Goal: Task Accomplishment & Management: Manage account settings

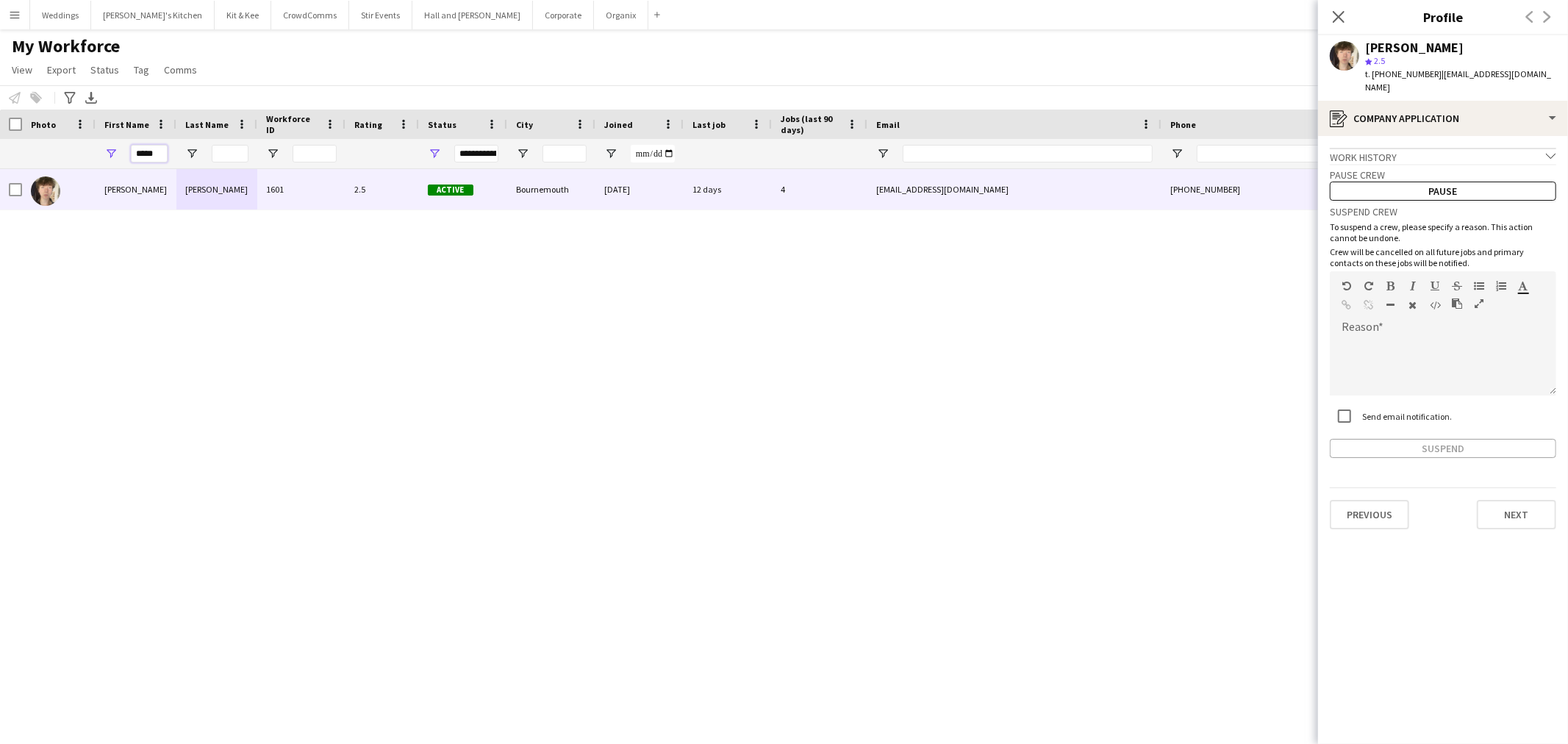
drag, startPoint x: 159, startPoint y: 152, endPoint x: 83, endPoint y: 138, distance: 77.3
click at [83, 139] on div "*****" at bounding box center [797, 154] width 1594 height 30
click at [973, 39] on div "My Workforce View Views Default view Language New view Update view Delete view …" at bounding box center [784, 61] width 1568 height 50
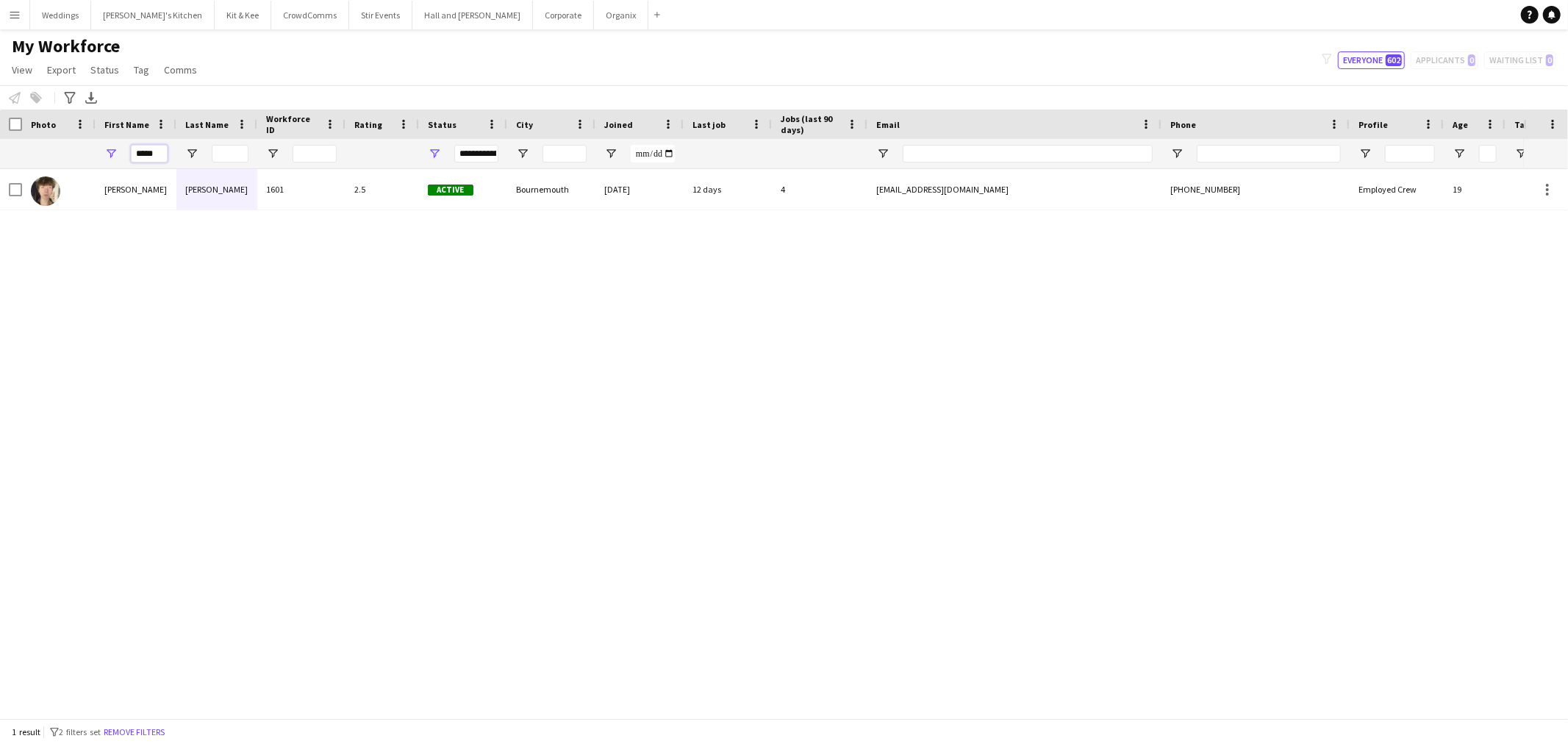
drag, startPoint x: 163, startPoint y: 163, endPoint x: 145, endPoint y: 162, distance: 18.0
click at [145, 162] on input "*****" at bounding box center [149, 154] width 37 height 18
click at [144, 155] on input "*****" at bounding box center [149, 154] width 37 height 18
drag, startPoint x: 158, startPoint y: 152, endPoint x: 78, endPoint y: 150, distance: 80.0
click at [78, 150] on div "*****" at bounding box center [797, 154] width 1594 height 30
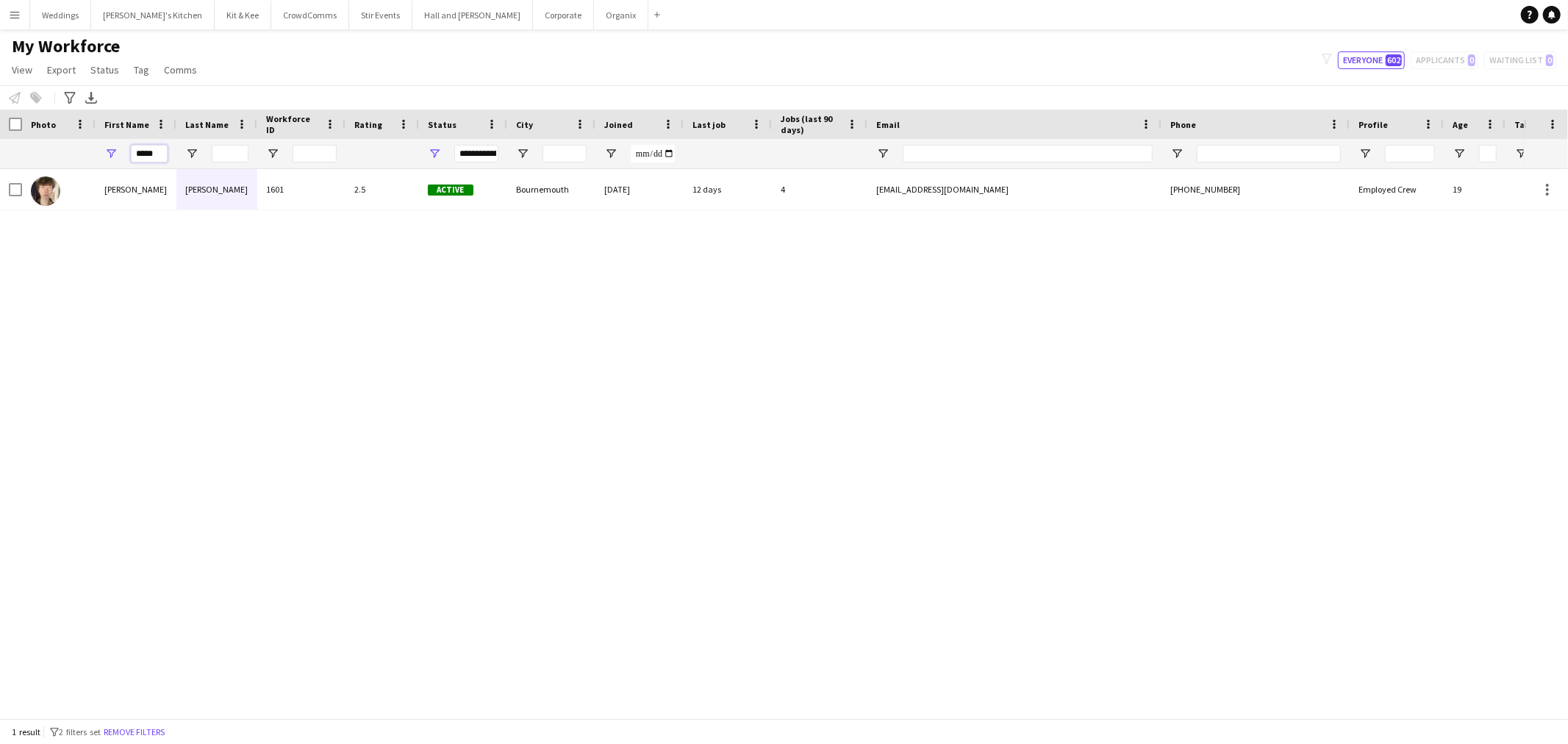
type input "*"
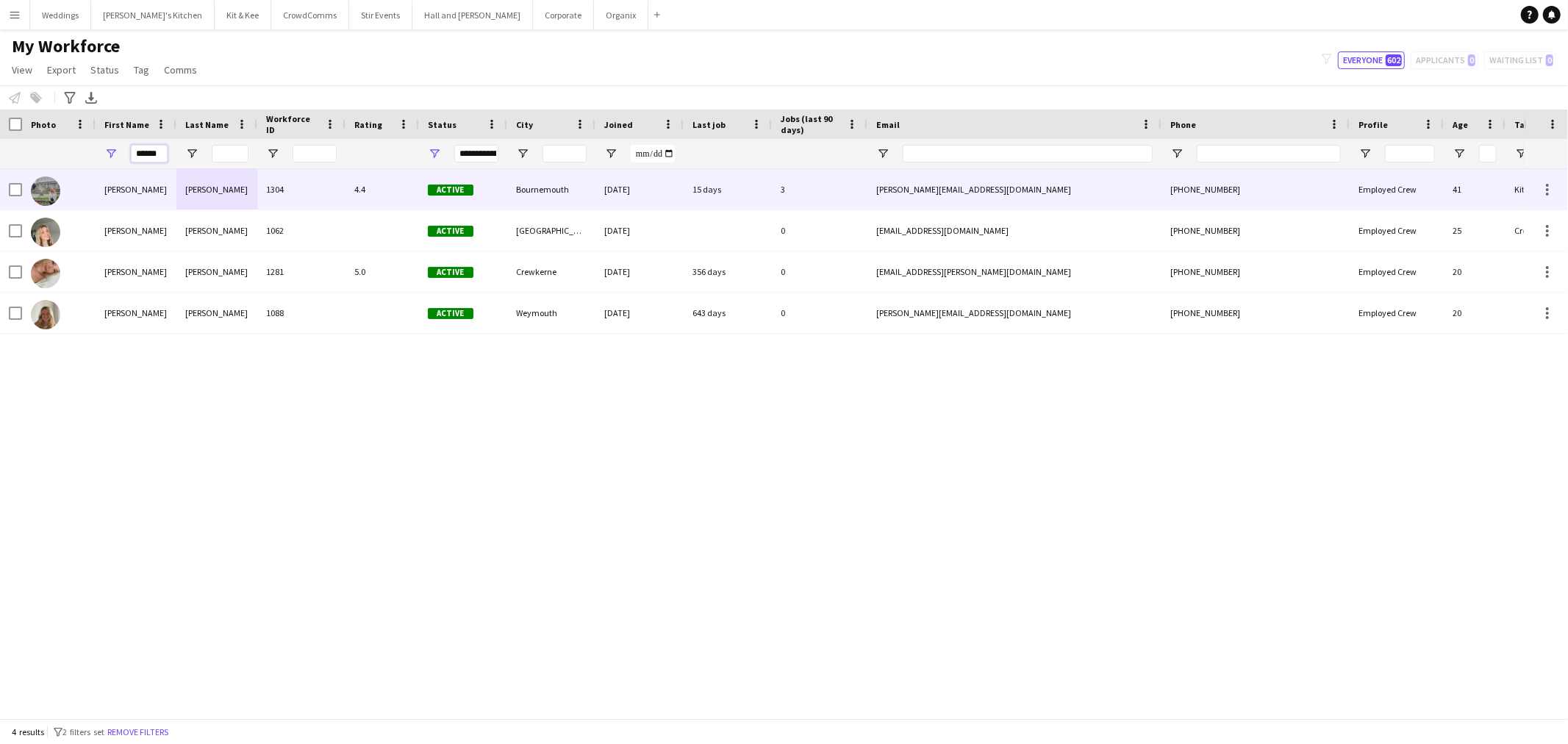
type input "******"
click at [322, 199] on div "1304" at bounding box center [301, 188] width 88 height 41
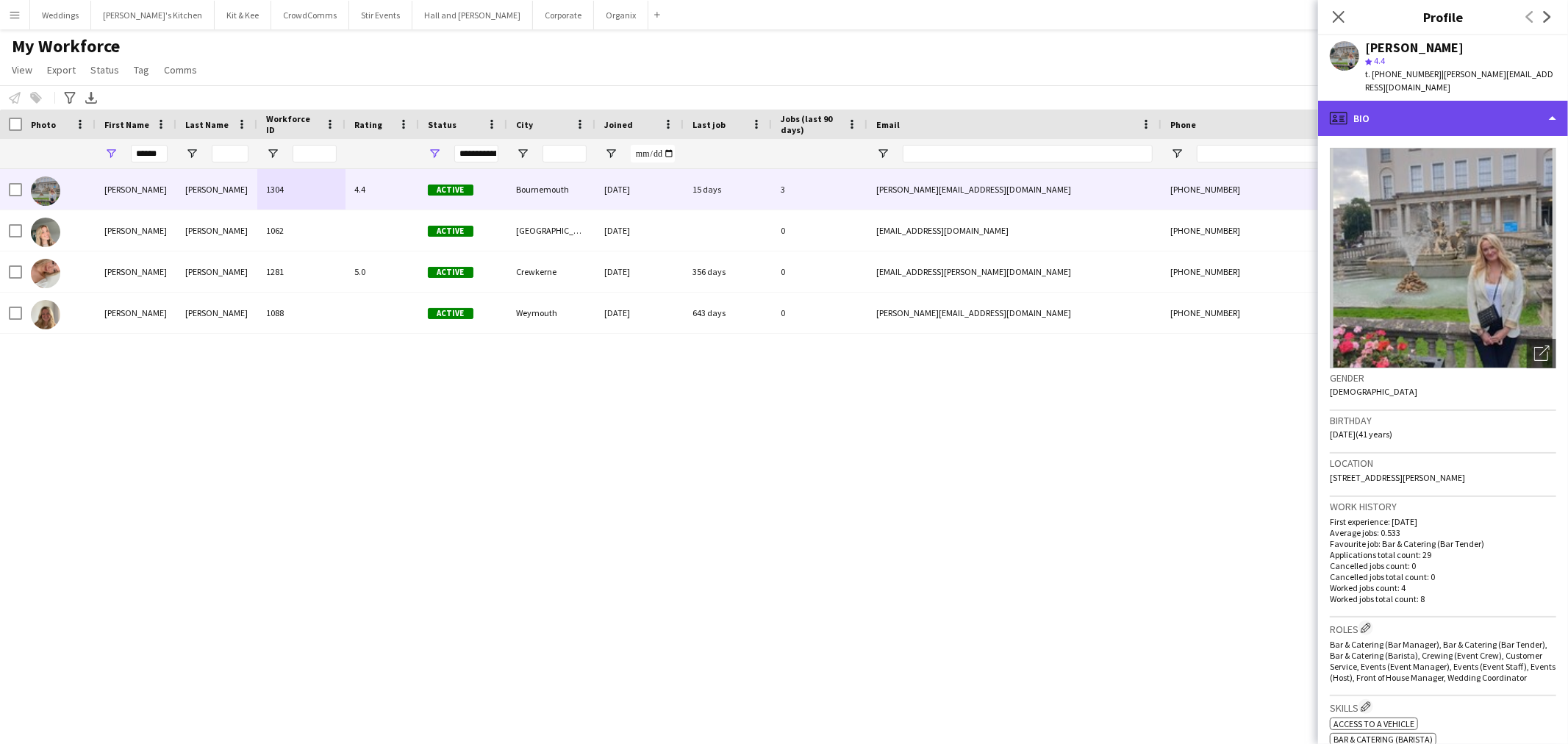
click at [1477, 100] on div "profile Bio" at bounding box center [1443, 118] width 250 height 36
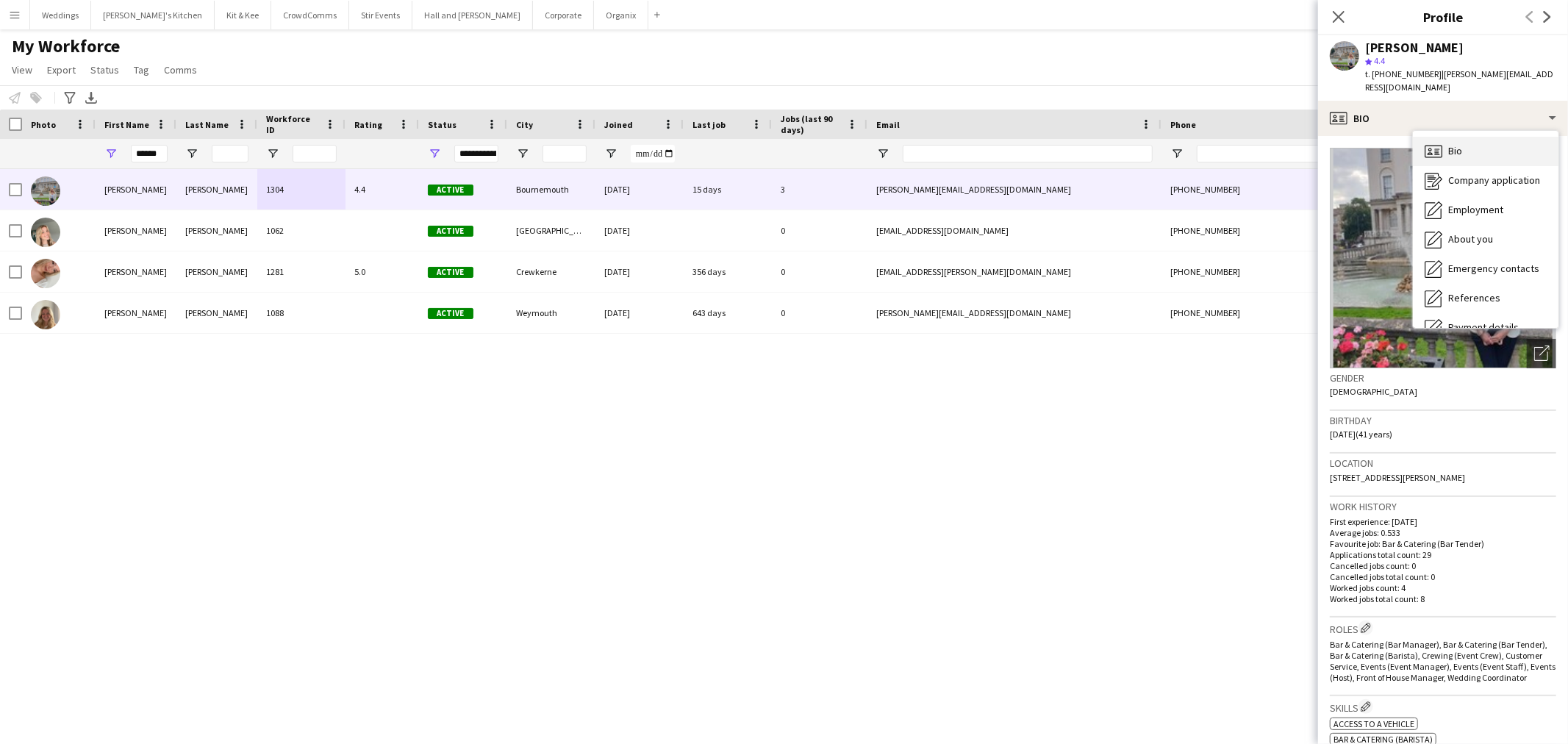
click at [1504, 138] on div "Bio Bio" at bounding box center [1486, 152] width 146 height 30
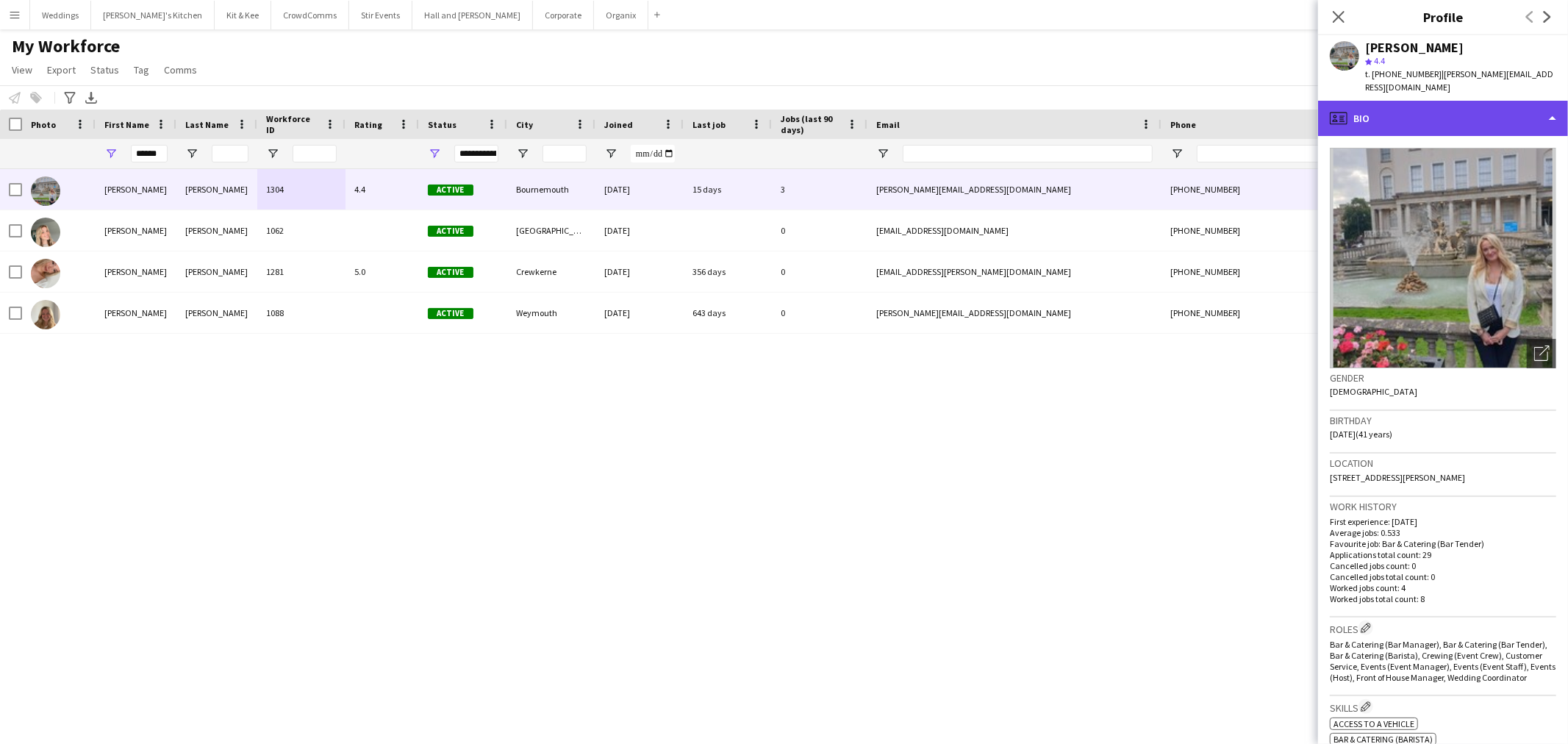
click at [1415, 112] on div "profile Bio" at bounding box center [1443, 118] width 250 height 36
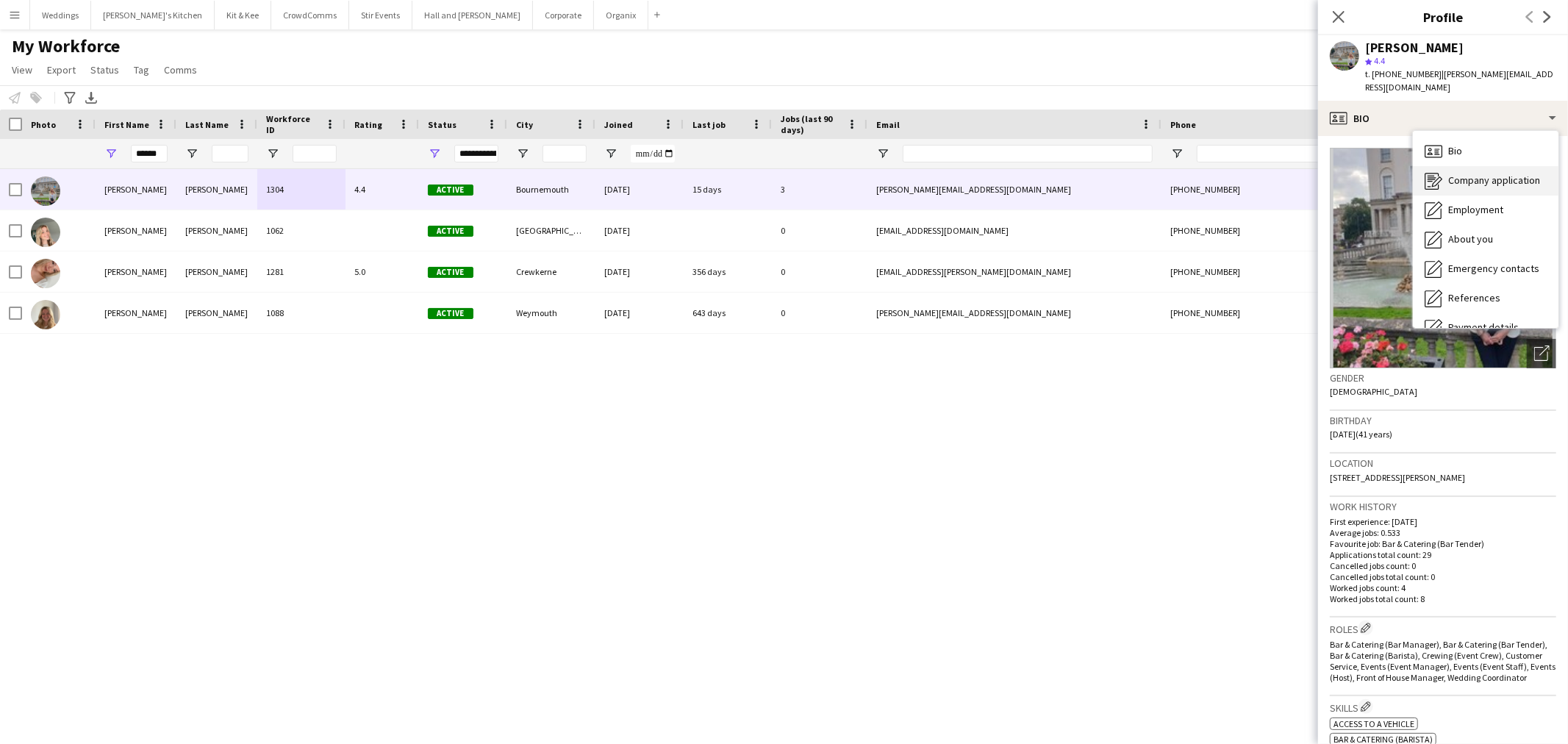
click at [1496, 174] on span "Company application" at bounding box center [1494, 180] width 92 height 13
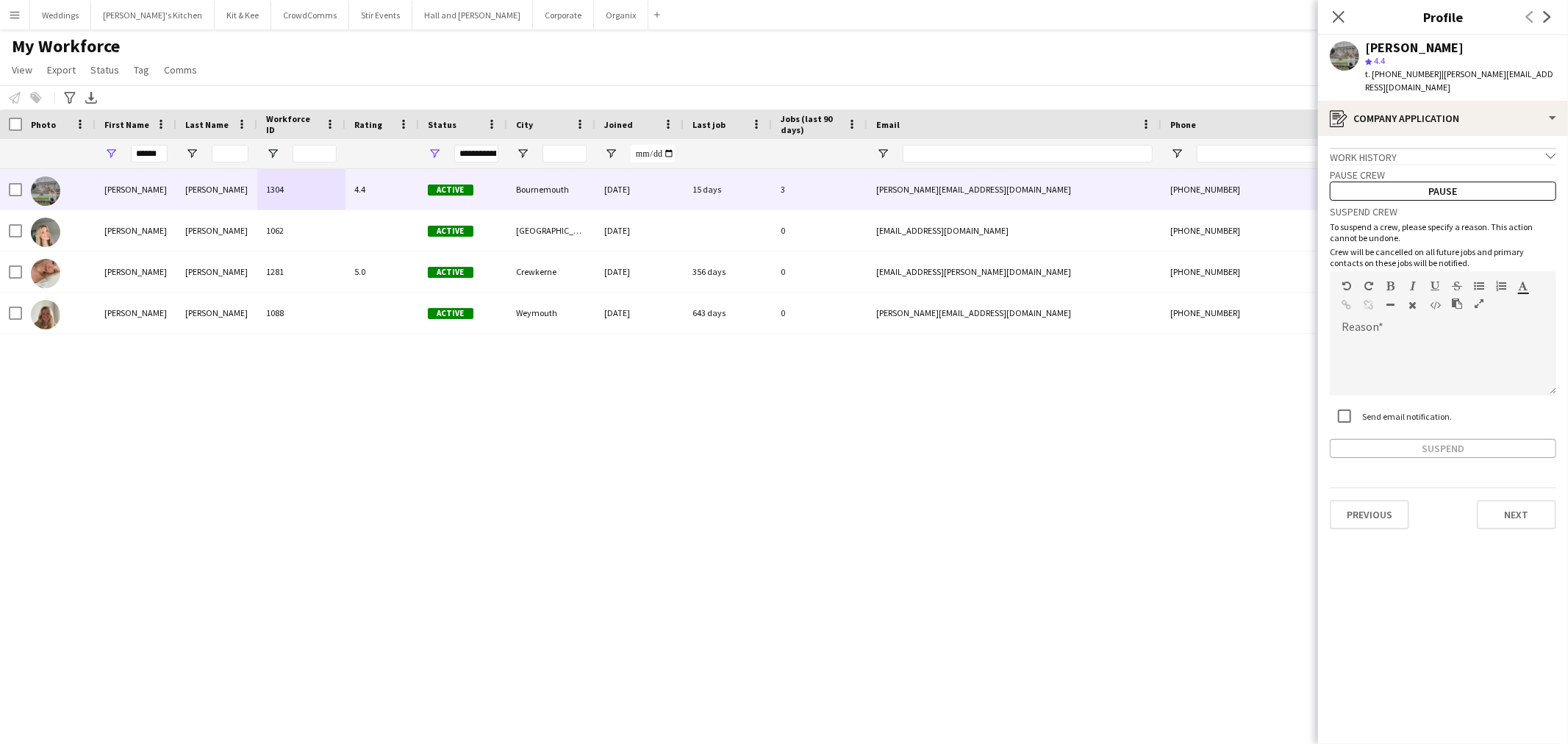
click at [1113, 50] on div "My Workforce View Views Default view Language New view Update view Delete view …" at bounding box center [784, 61] width 1568 height 50
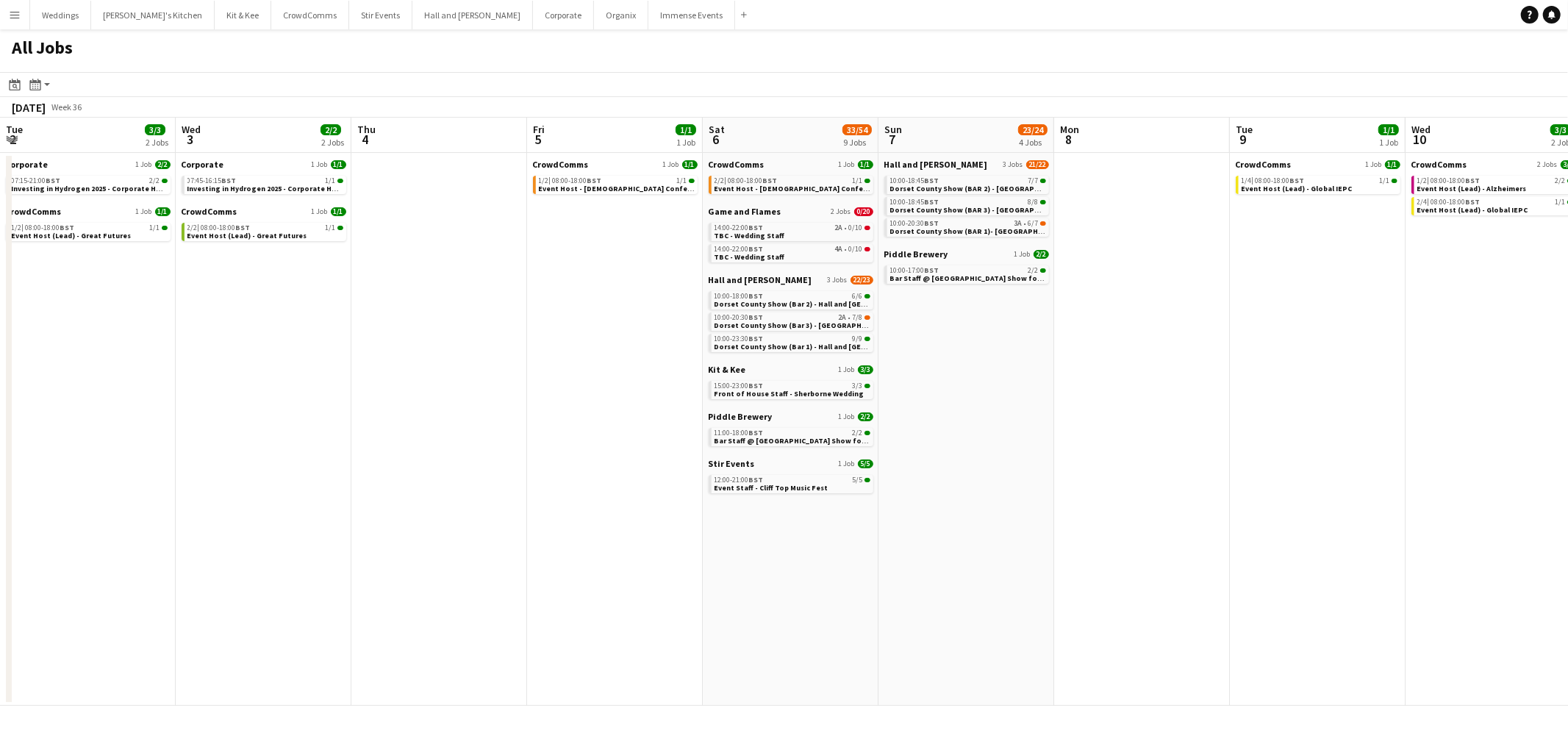
scroll to position [0, 489]
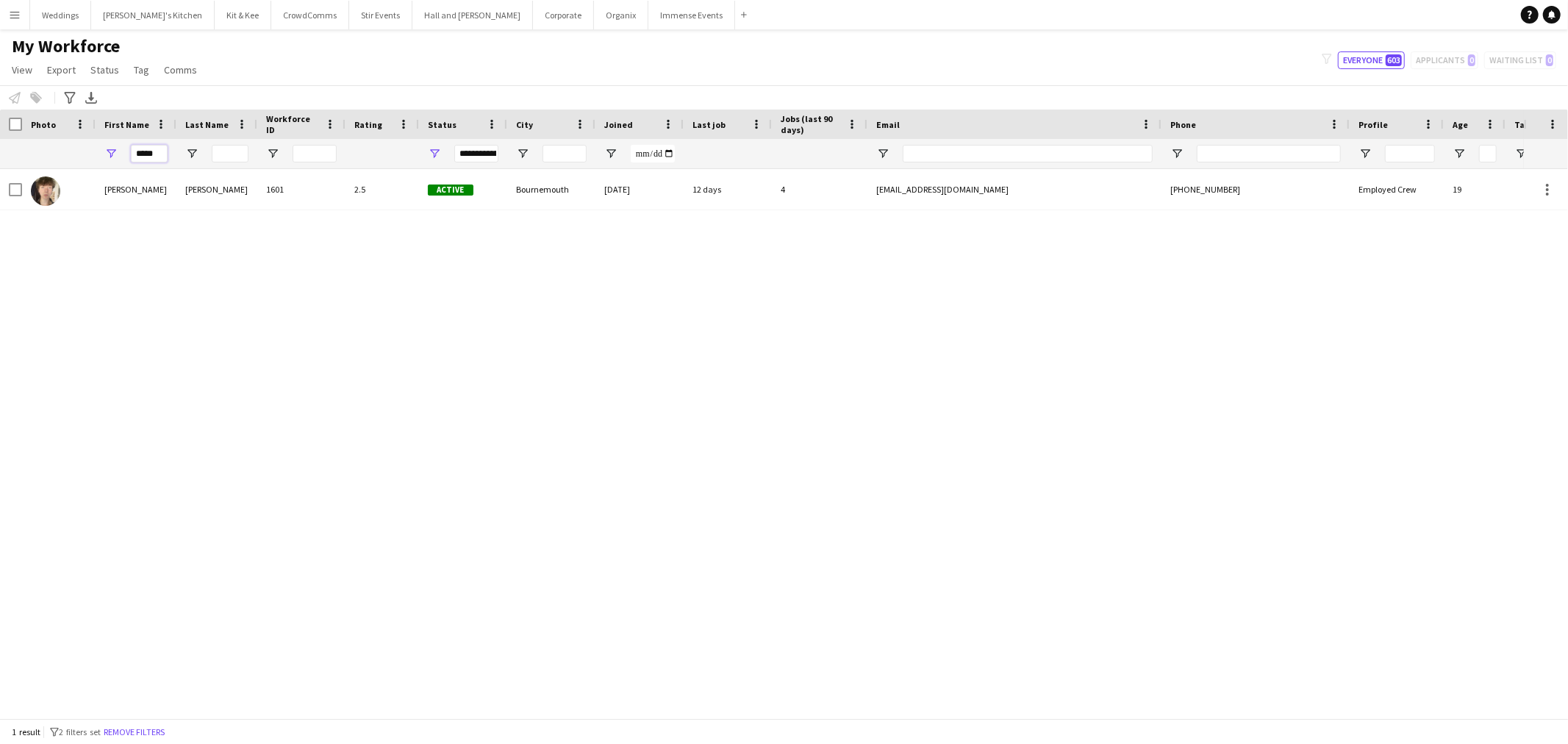
drag, startPoint x: 156, startPoint y: 152, endPoint x: 71, endPoint y: 145, distance: 85.3
click at [71, 145] on div "*****" at bounding box center [797, 154] width 1594 height 30
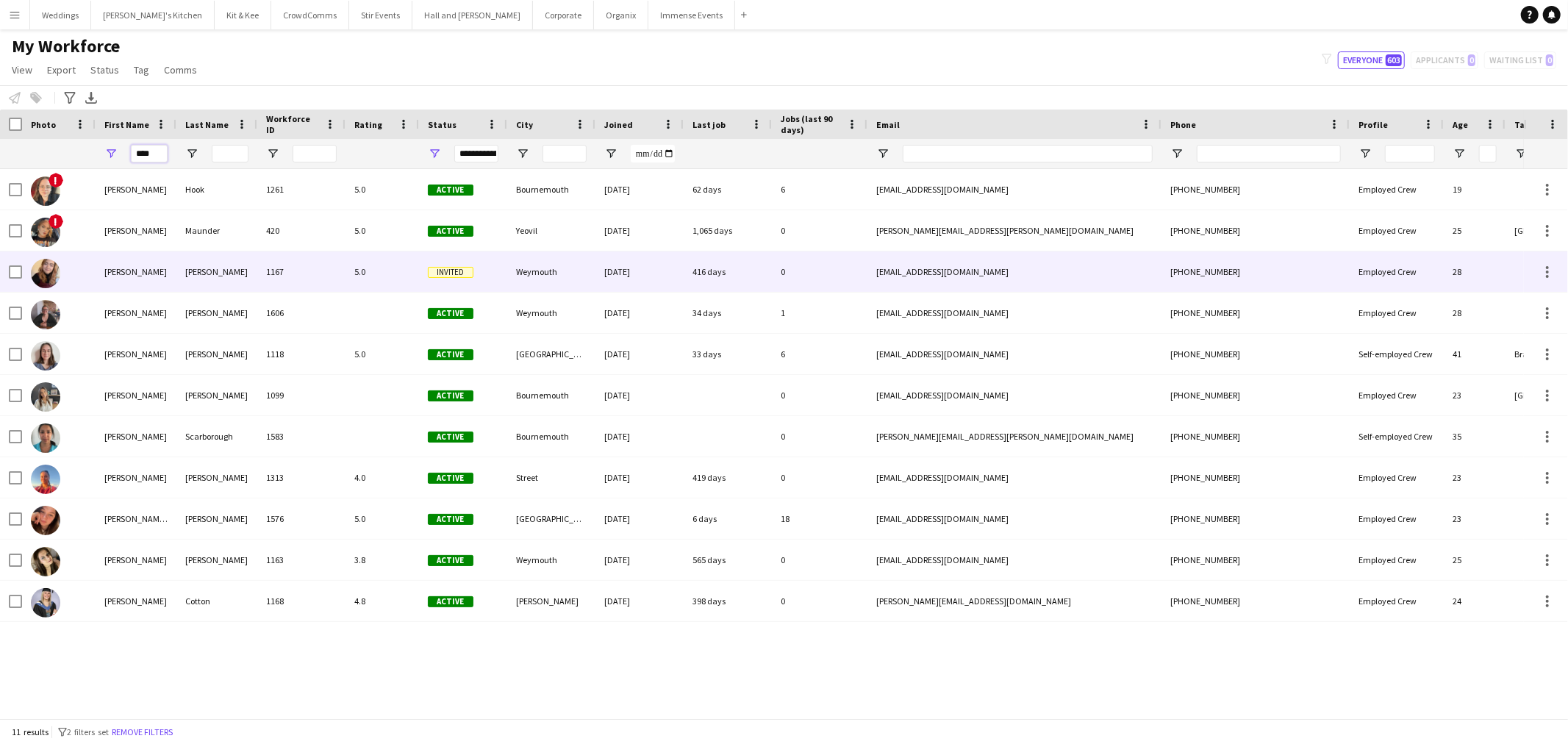
type input "****"
click at [194, 310] on div "Williams" at bounding box center [216, 312] width 80 height 41
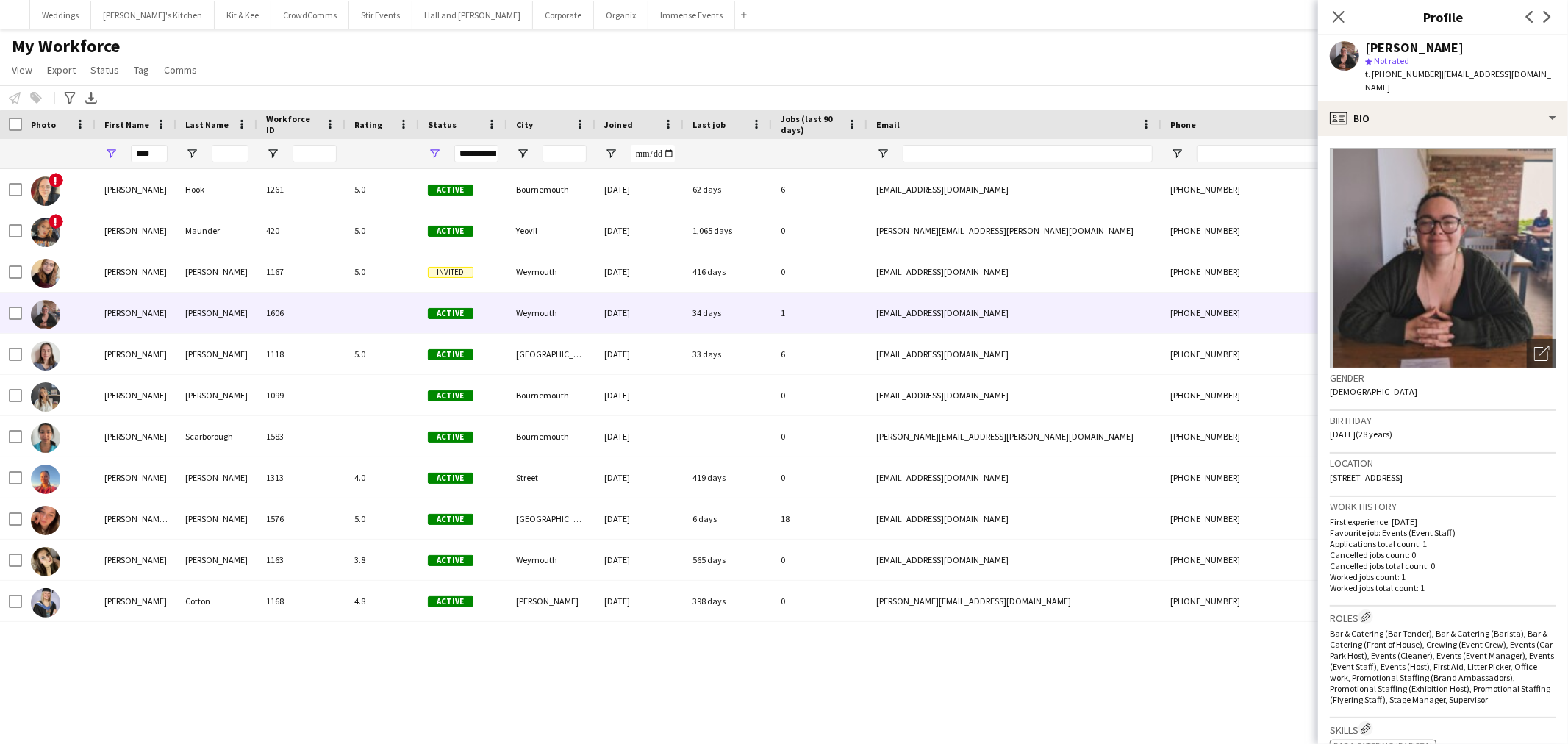
drag, startPoint x: 1441, startPoint y: 78, endPoint x: 1434, endPoint y: 85, distance: 9.9
click at [1437, 81] on div "Jess Williams star Not rated t. +447503335593 | jessditchthetech@gmail.com" at bounding box center [1443, 68] width 250 height 65
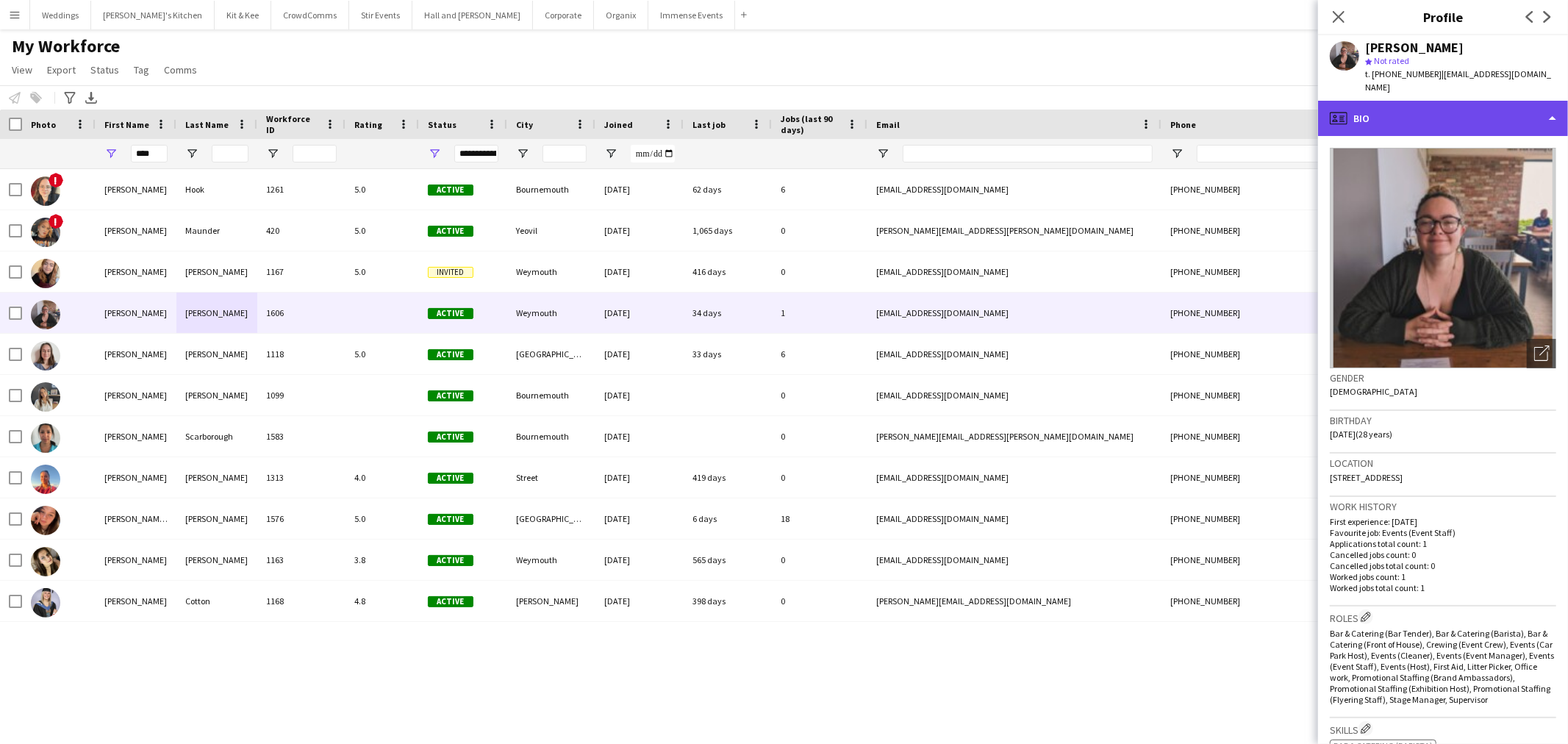
click at [1429, 103] on div "profile Bio" at bounding box center [1443, 118] width 250 height 36
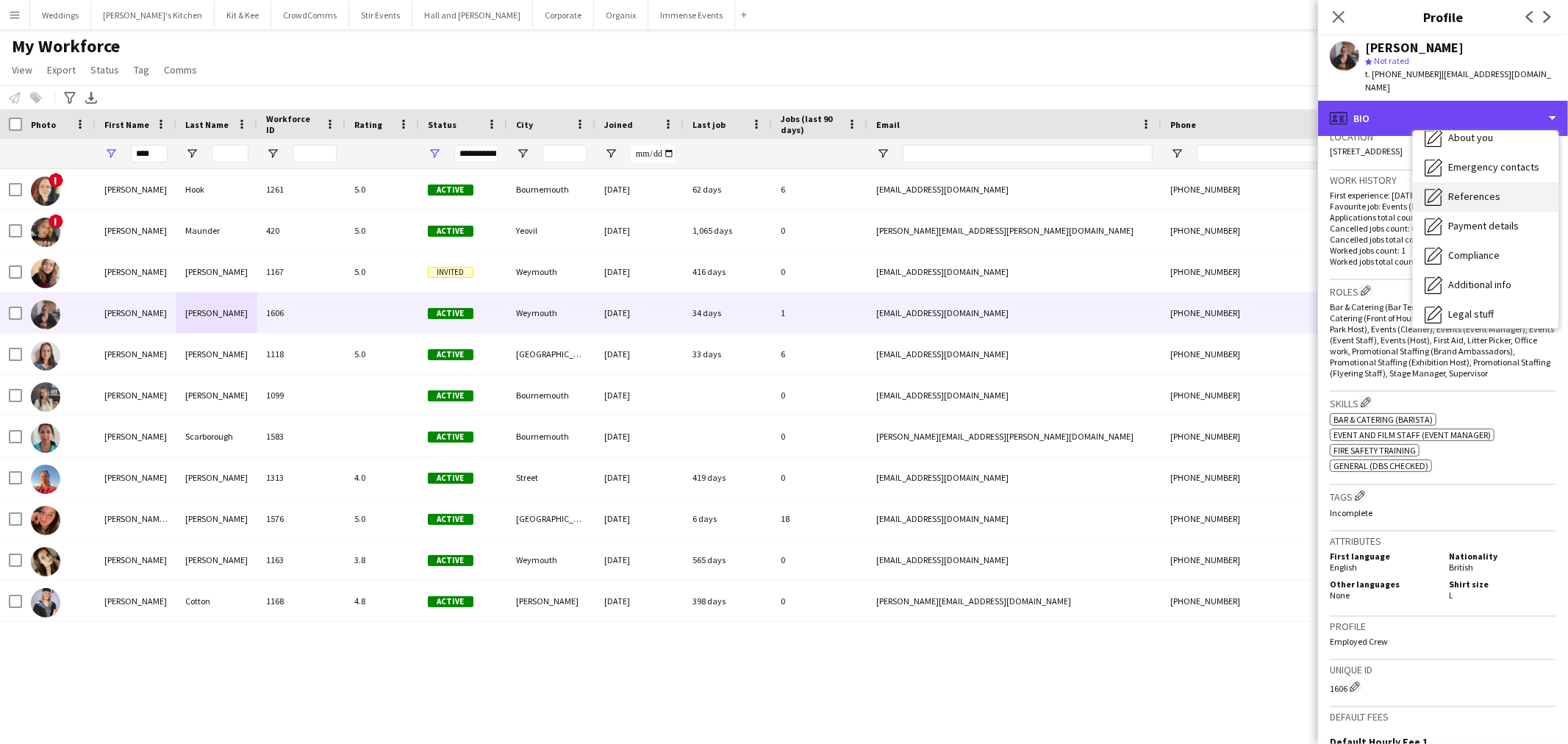
scroll to position [167, 0]
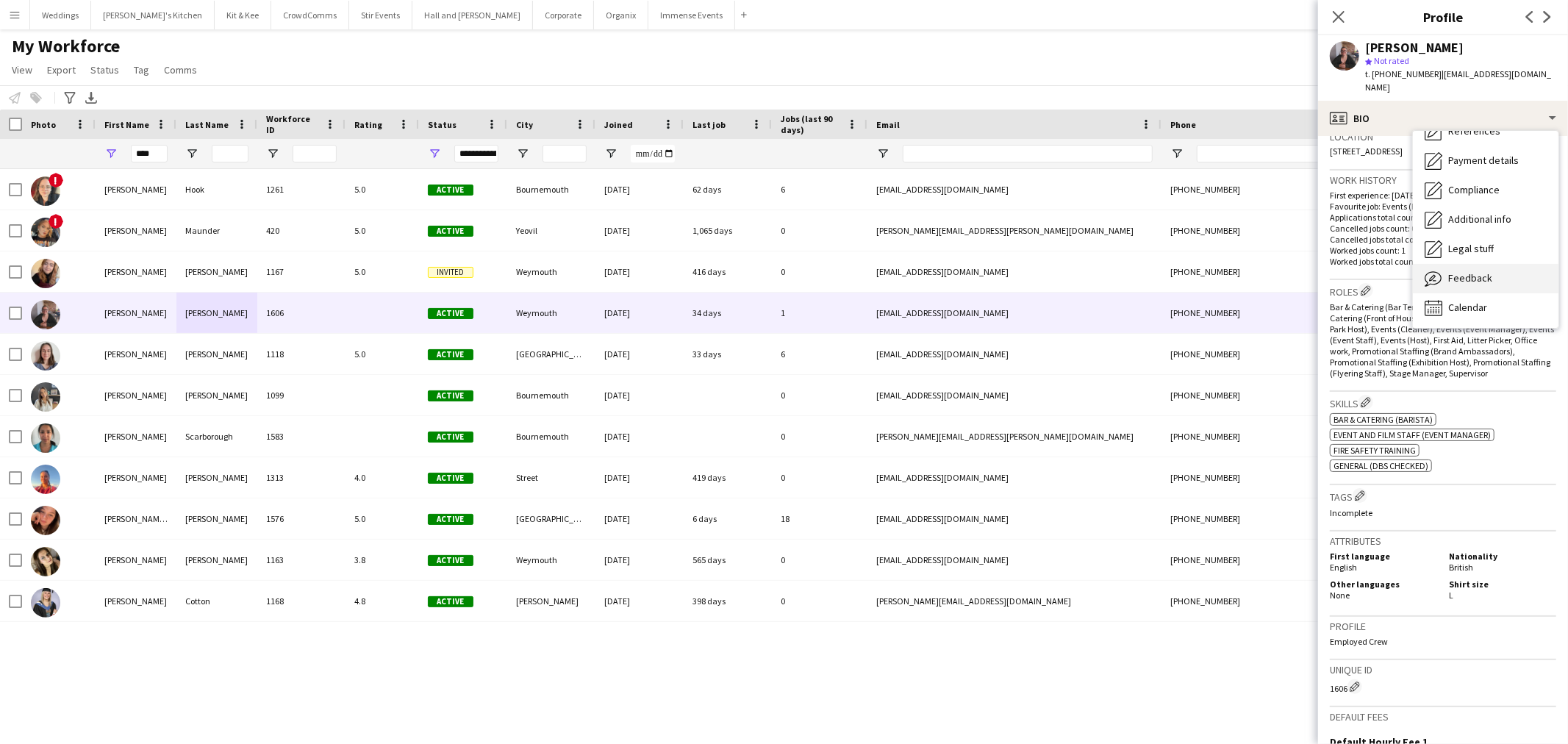
click at [1502, 274] on div "Feedback Feedback" at bounding box center [1486, 279] width 146 height 30
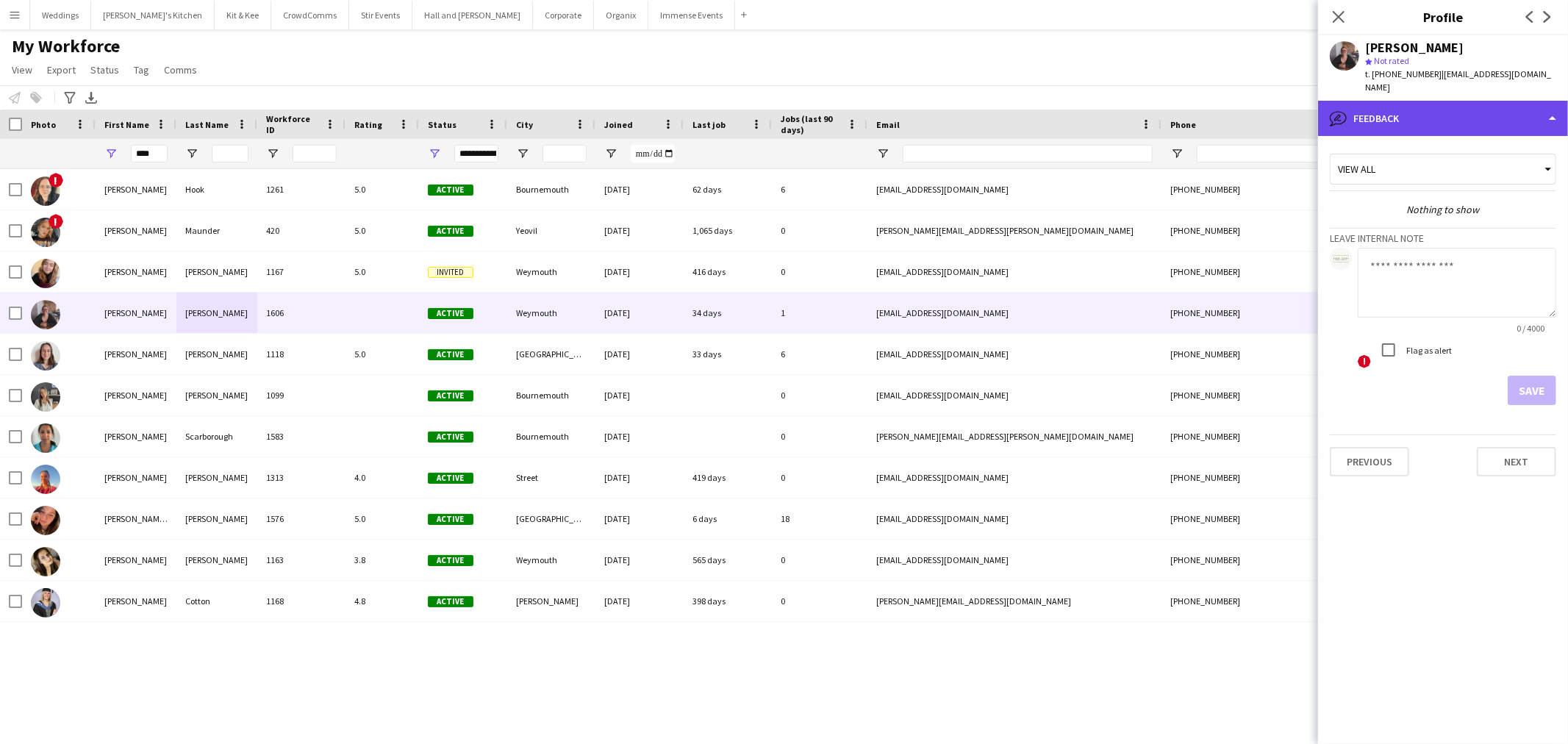
click at [1444, 100] on div "bubble-pencil Feedback" at bounding box center [1443, 118] width 250 height 36
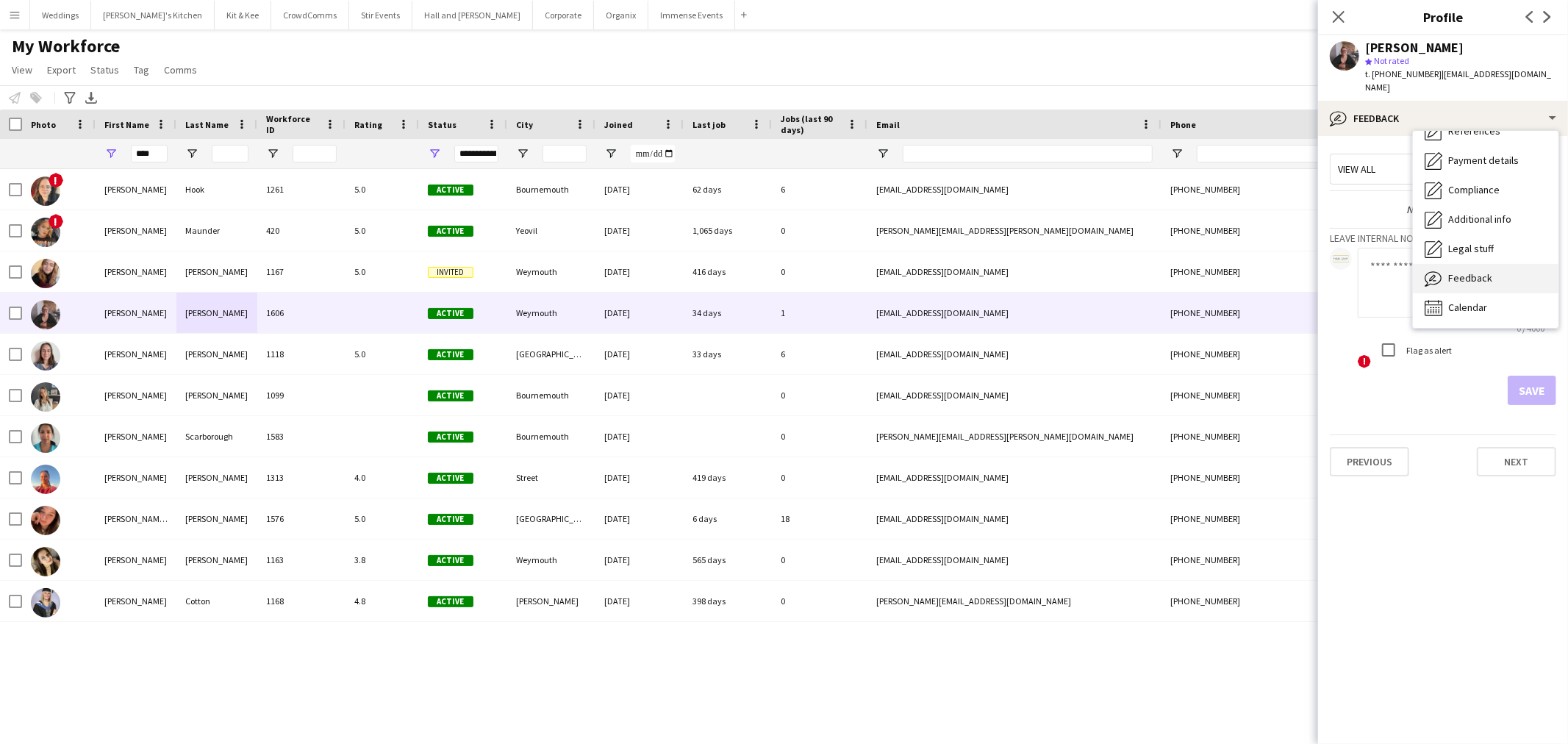
click at [1465, 273] on div "Feedback Feedback" at bounding box center [1486, 279] width 146 height 30
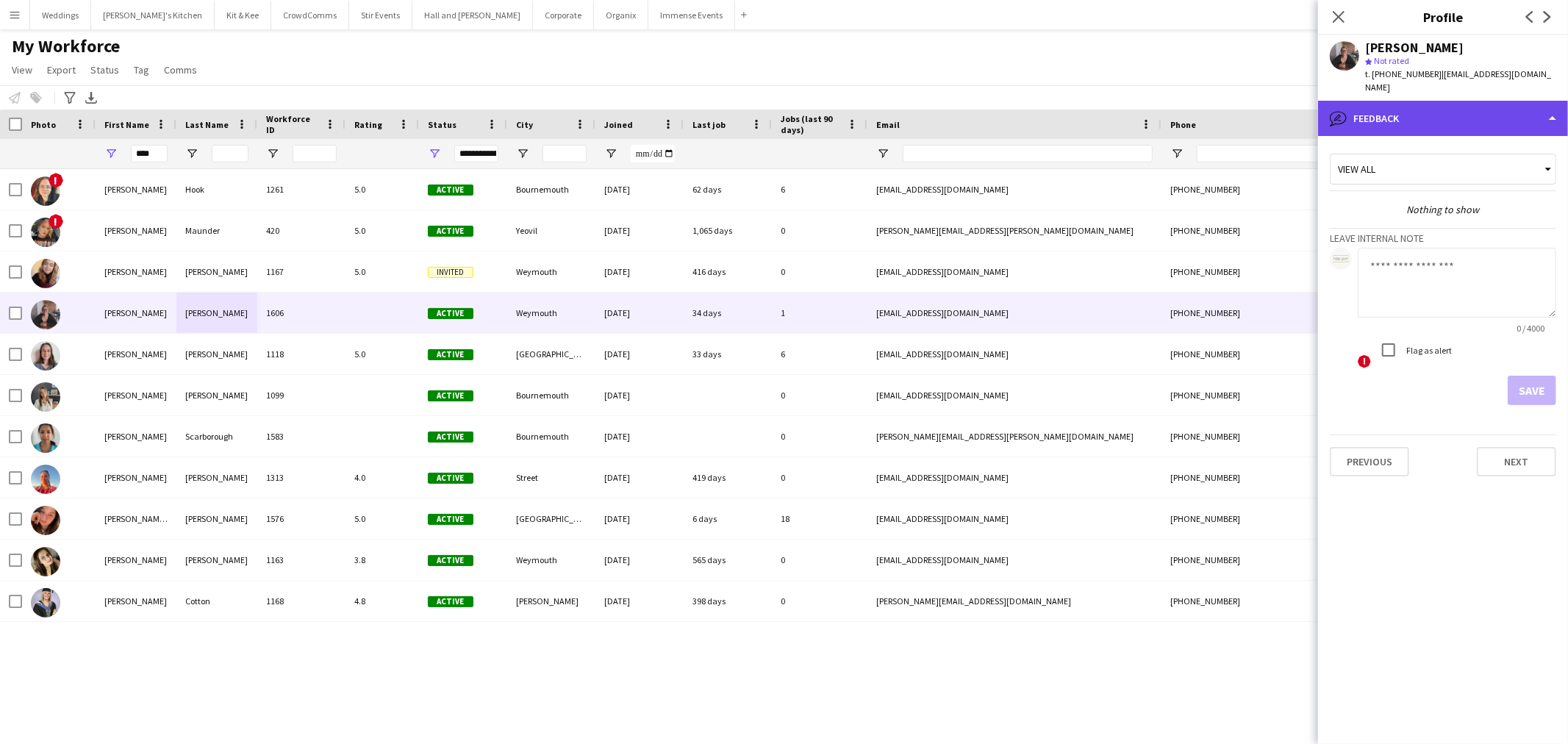
click at [1462, 100] on div "bubble-pencil Feedback" at bounding box center [1443, 118] width 250 height 36
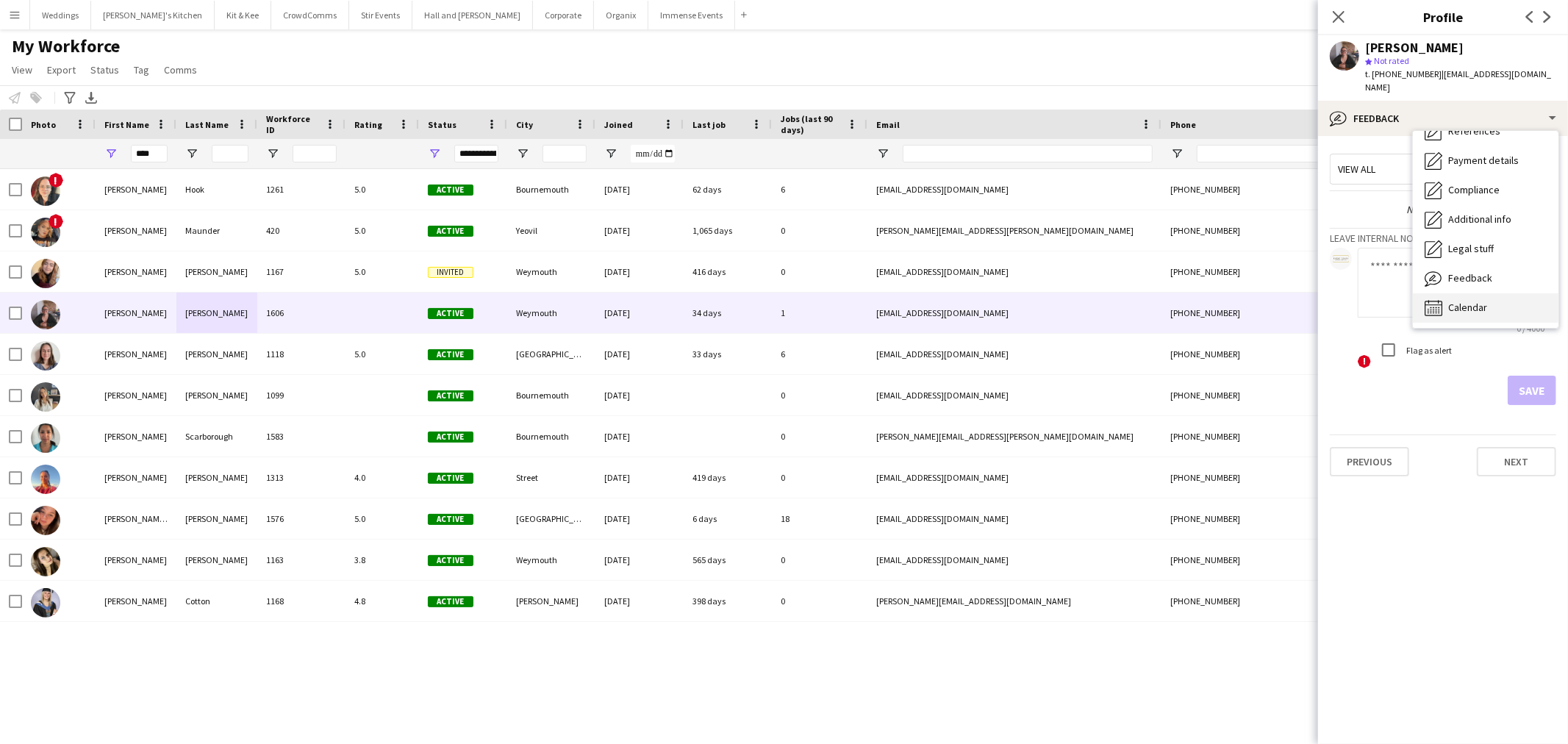
click at [1465, 300] on div "Calendar Calendar" at bounding box center [1486, 309] width 146 height 30
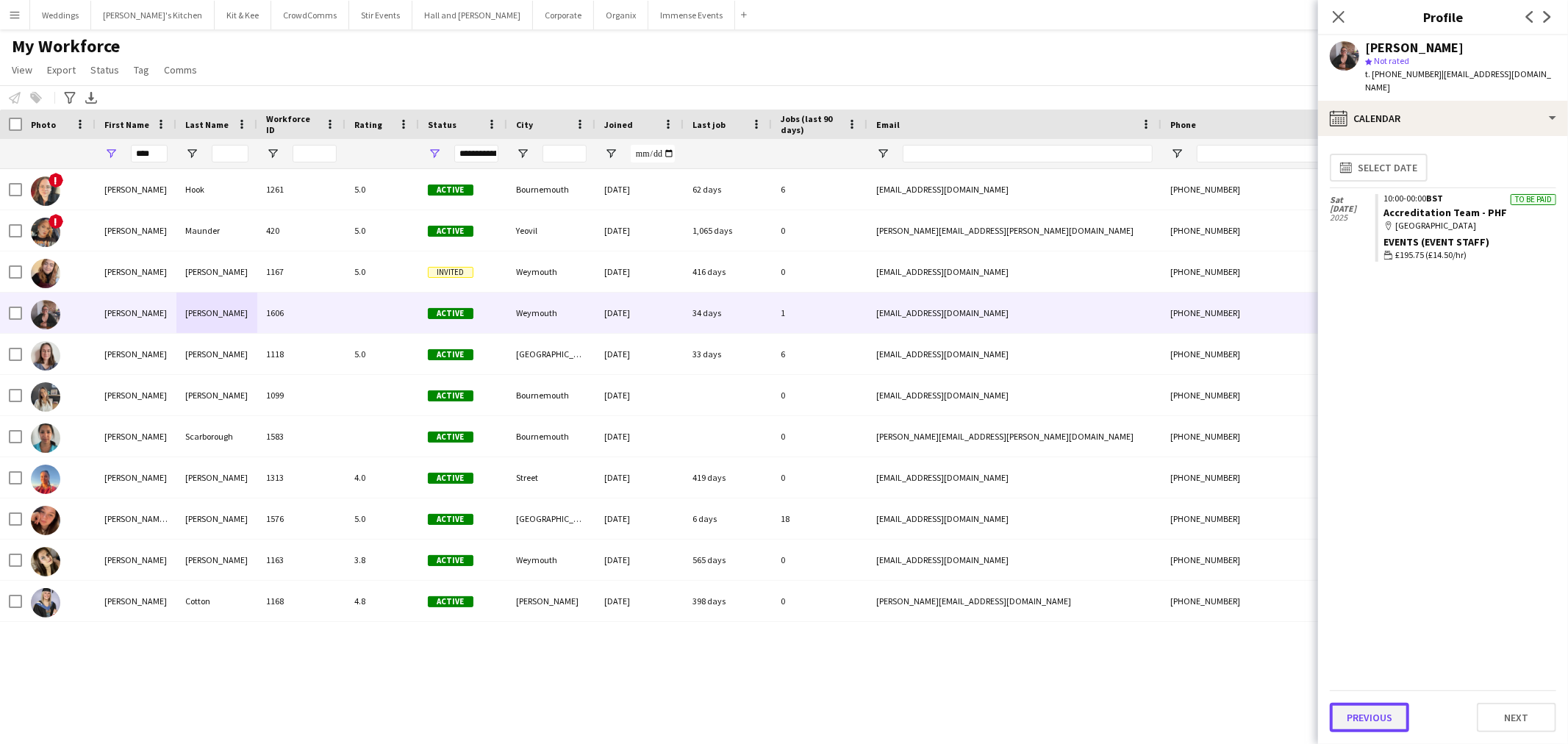
click at [1349, 719] on button "Previous" at bounding box center [1370, 717] width 79 height 30
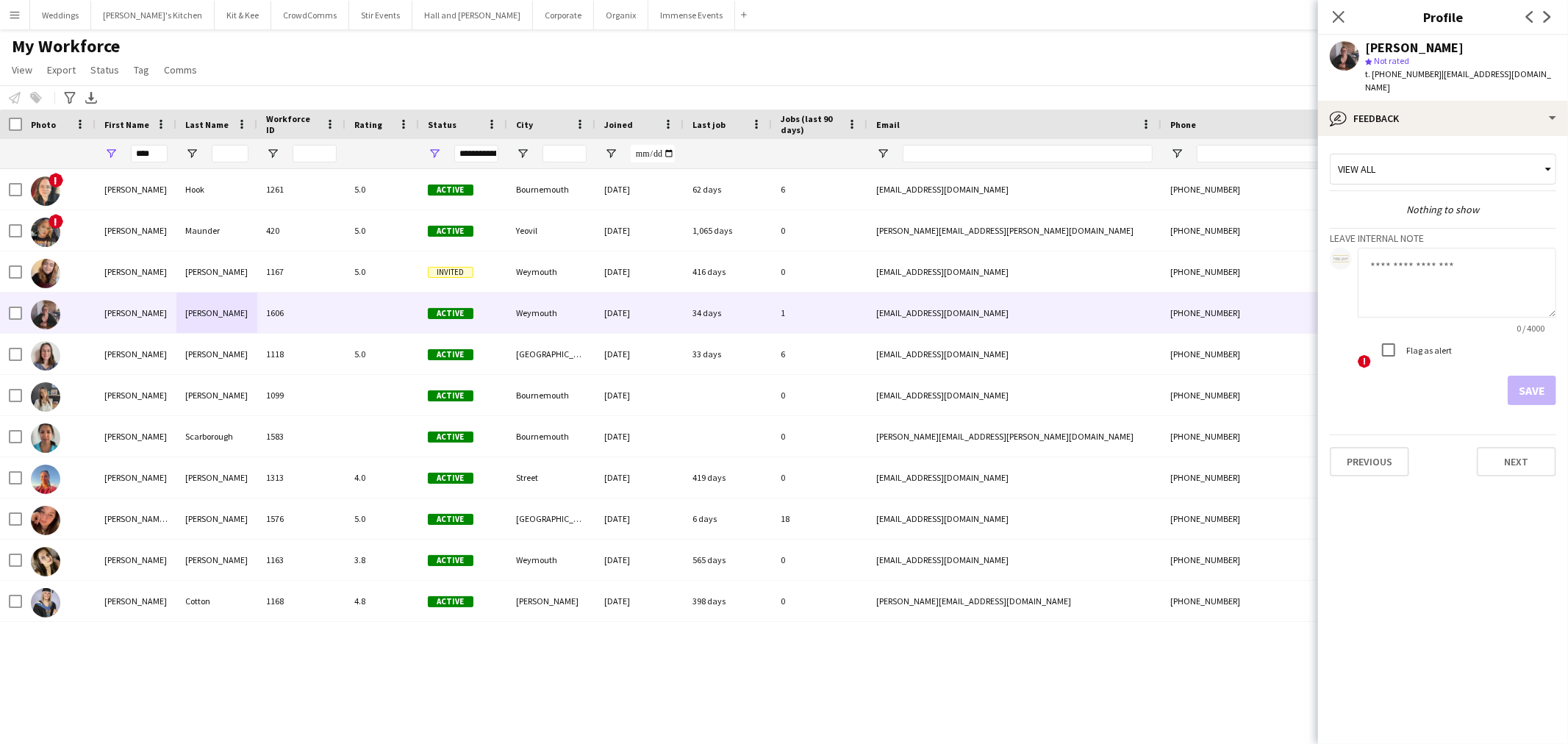
click at [1530, 469] on app-crew-profile-feedback-tab "View all Nothing to show Leave internal note 0 / 4000 ! Flag as alert Save Prev…" at bounding box center [1443, 439] width 250 height 608
click at [1525, 455] on button "Next" at bounding box center [1516, 461] width 79 height 30
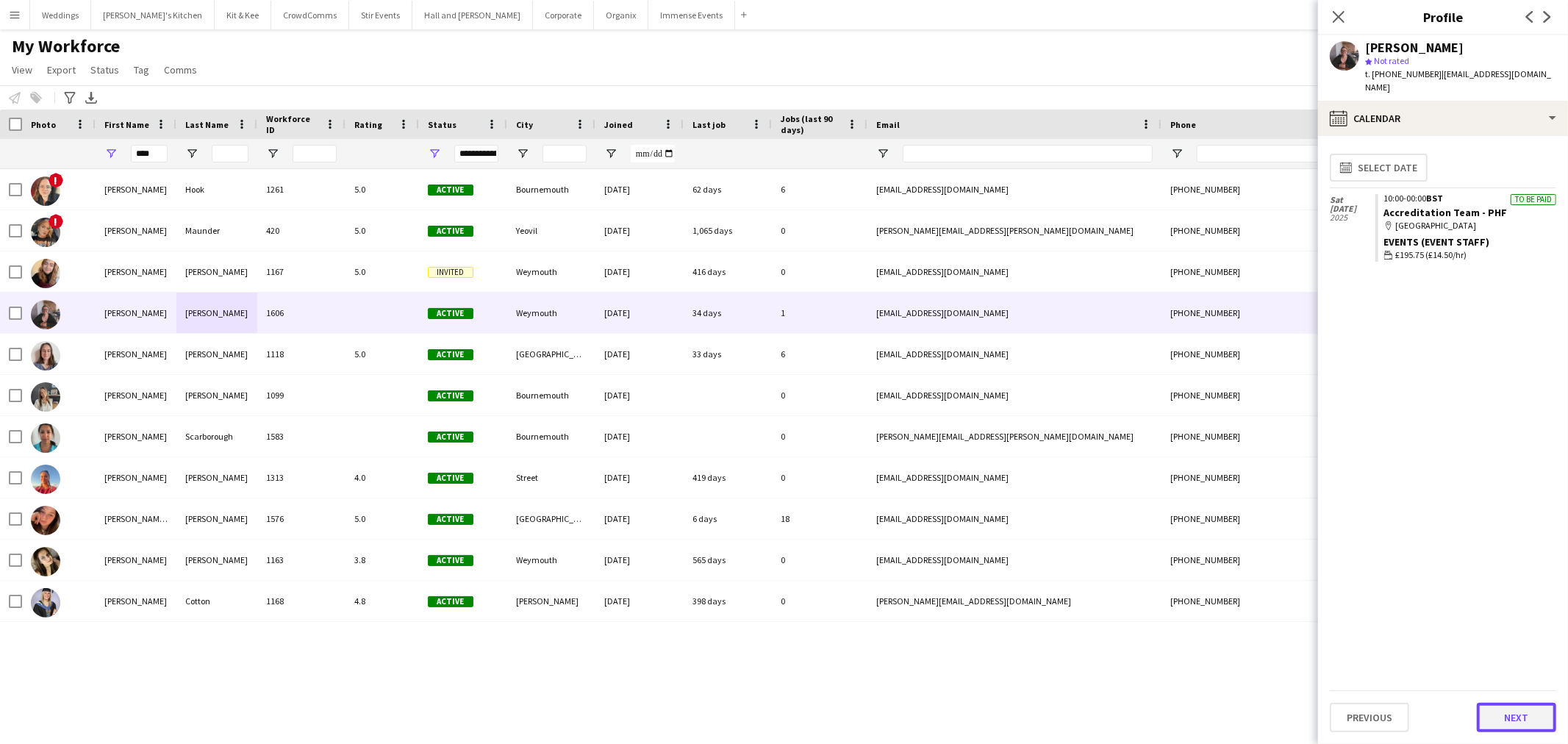
click at [1539, 724] on button "Next" at bounding box center [1516, 717] width 79 height 30
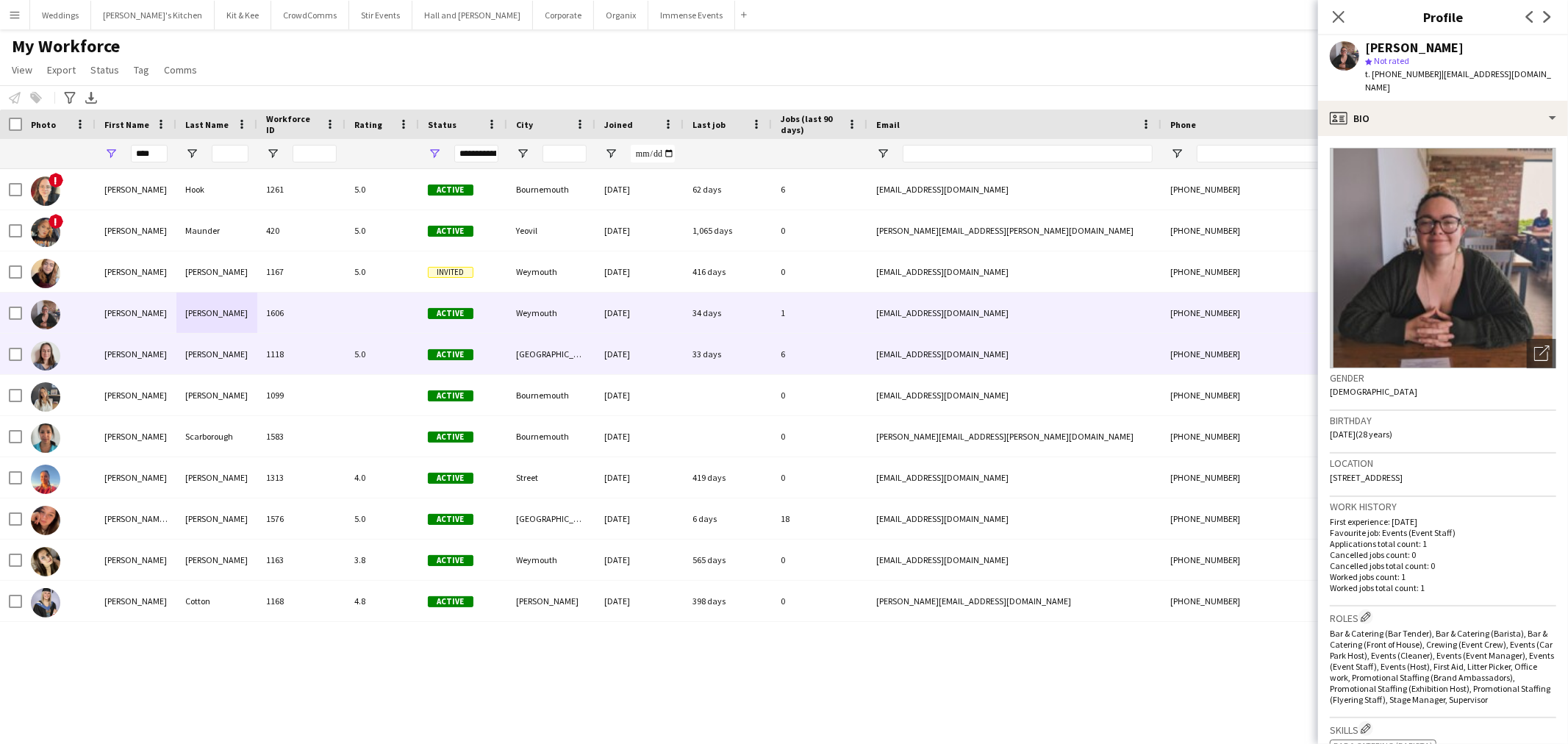
click at [393, 357] on div "5.0" at bounding box center [382, 353] width 73 height 41
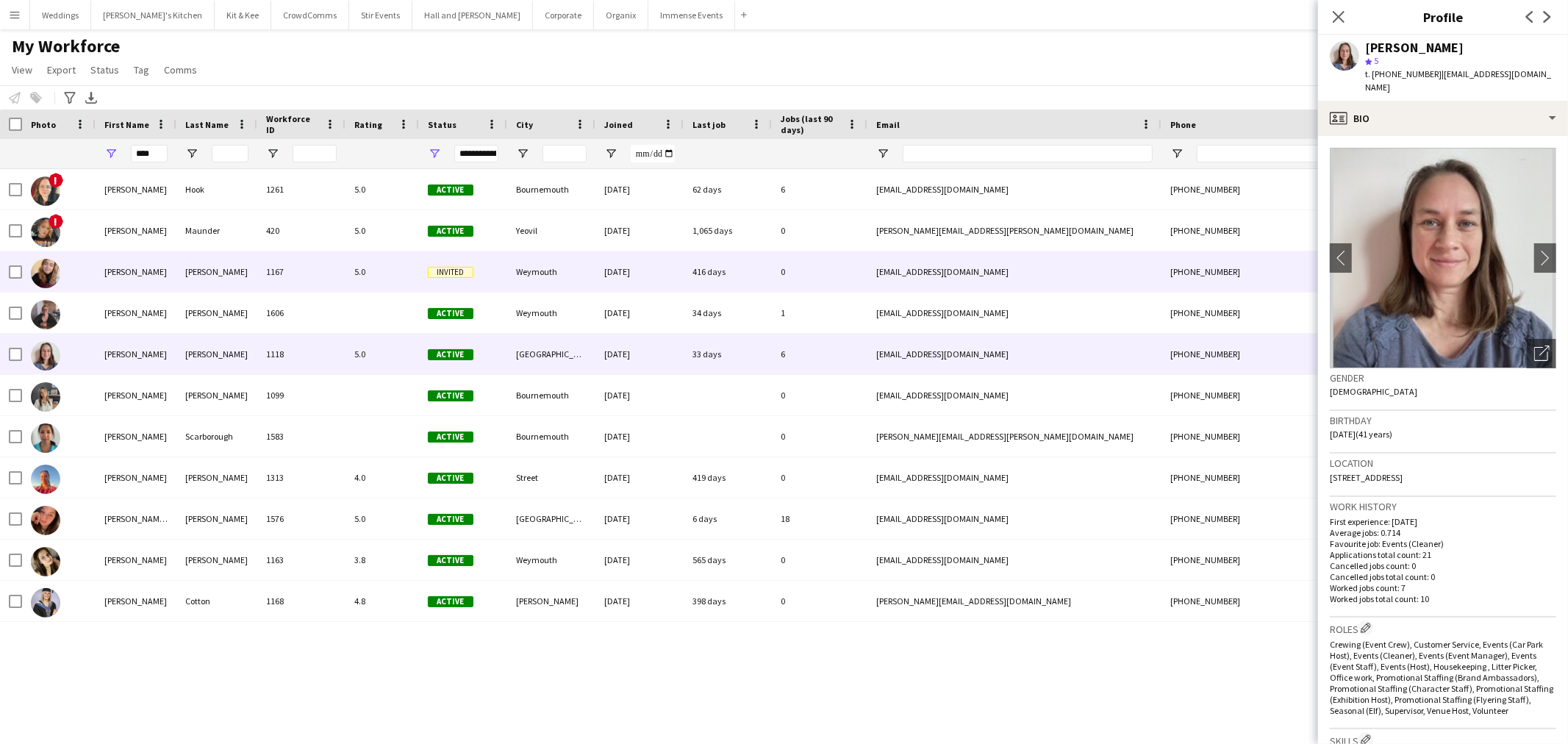
click at [314, 245] on div "420" at bounding box center [301, 230] width 88 height 41
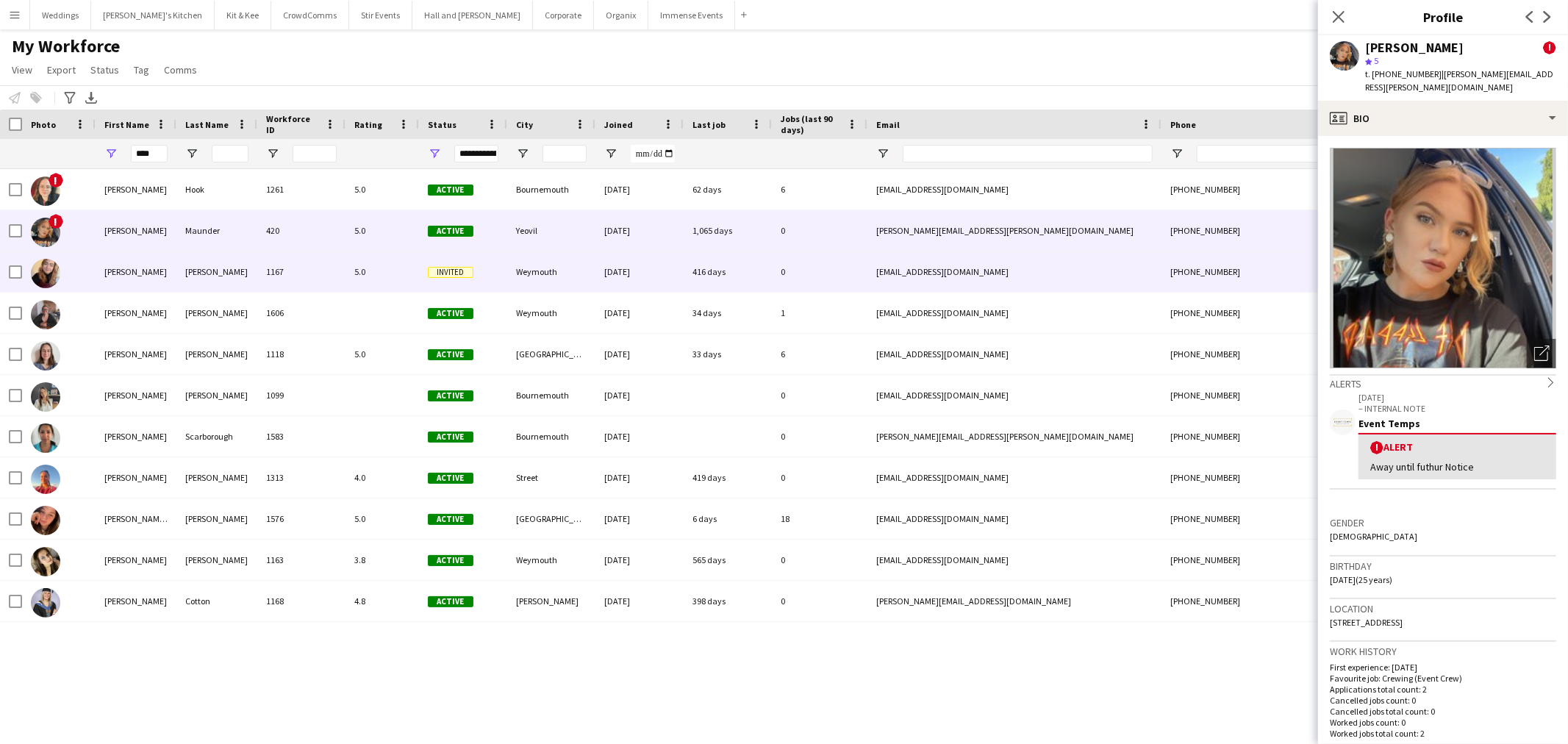
click at [311, 268] on div "1167" at bounding box center [301, 271] width 88 height 41
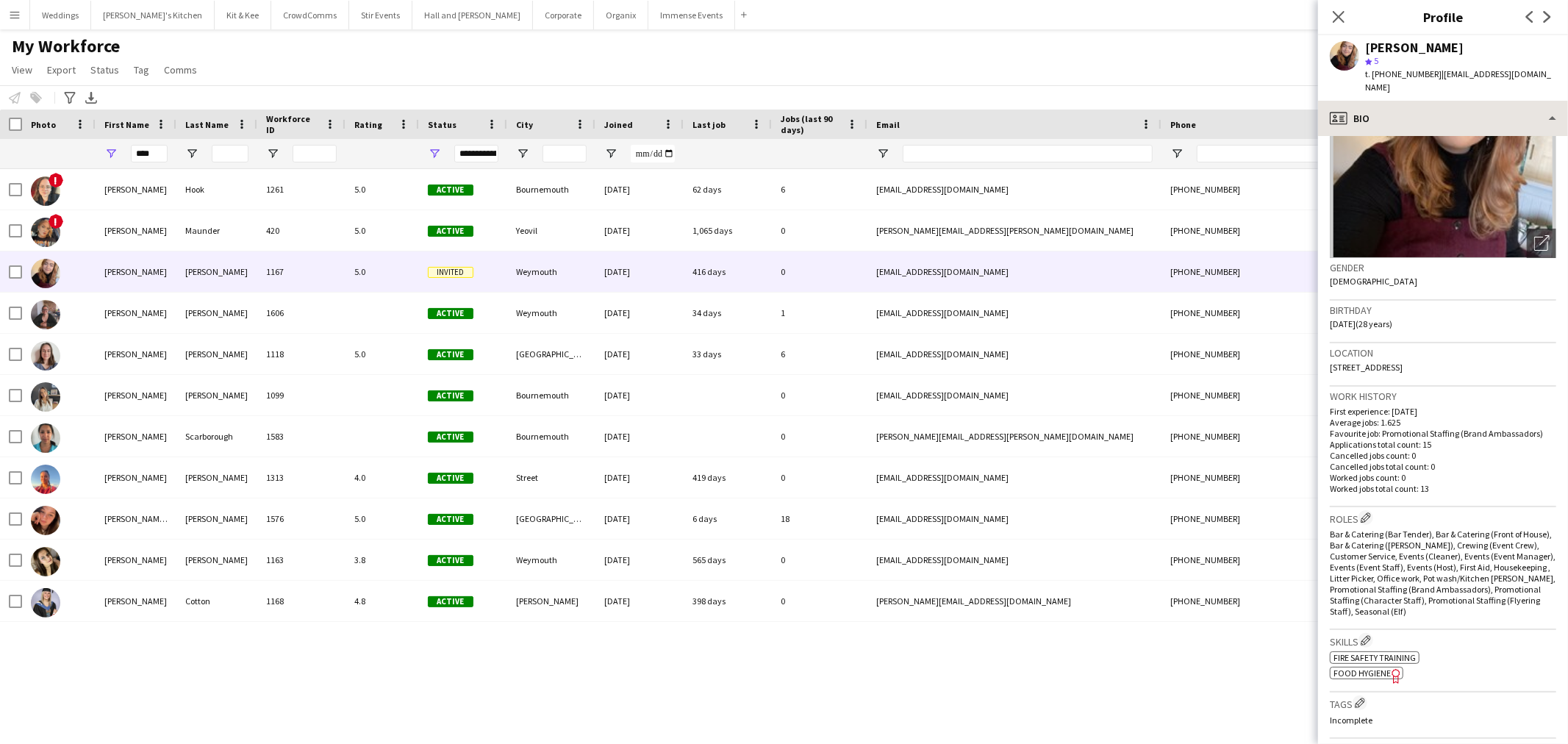
scroll to position [163, 0]
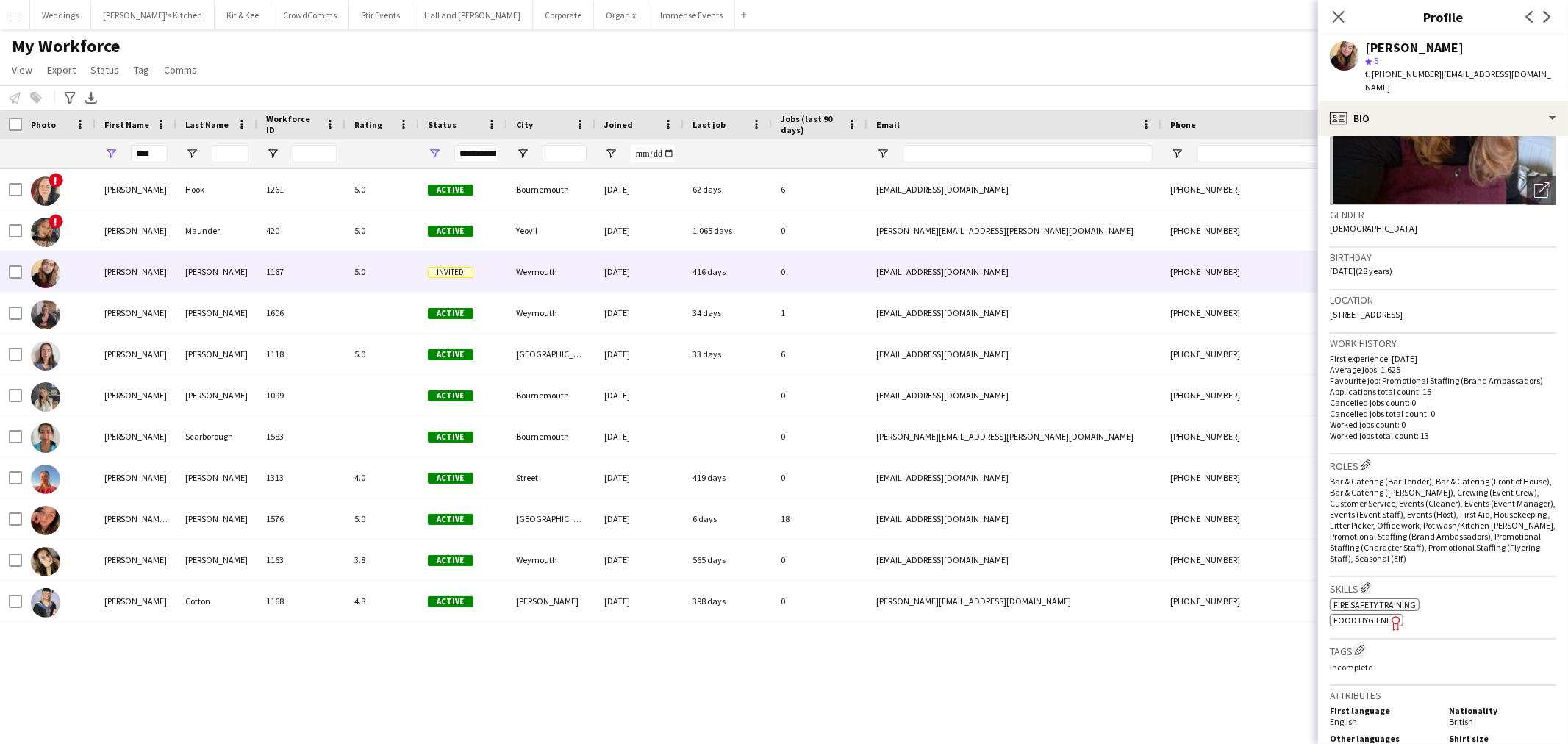
click at [1485, 73] on span "| jesswi11iams@icloud.com" at bounding box center [1458, 80] width 186 height 24
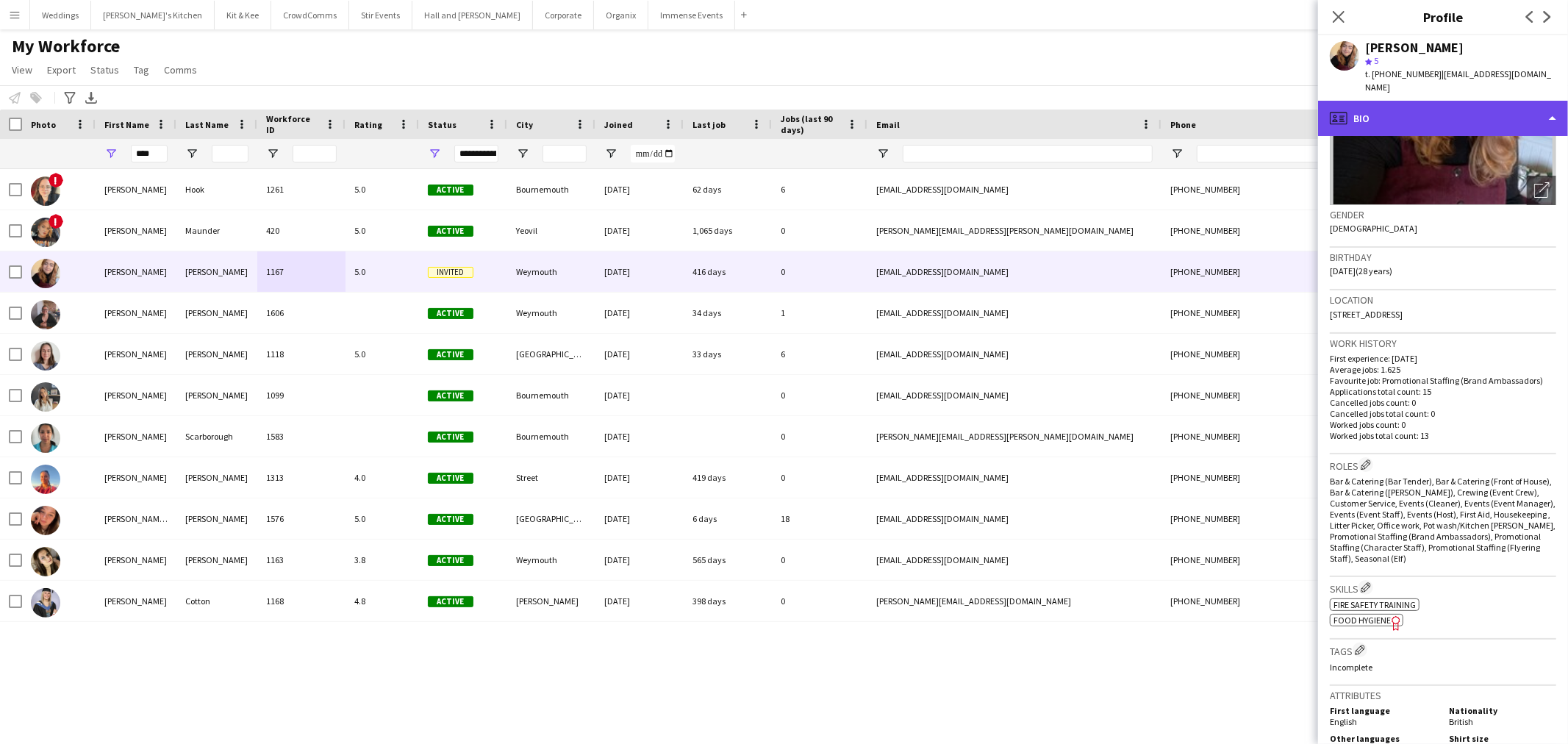
click at [1485, 107] on div "profile Bio" at bounding box center [1443, 118] width 250 height 36
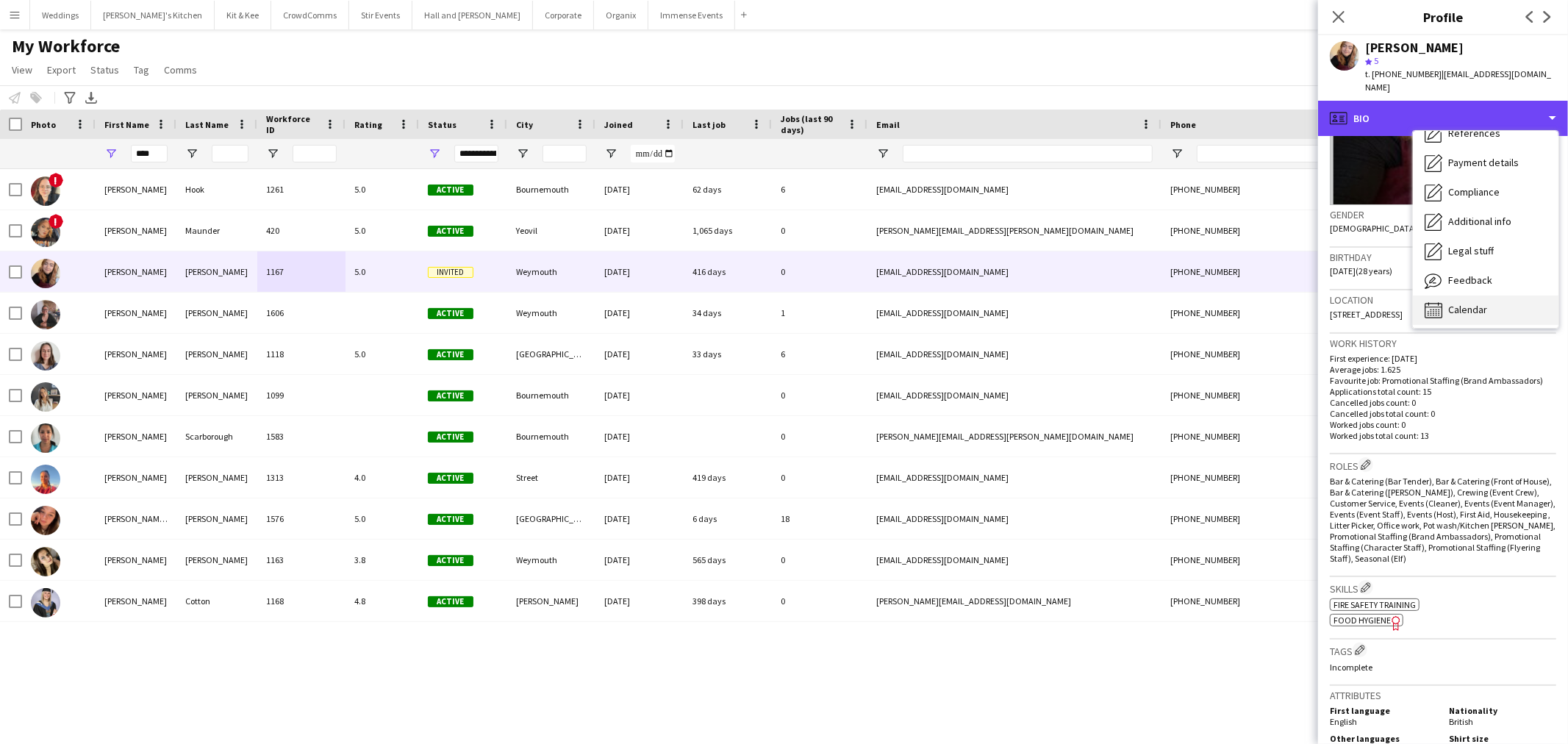
scroll to position [167, 0]
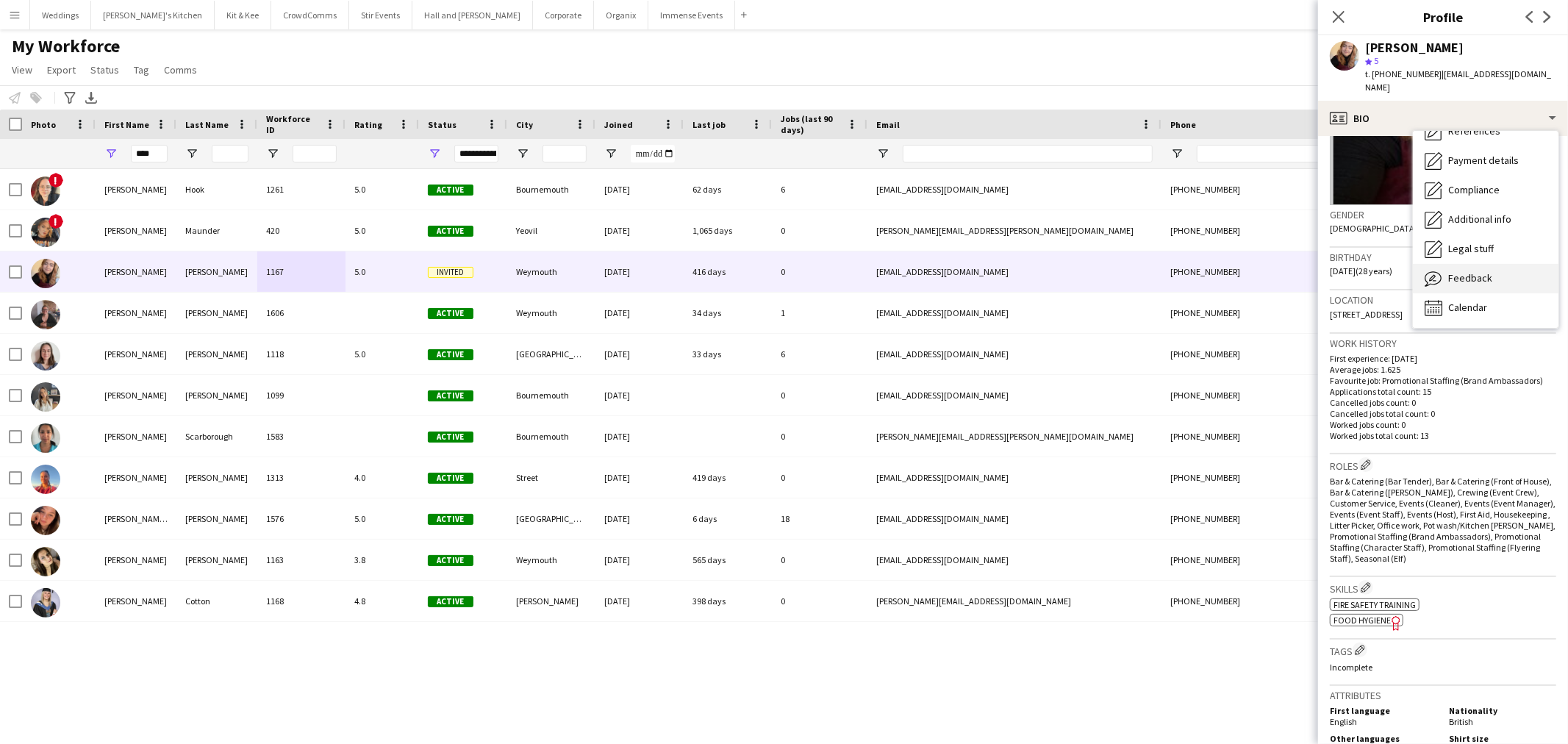
click at [1468, 271] on span "Feedback" at bounding box center [1470, 277] width 44 height 13
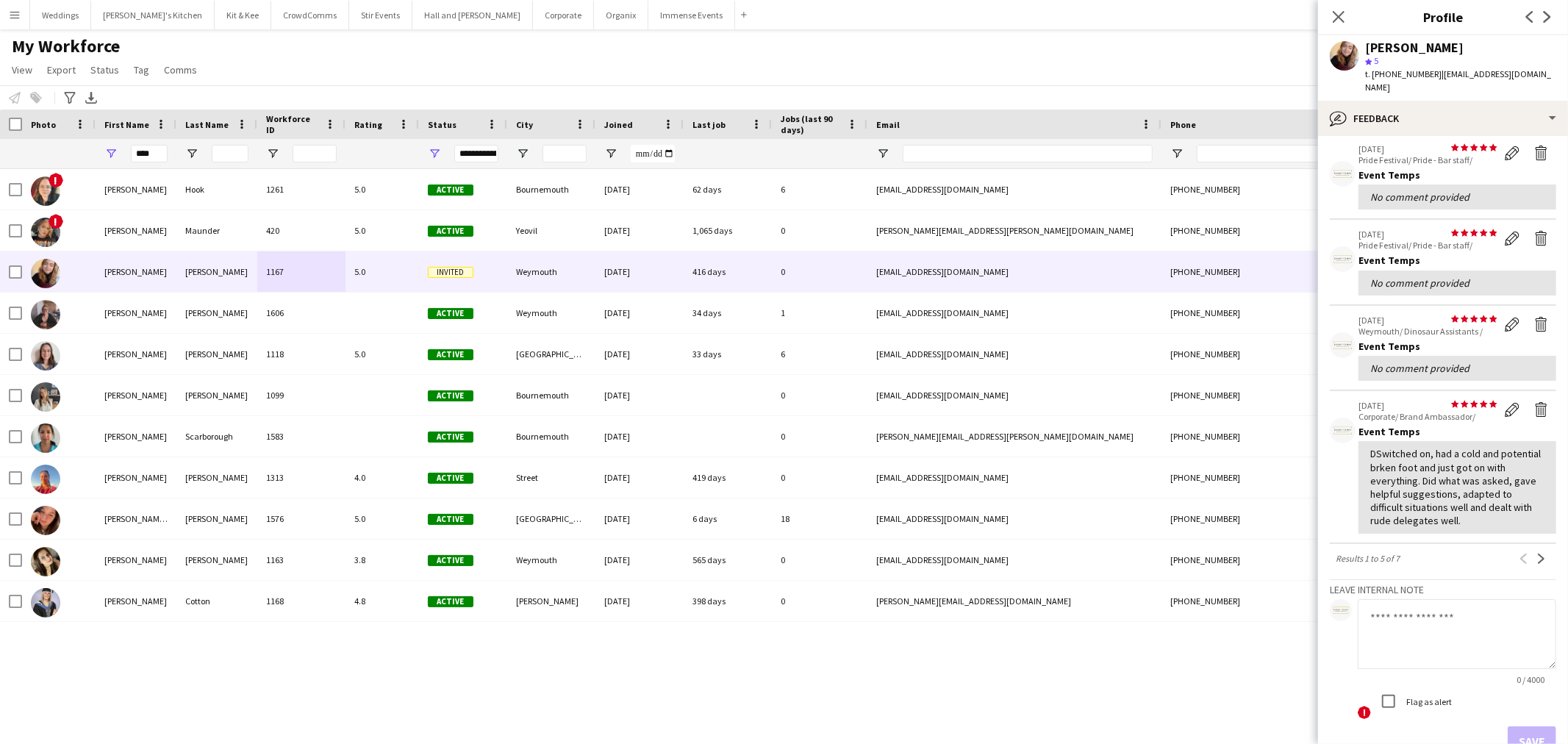
scroll to position [221, 0]
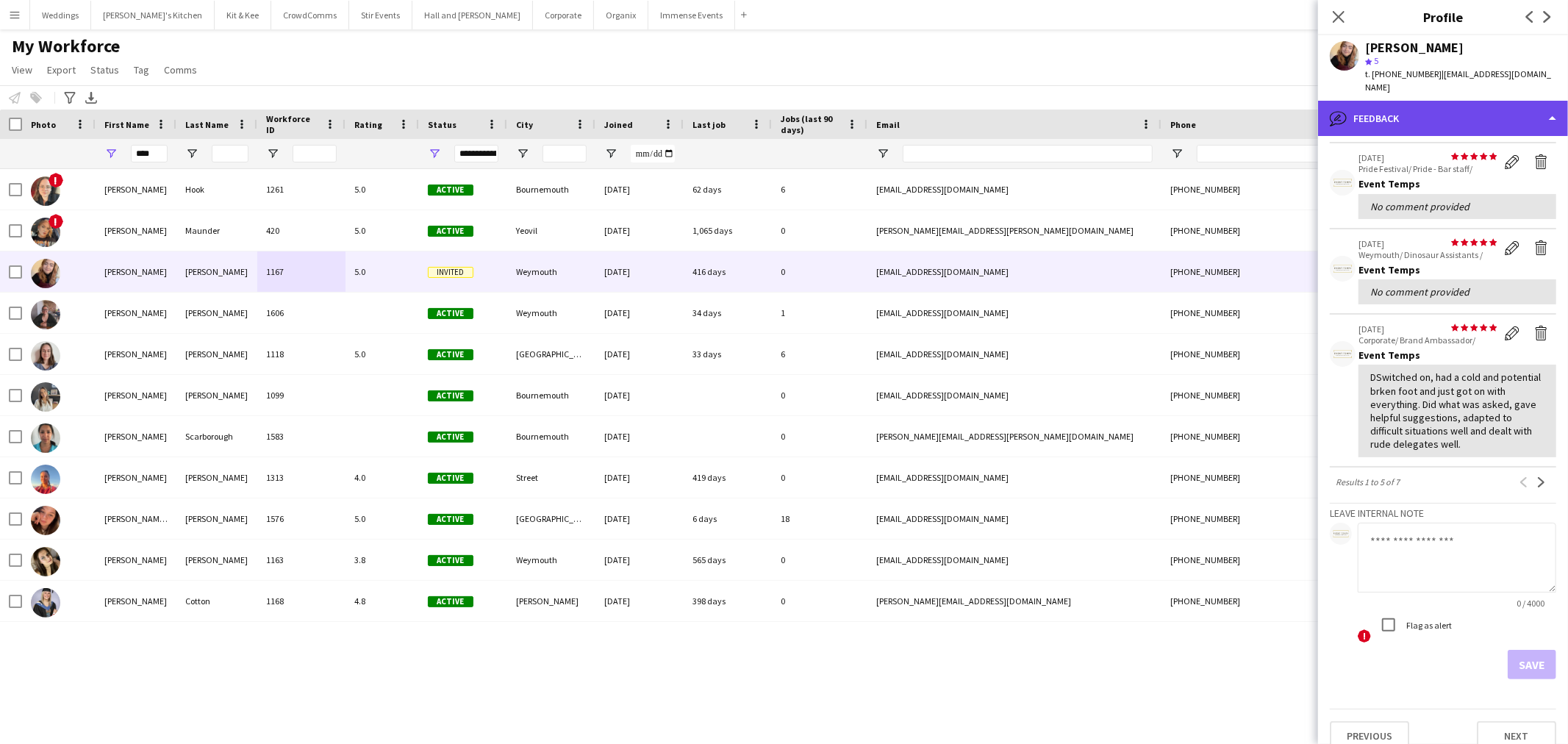
click at [1437, 104] on div "bubble-pencil Feedback" at bounding box center [1443, 118] width 250 height 36
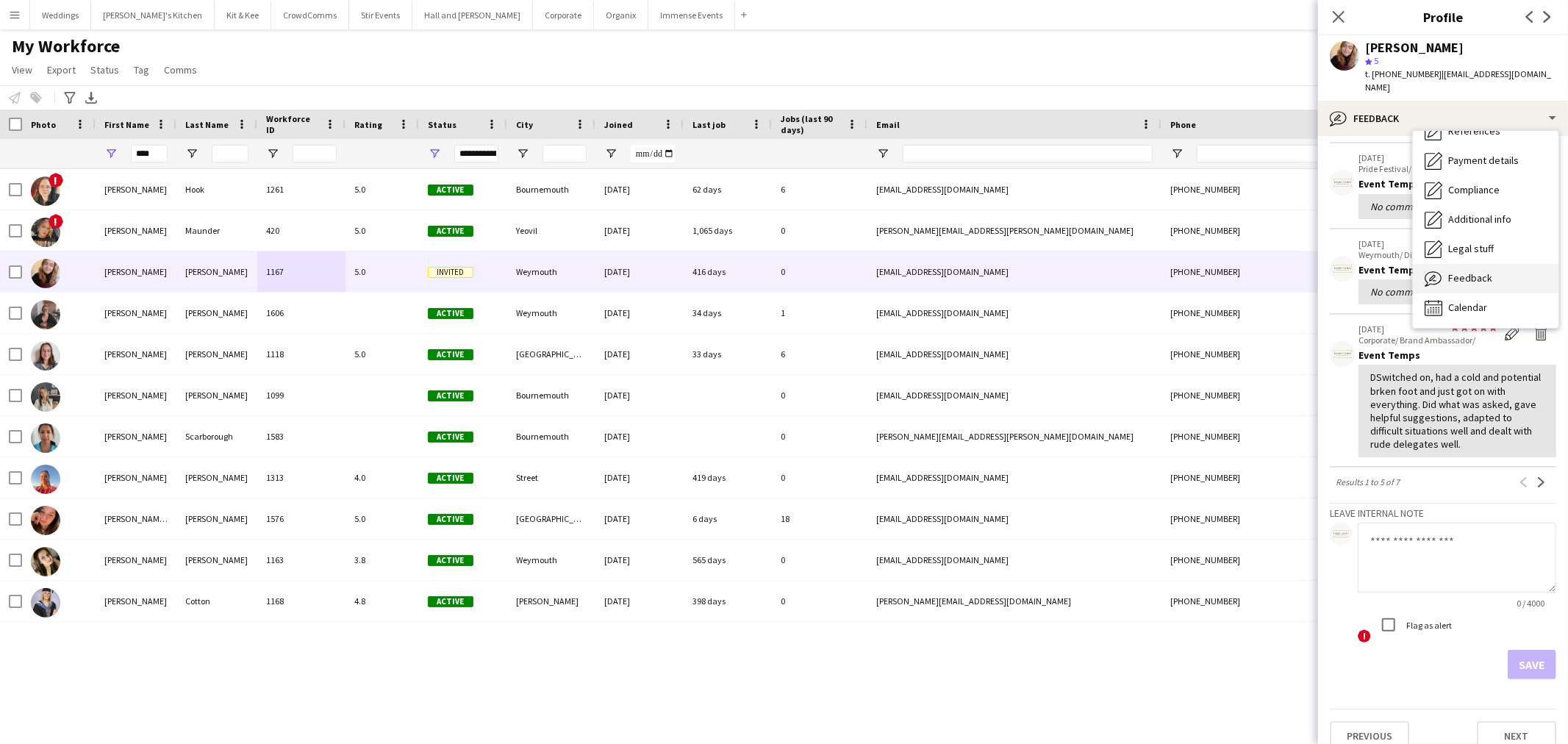
click at [1494, 264] on div "Feedback Feedback" at bounding box center [1486, 279] width 146 height 30
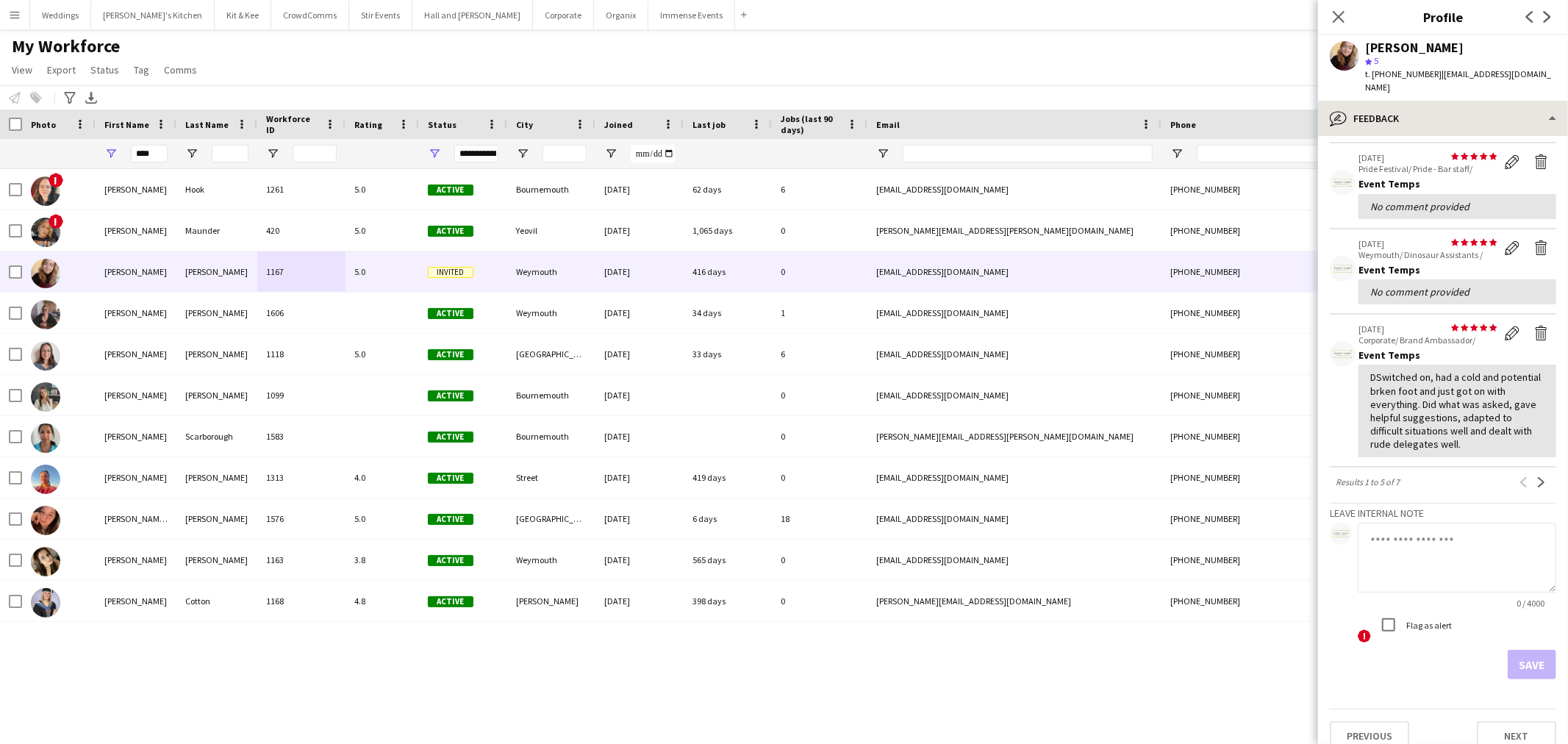
drag, startPoint x: 1453, startPoint y: 78, endPoint x: 1452, endPoint y: 100, distance: 22.0
click at [1453, 80] on div "t. +447572073705 | jesswi11iams@icloud.com" at bounding box center [1461, 80] width 192 height 27
click at [1451, 103] on div "bubble-pencil Feedback" at bounding box center [1443, 118] width 250 height 36
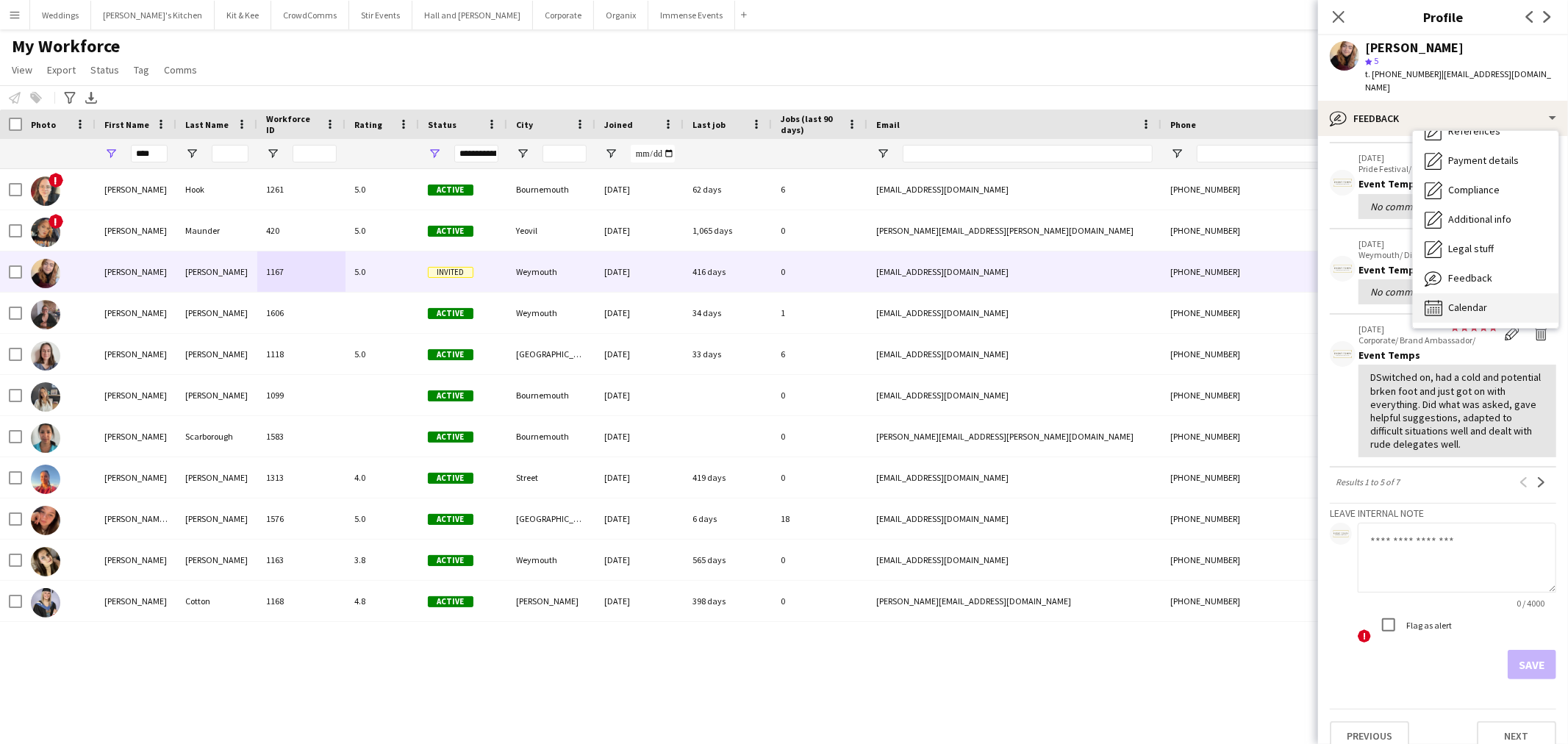
click at [1513, 294] on div "Calendar Calendar" at bounding box center [1486, 309] width 146 height 30
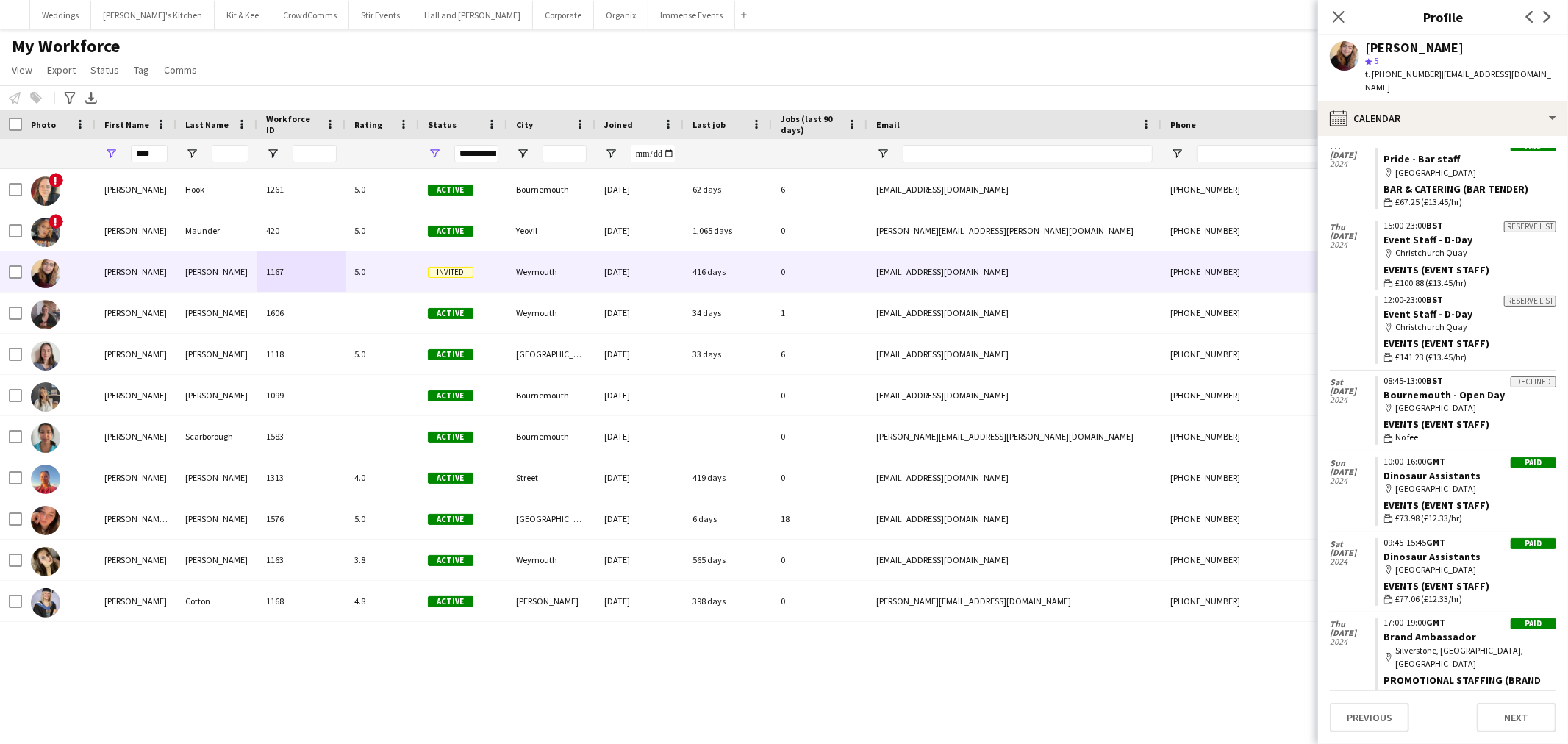
scroll to position [316, 0]
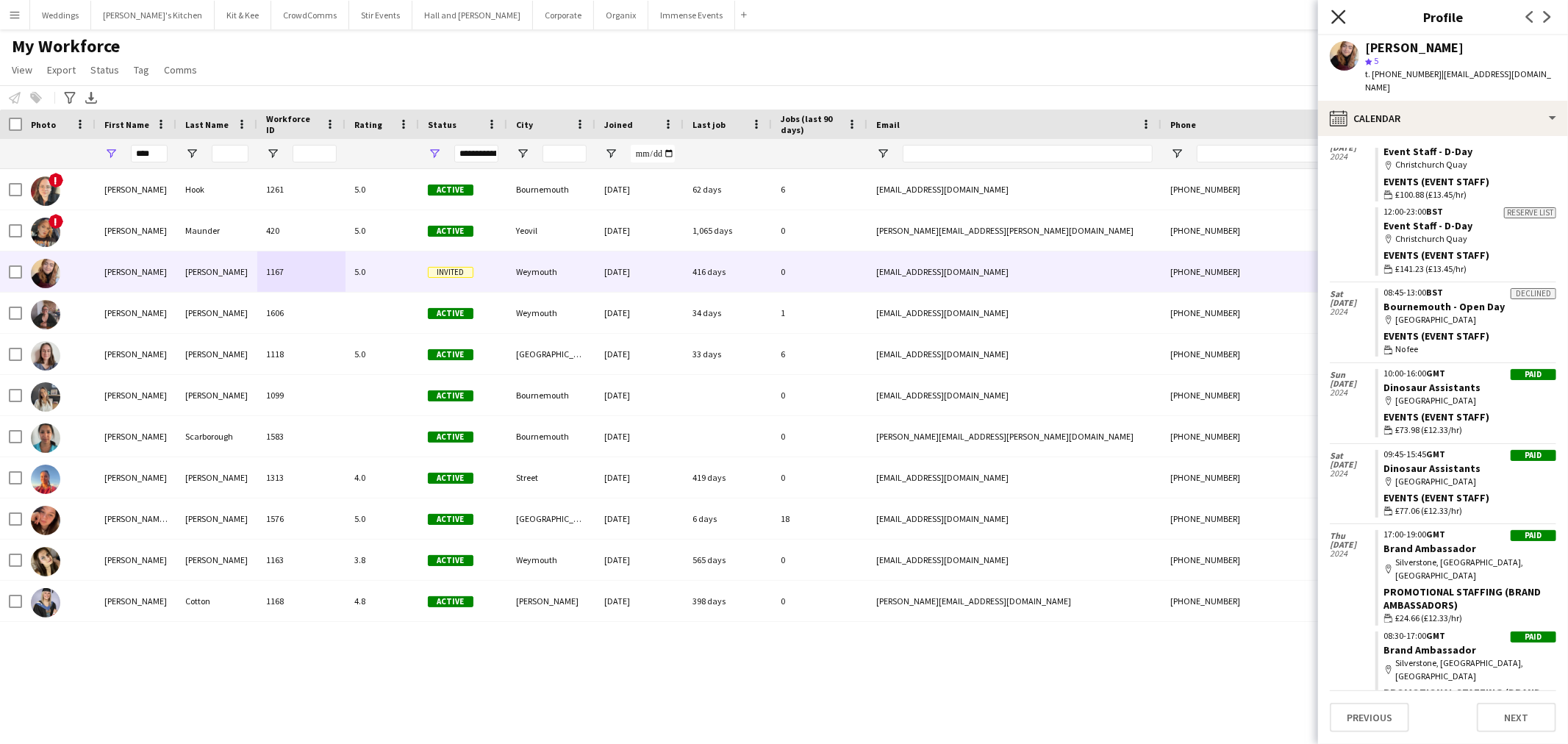
click at [1344, 18] on icon "Close pop-in" at bounding box center [1339, 17] width 14 height 14
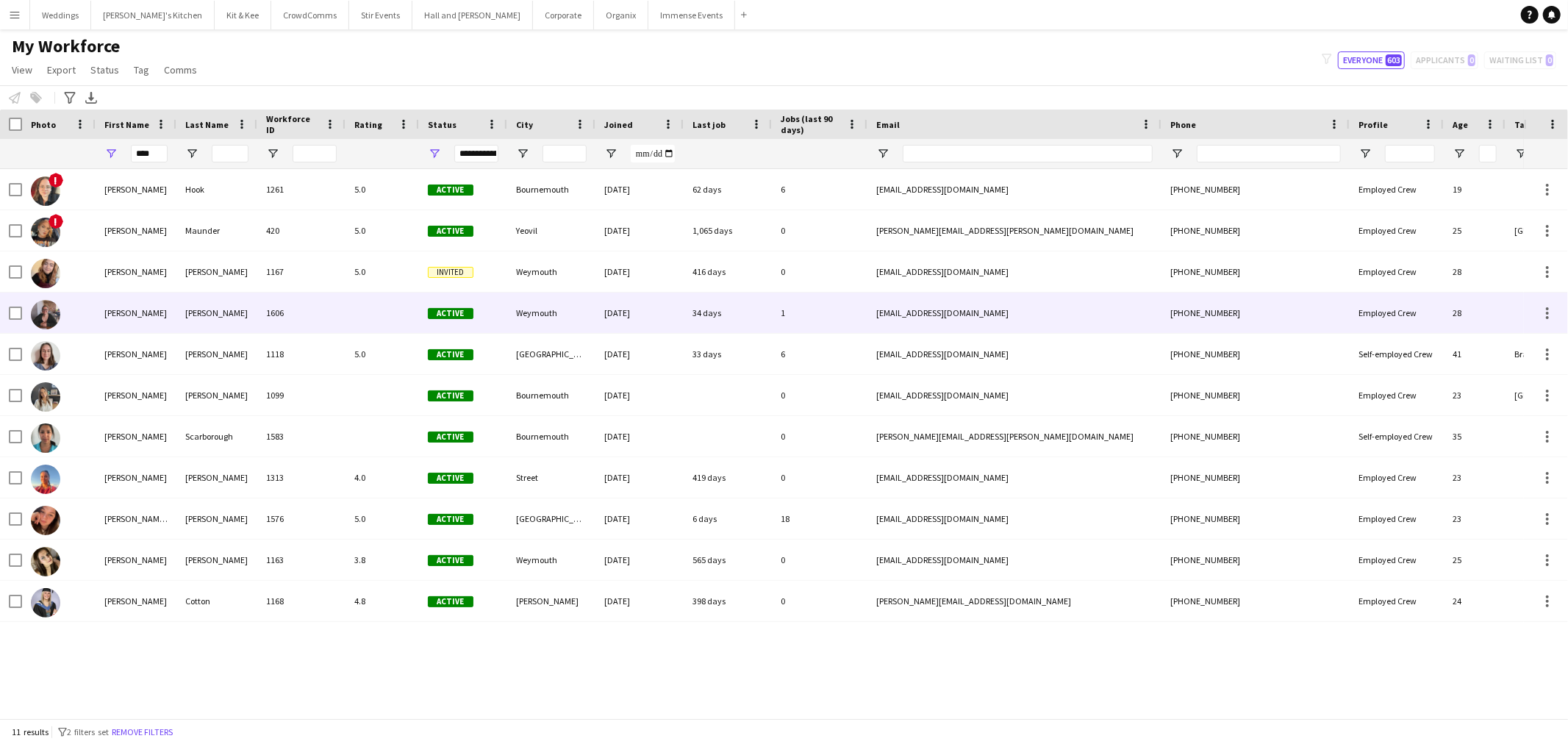
click at [244, 316] on div "Williams" at bounding box center [216, 312] width 80 height 41
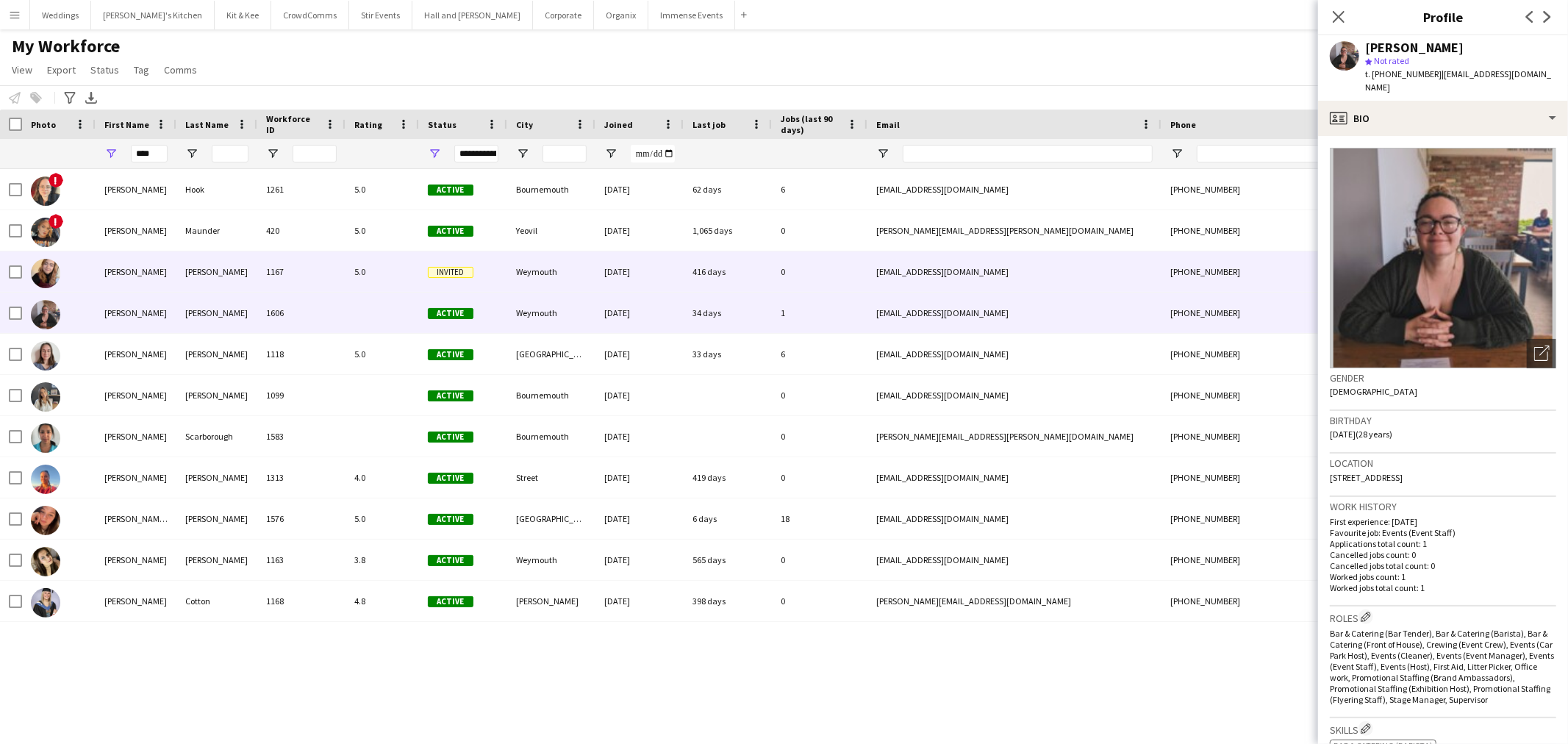
click at [242, 282] on div "Williams" at bounding box center [216, 271] width 80 height 41
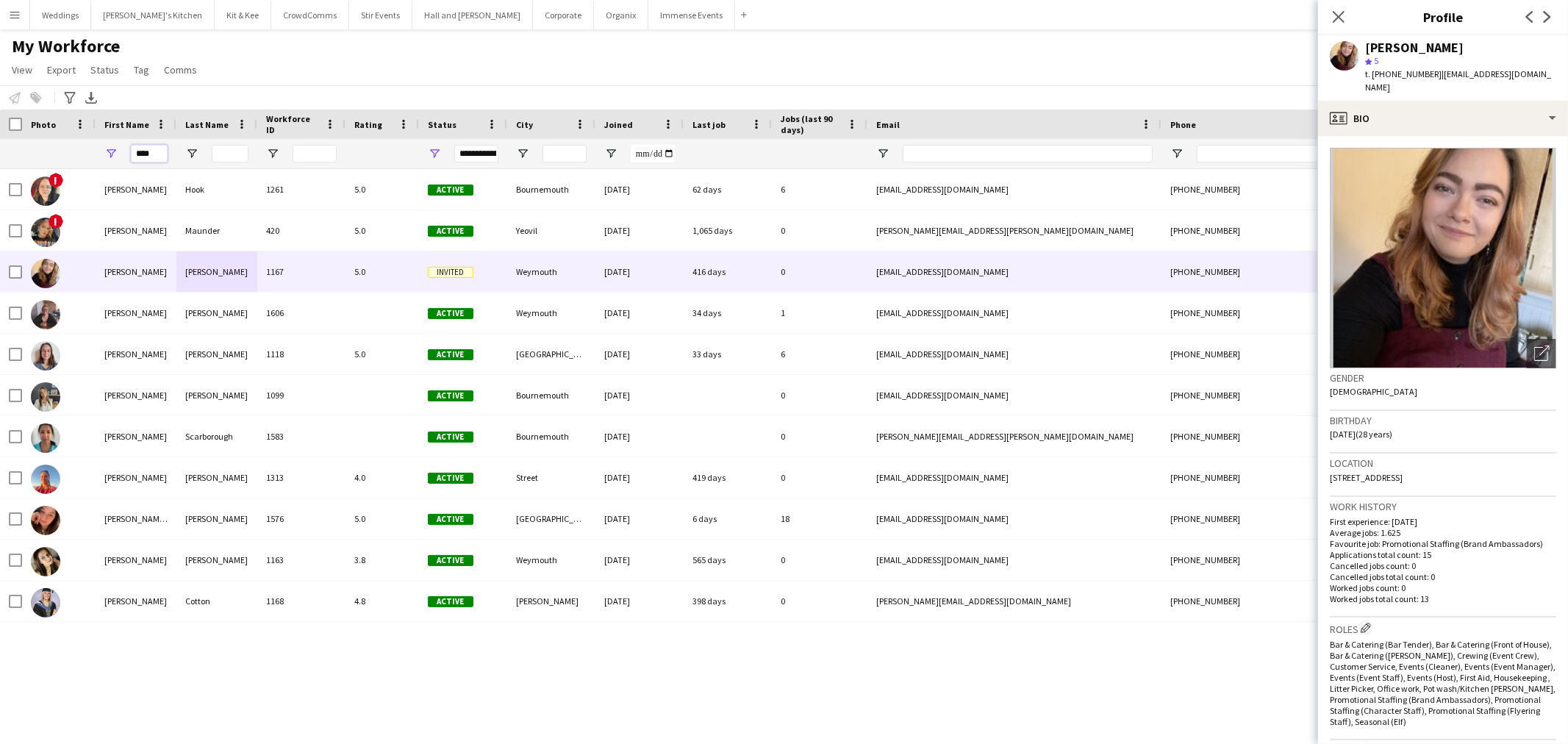
drag, startPoint x: 163, startPoint y: 144, endPoint x: 66, endPoint y: 151, distance: 97.3
click at [66, 151] on div "****" at bounding box center [797, 154] width 1594 height 30
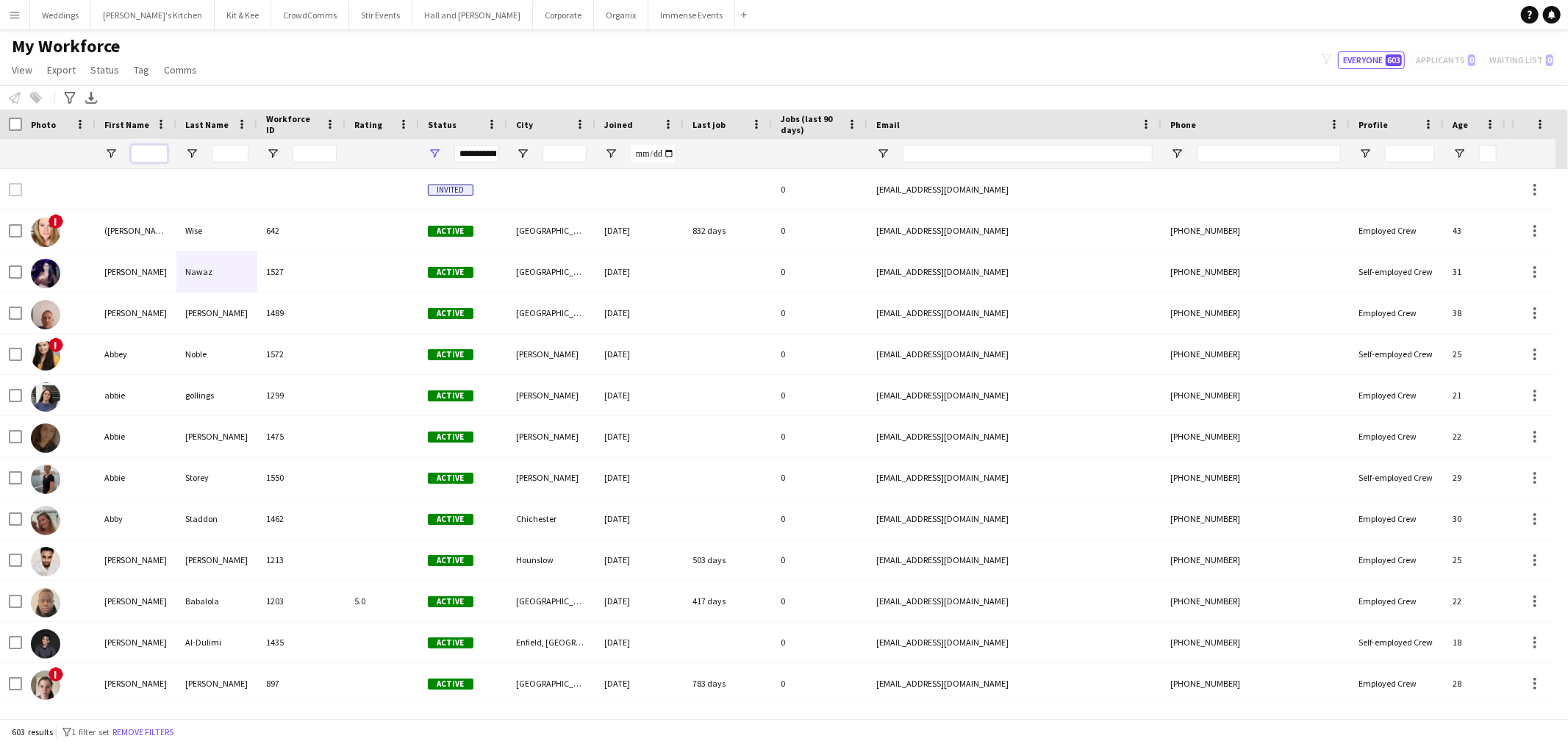
click at [153, 152] on input "First Name Filter Input" at bounding box center [149, 154] width 37 height 18
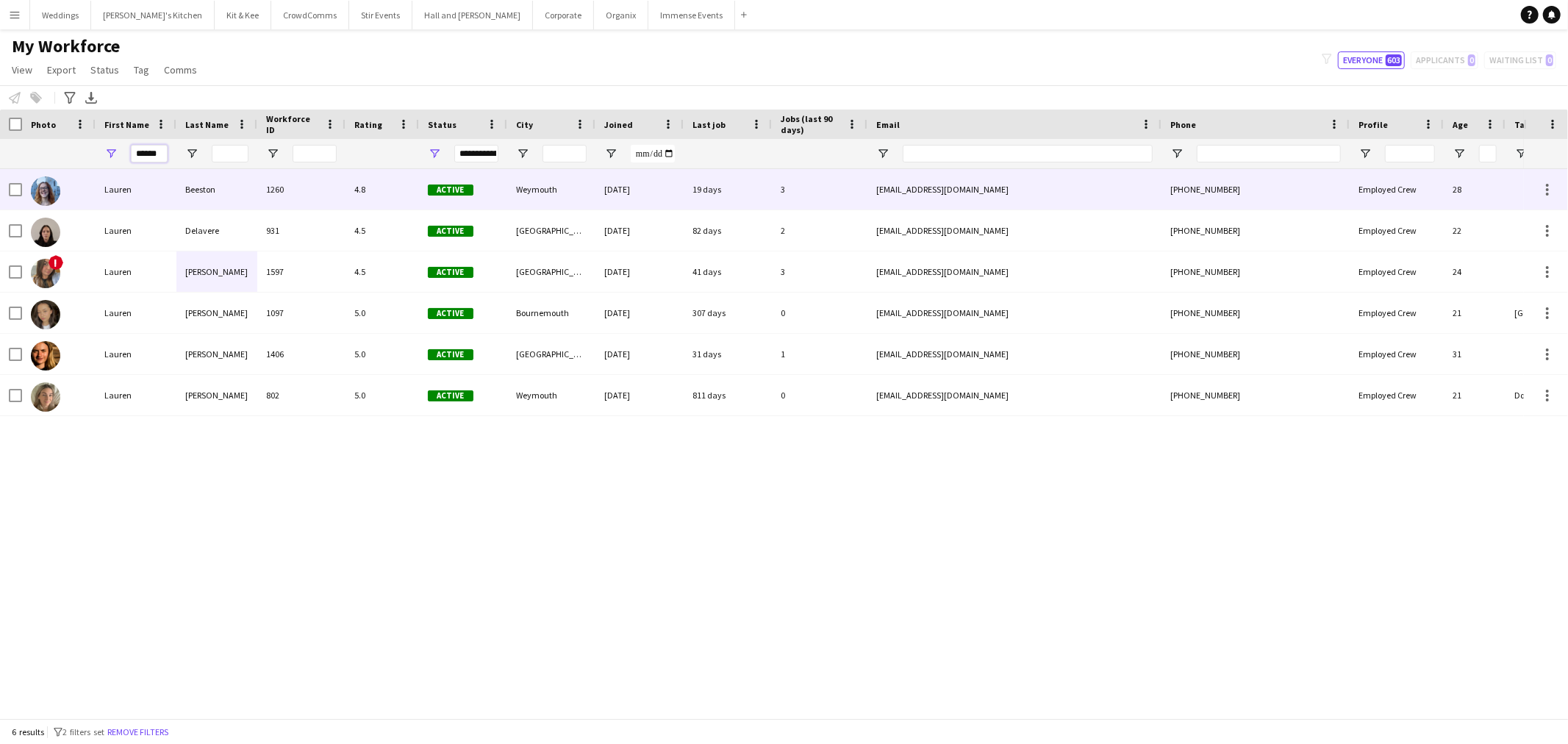
type input "******"
click at [253, 200] on div "Beeston" at bounding box center [216, 188] width 80 height 41
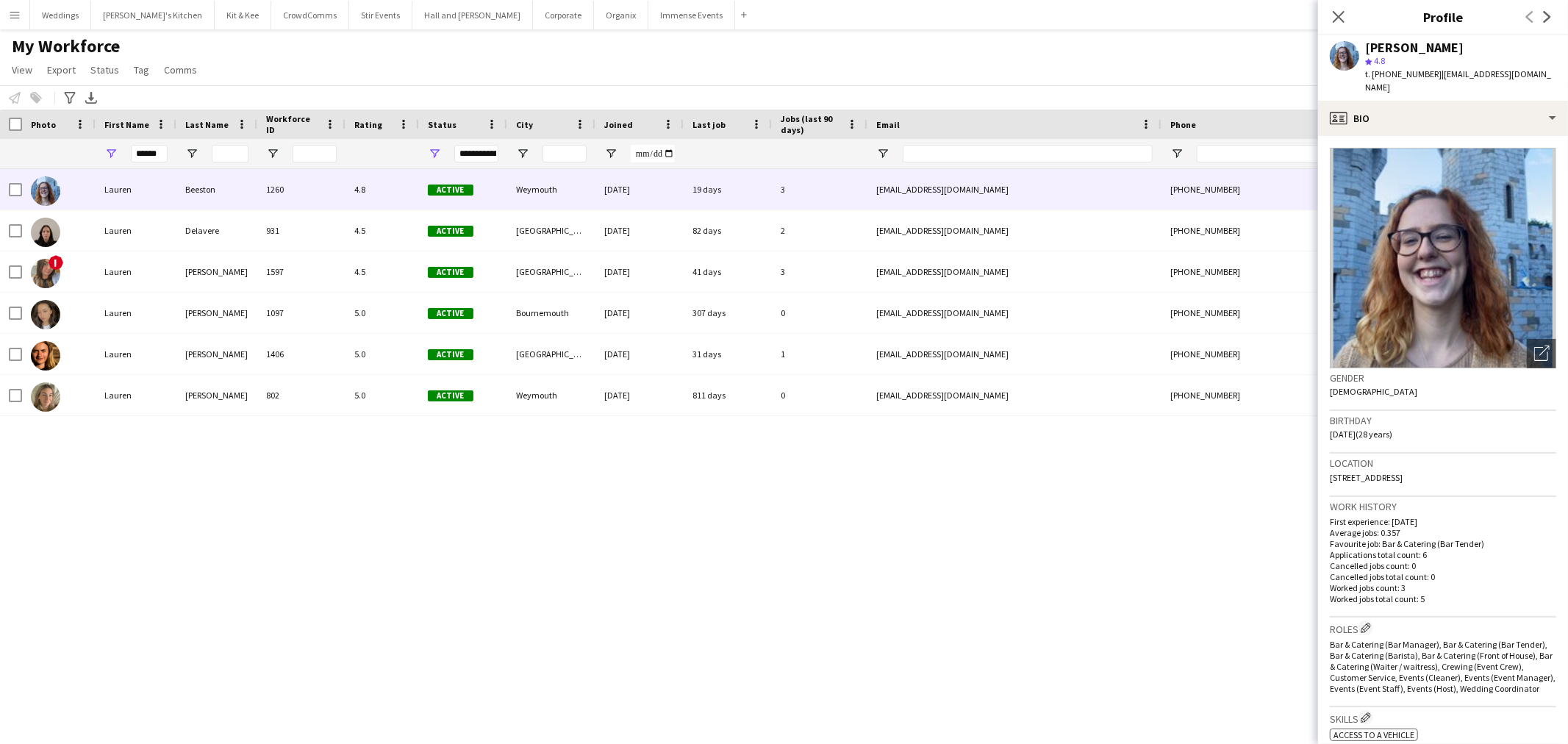
click at [1456, 136] on app-crew-profile-bio "Open photos pop-in Gender Female Birthday 17-09-1996 (28 years) Location 15 Gra…" at bounding box center [1443, 439] width 250 height 608
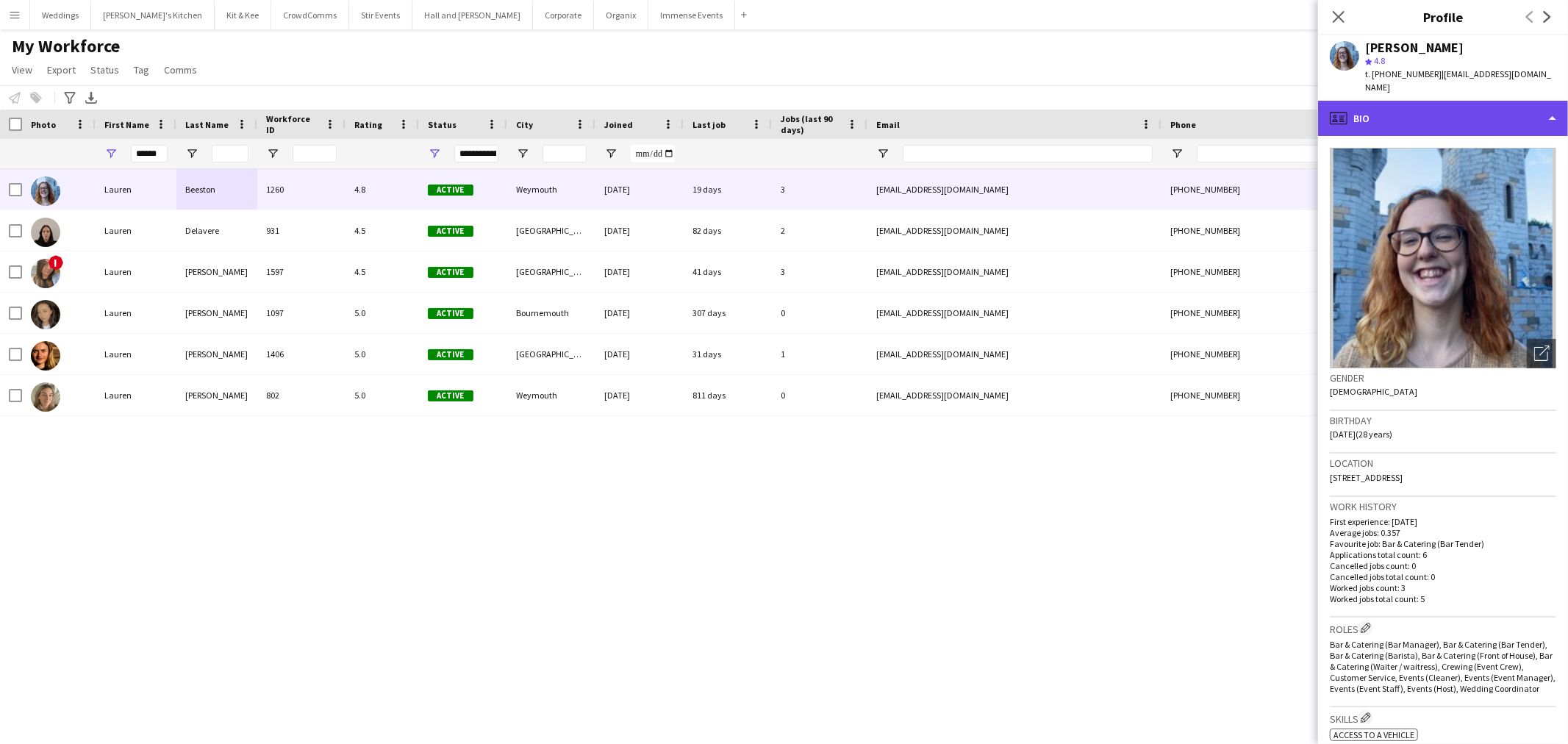
click at [1459, 115] on div "profile Bio" at bounding box center [1443, 118] width 250 height 36
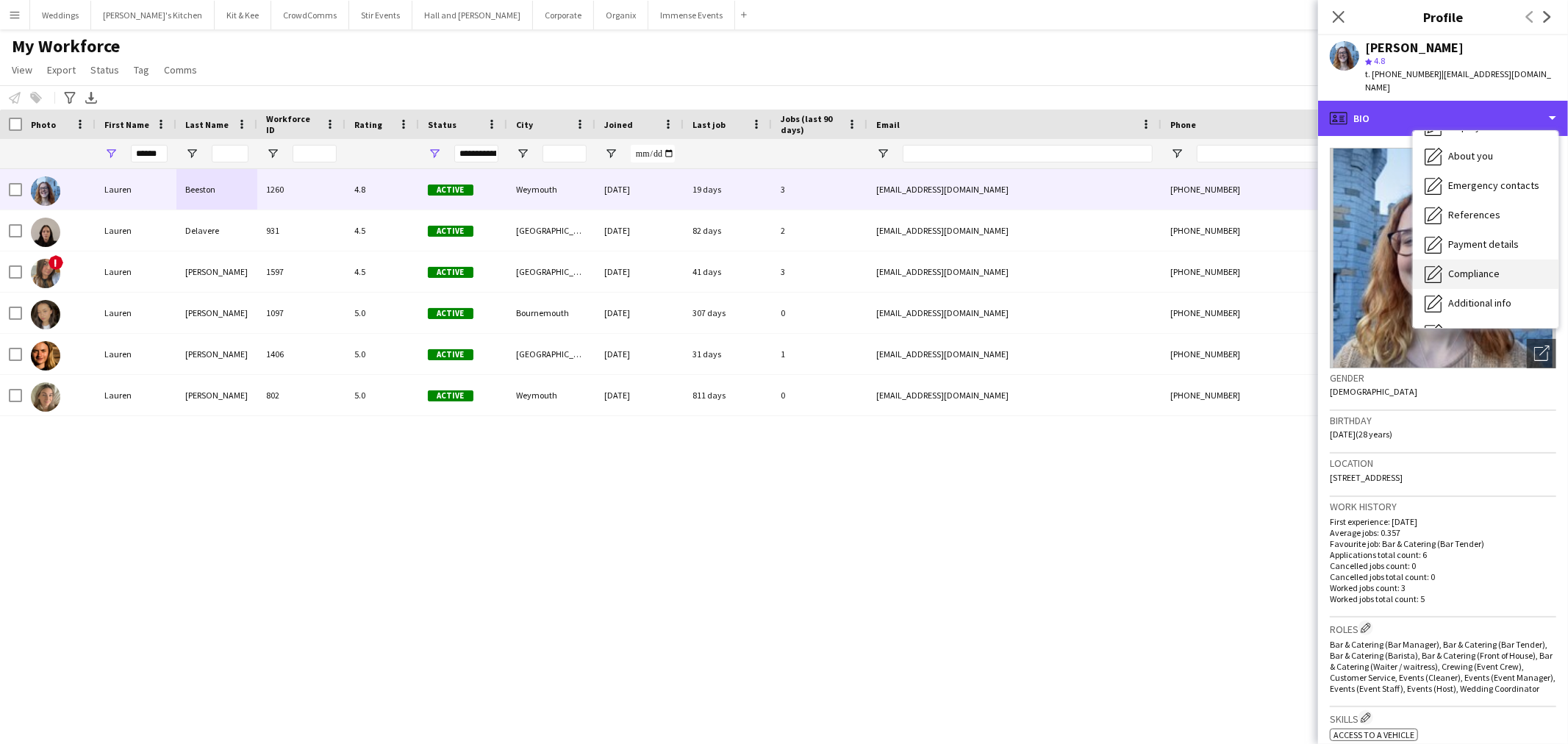
scroll to position [167, 0]
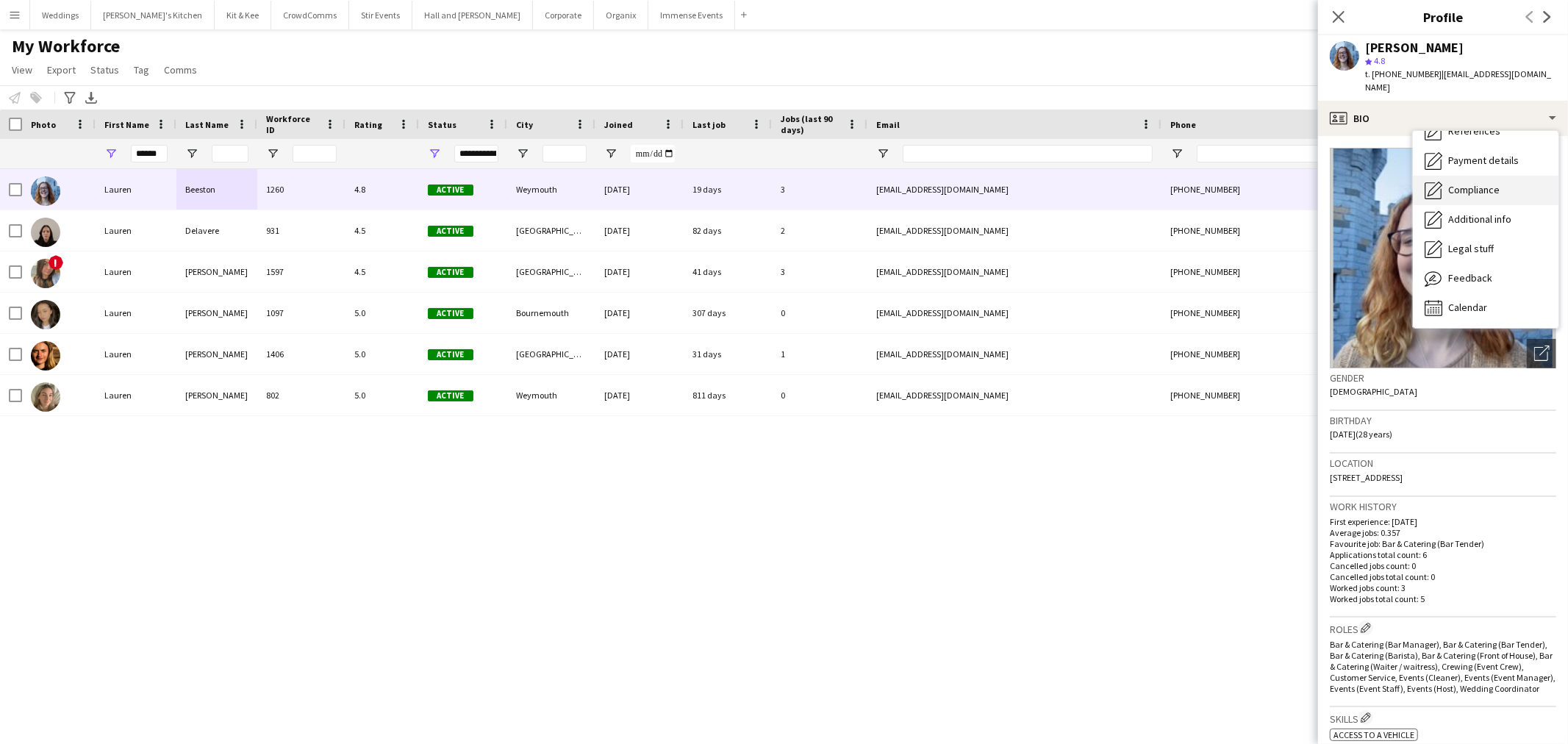
click at [1468, 275] on div "Feedback Feedback" at bounding box center [1486, 279] width 146 height 30
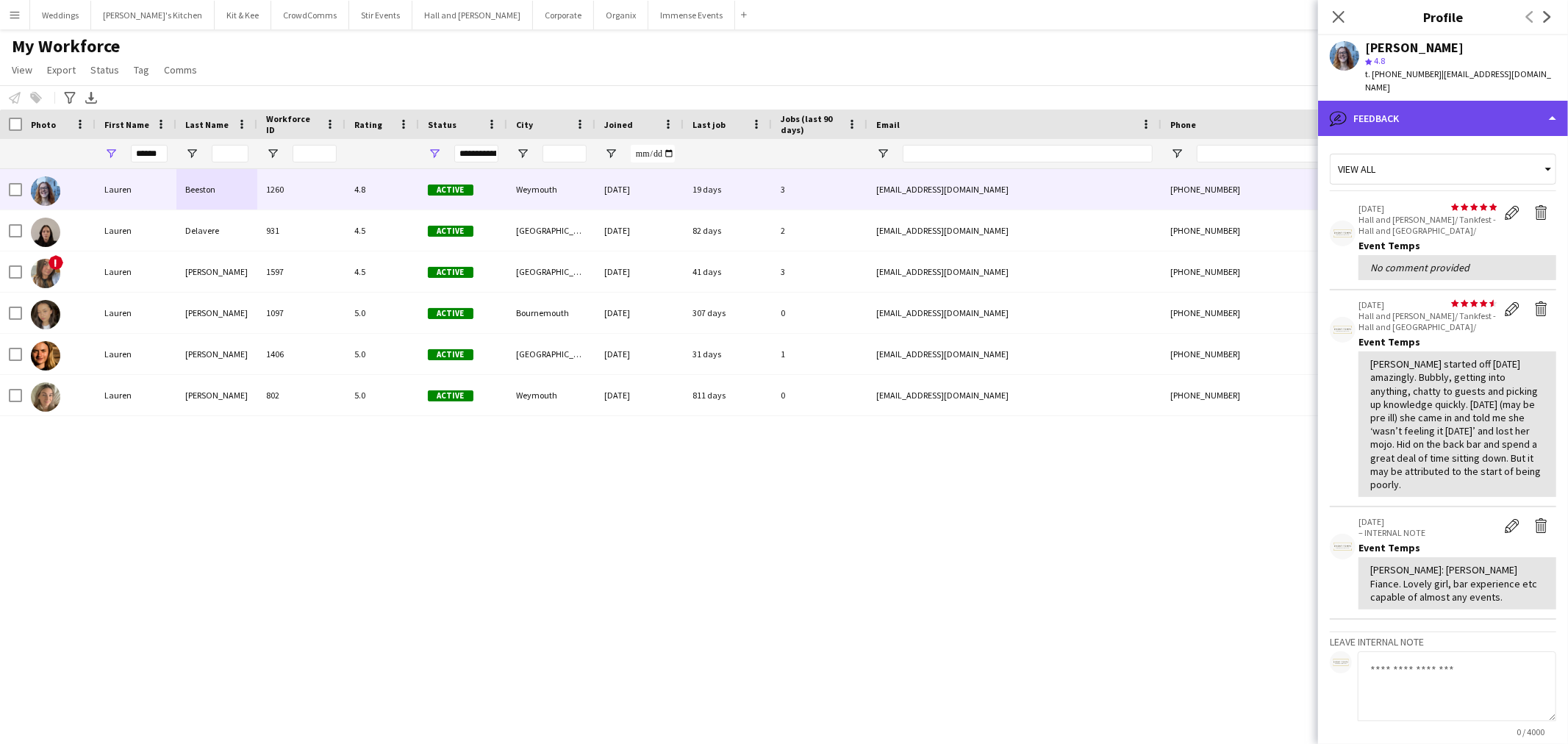
click at [1427, 100] on div "bubble-pencil Feedback" at bounding box center [1443, 118] width 250 height 36
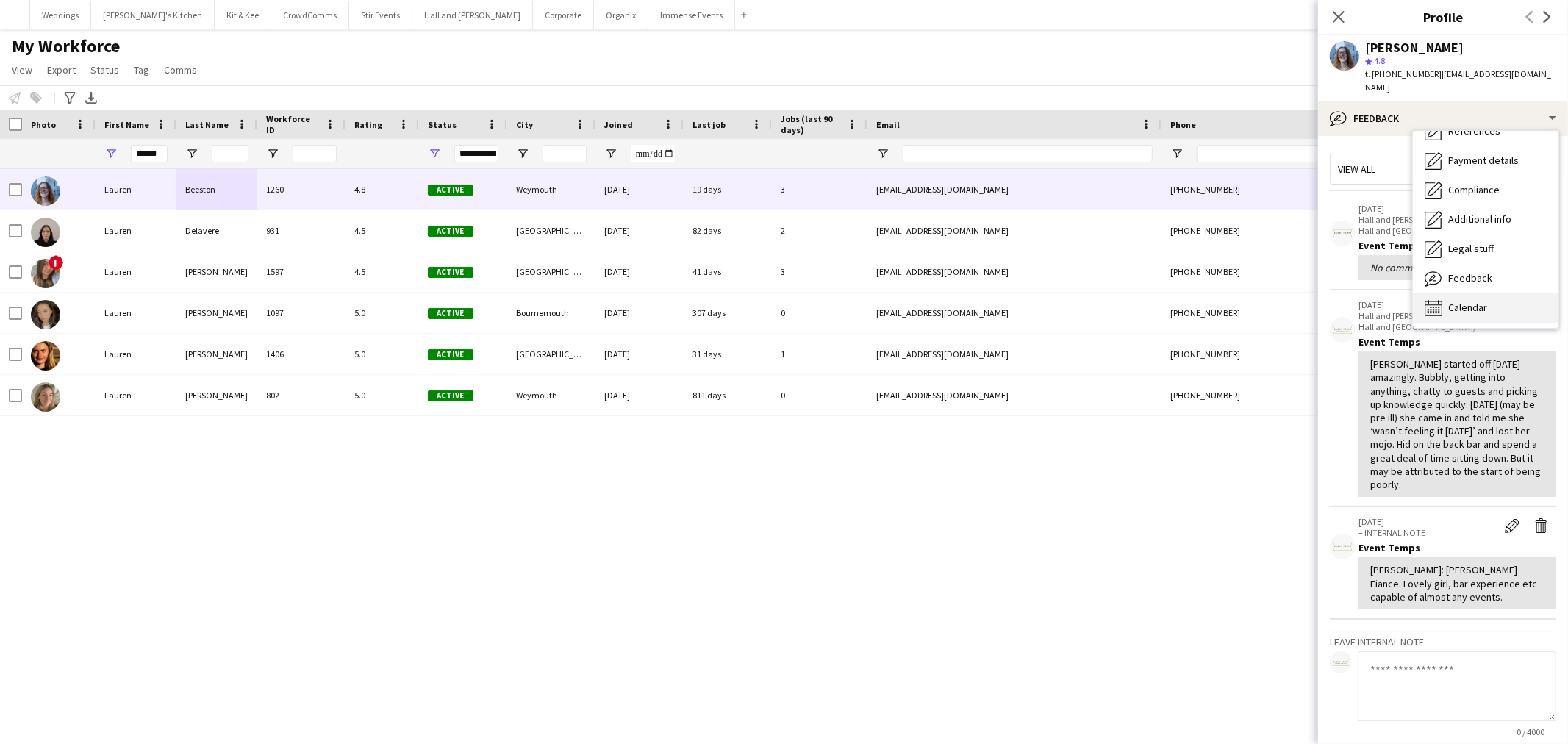
click at [1462, 301] on span "Calendar" at bounding box center [1467, 307] width 39 height 13
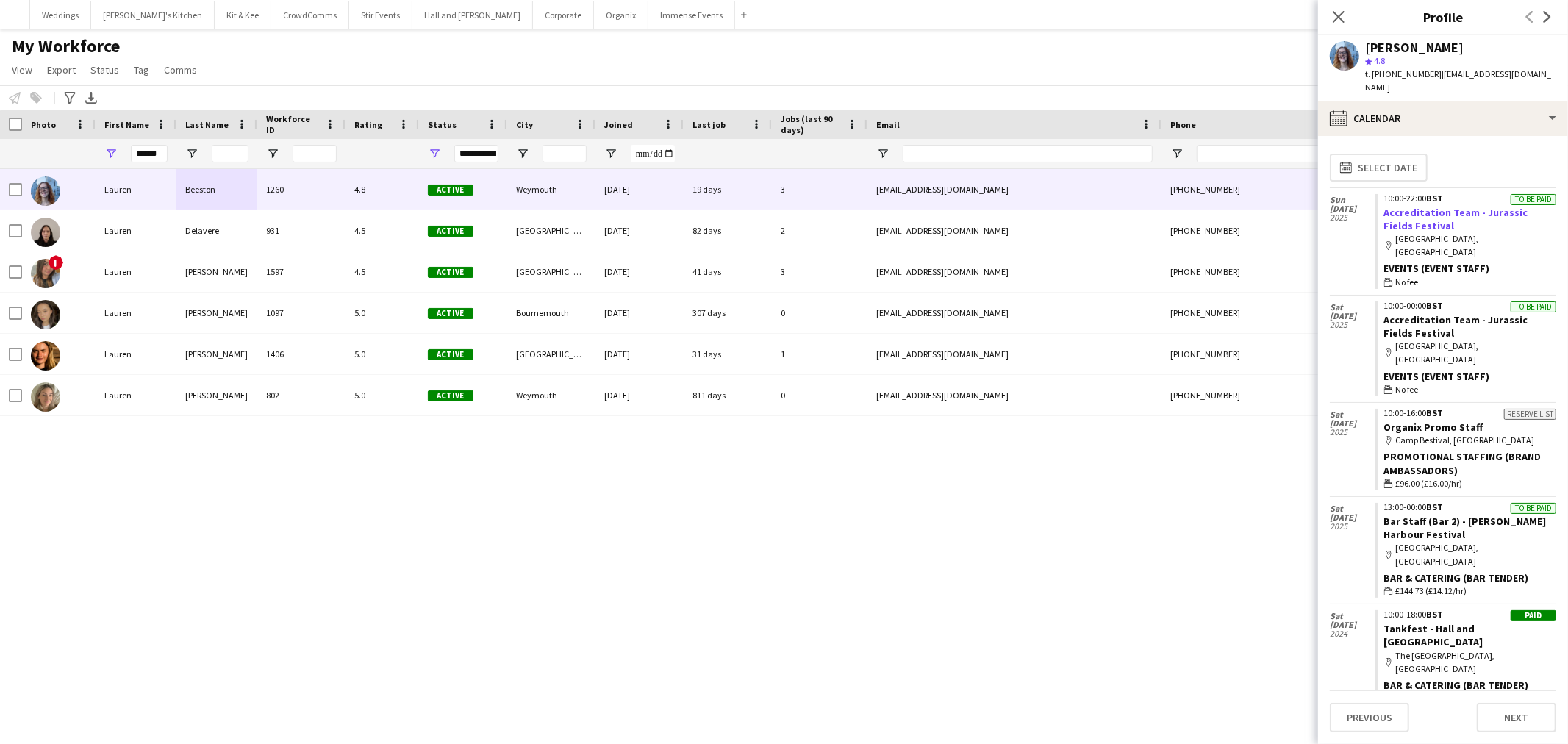
click at [1419, 205] on link "Accreditation Team - Jurassic Fields Festival" at bounding box center [1456, 218] width 144 height 27
click at [1426, 515] on link "Bar Staff (Bar 2) - Poole Harbour Festival" at bounding box center [1466, 528] width 163 height 27
click at [1427, 205] on link "Accreditation Team - Jurassic Fields Festival" at bounding box center [1456, 218] width 144 height 27
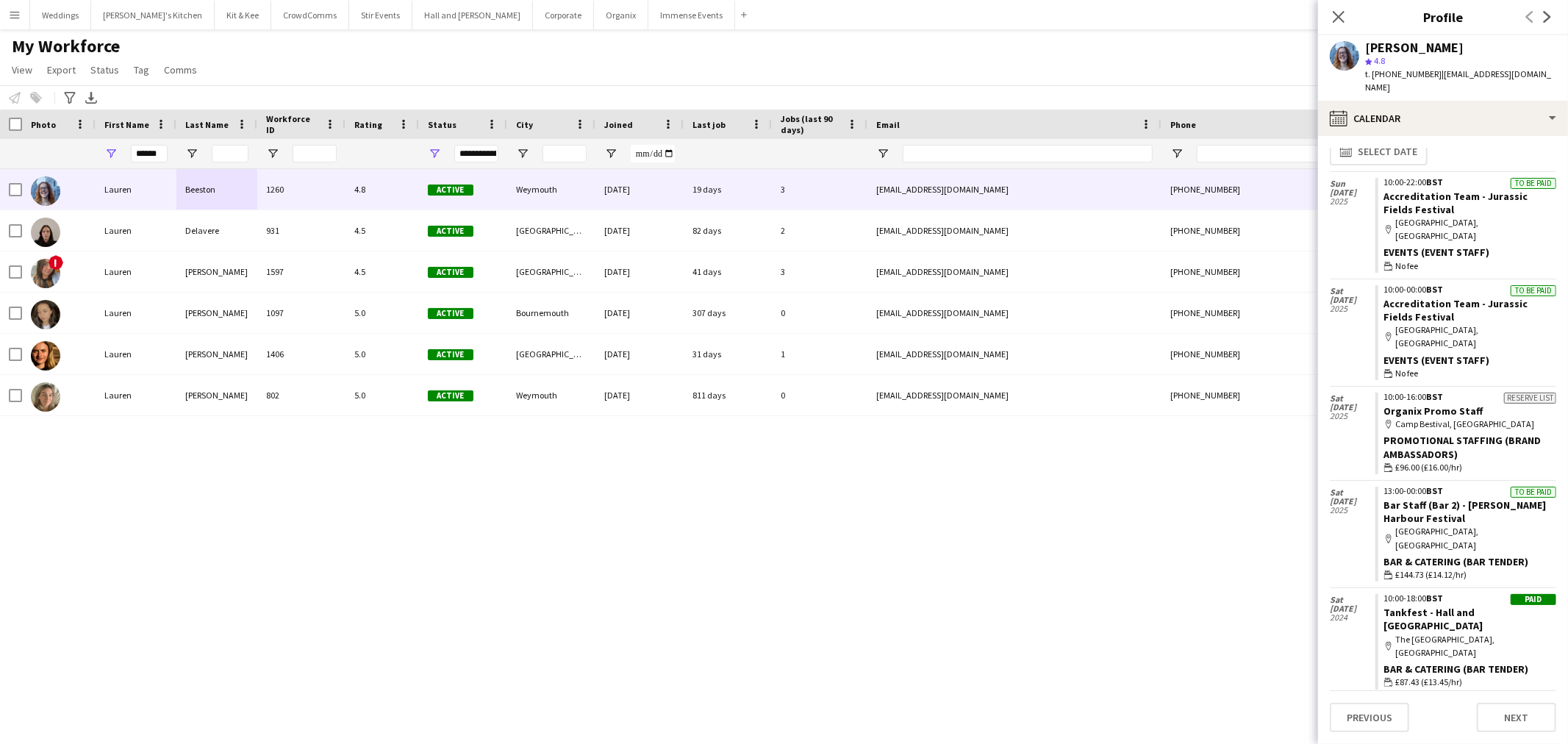
scroll to position [20, 0]
click at [19, 22] on button "Menu" at bounding box center [15, 15] width 30 height 30
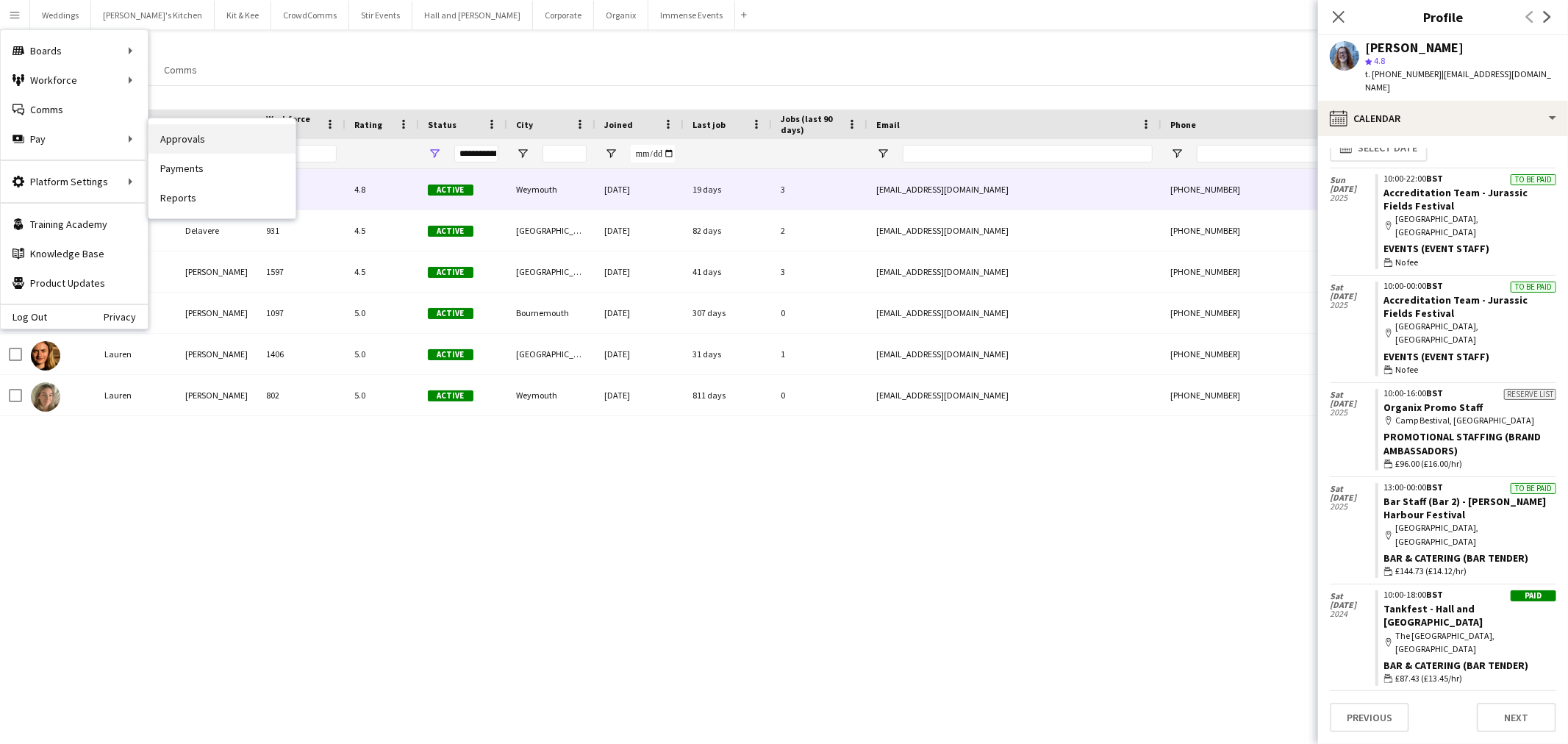
click at [190, 138] on link "Approvals" at bounding box center [222, 139] width 147 height 30
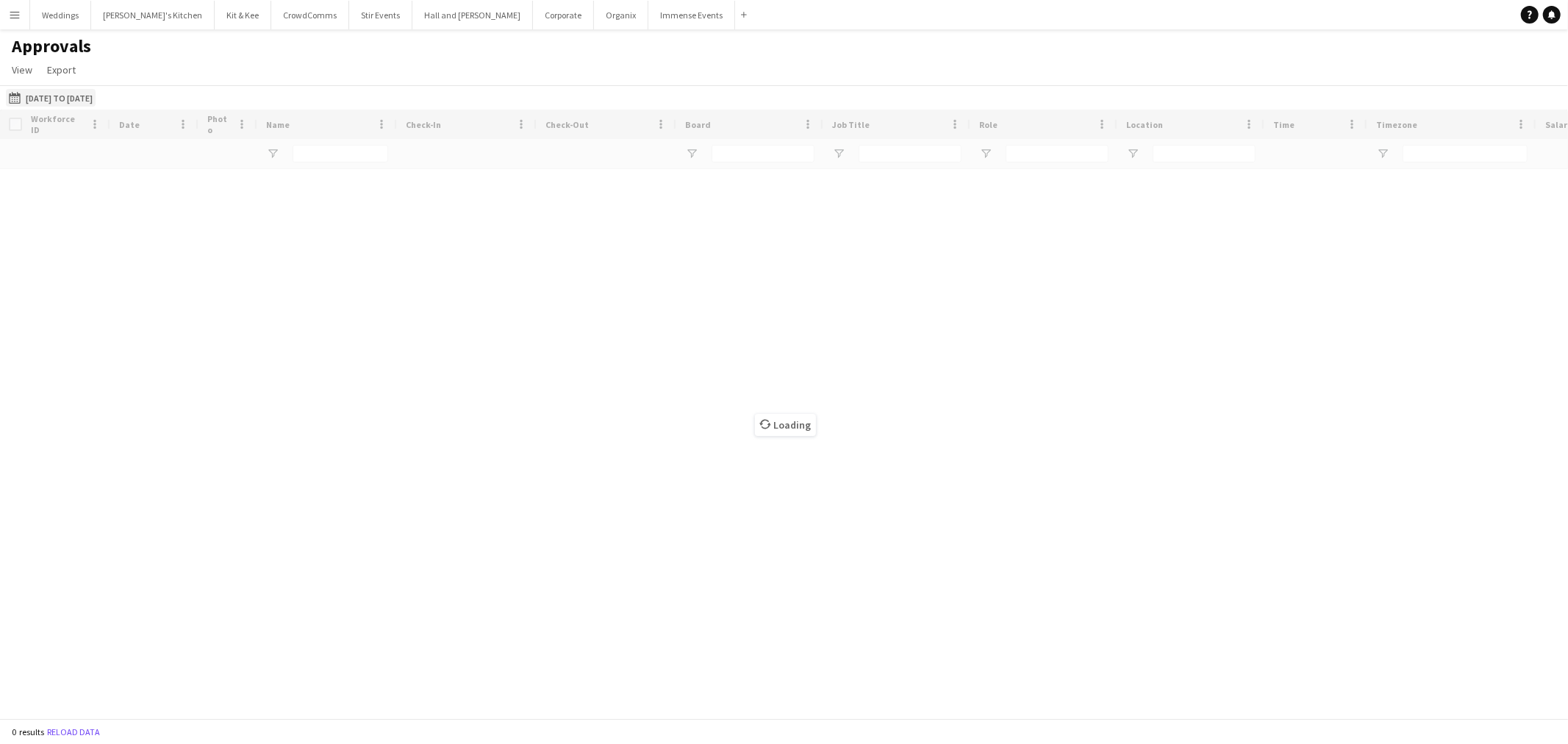
click at [50, 95] on button "05-06-2025 to 29-08-2025 05-06-2025 to 29-08-2025" at bounding box center [51, 98] width 89 height 18
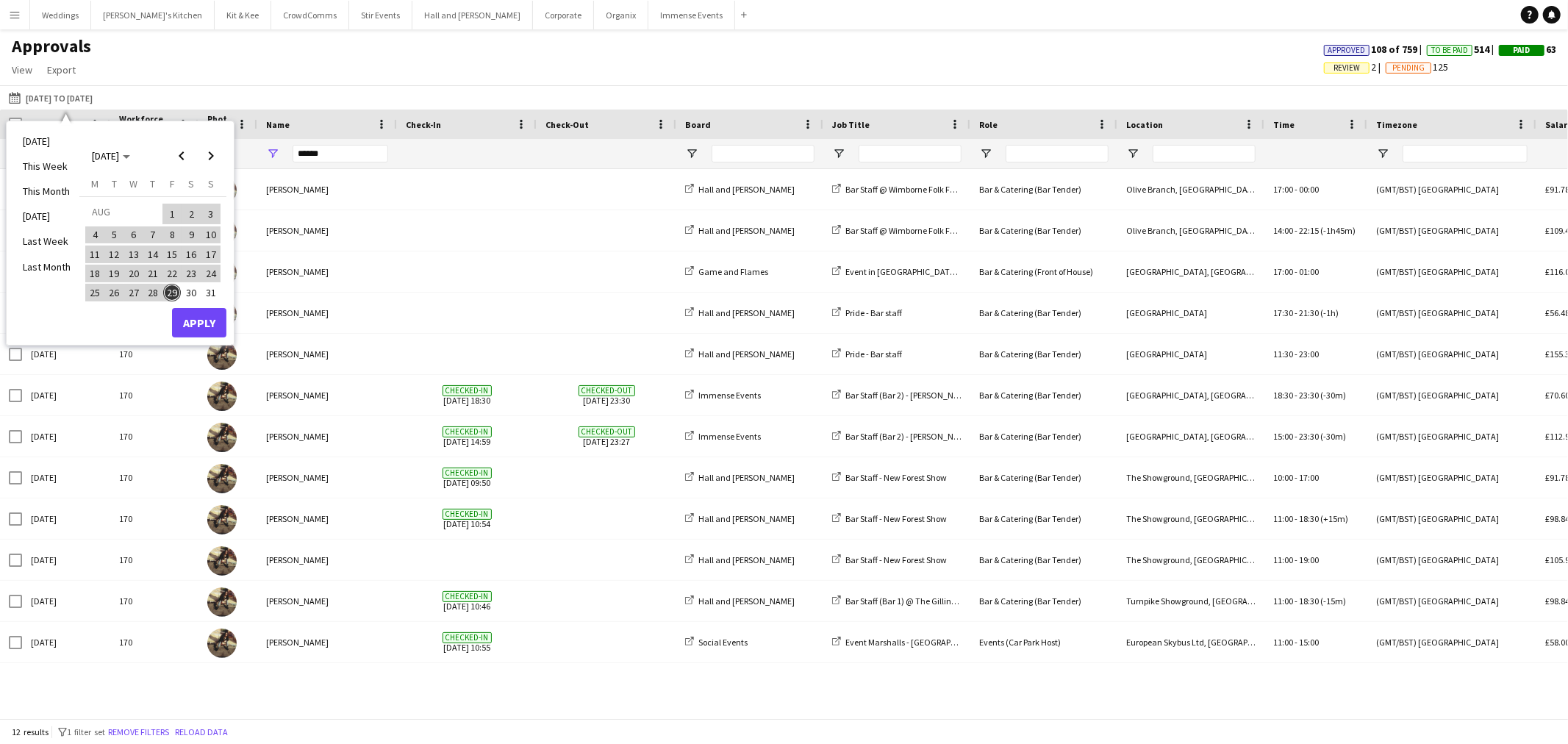
click at [161, 226] on button "7" at bounding box center [152, 234] width 19 height 19
click at [205, 235] on span "10" at bounding box center [211, 235] width 18 height 18
click at [204, 324] on button "Apply" at bounding box center [198, 322] width 55 height 30
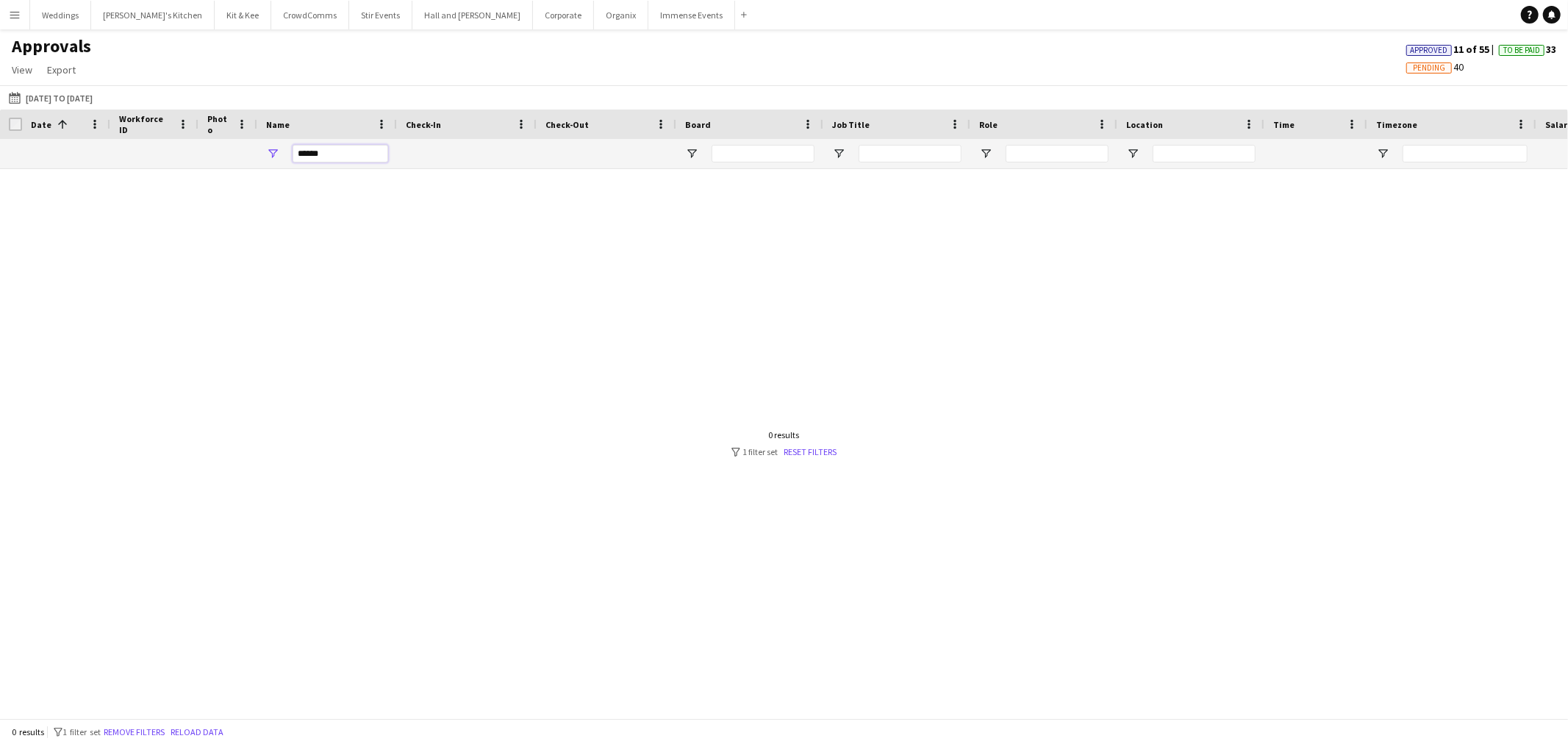
drag, startPoint x: 341, startPoint y: 147, endPoint x: 202, endPoint y: 136, distance: 139.4
click at [207, 141] on div "******" at bounding box center [1334, 154] width 2669 height 30
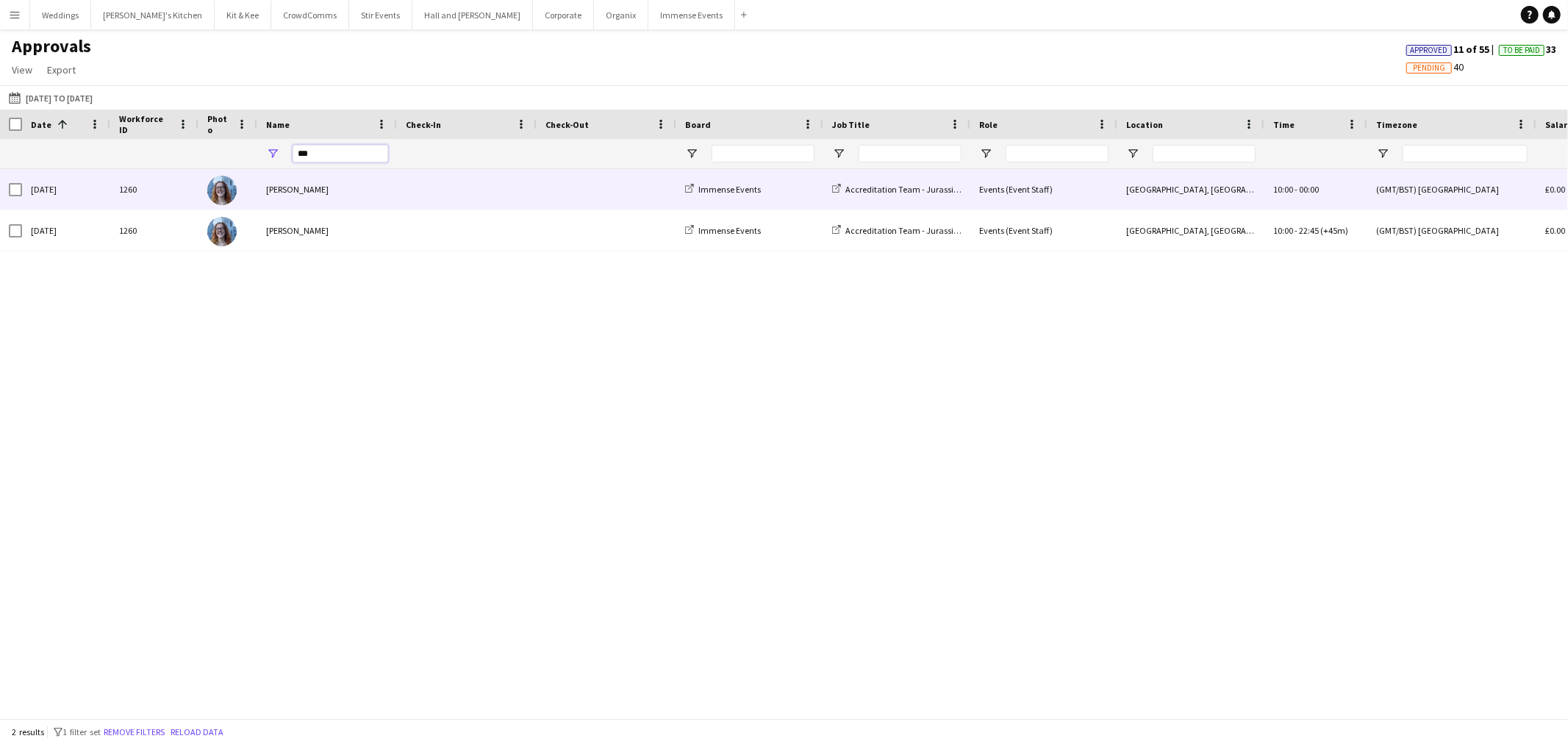
type input "***"
click at [418, 193] on span at bounding box center [466, 188] width 122 height 41
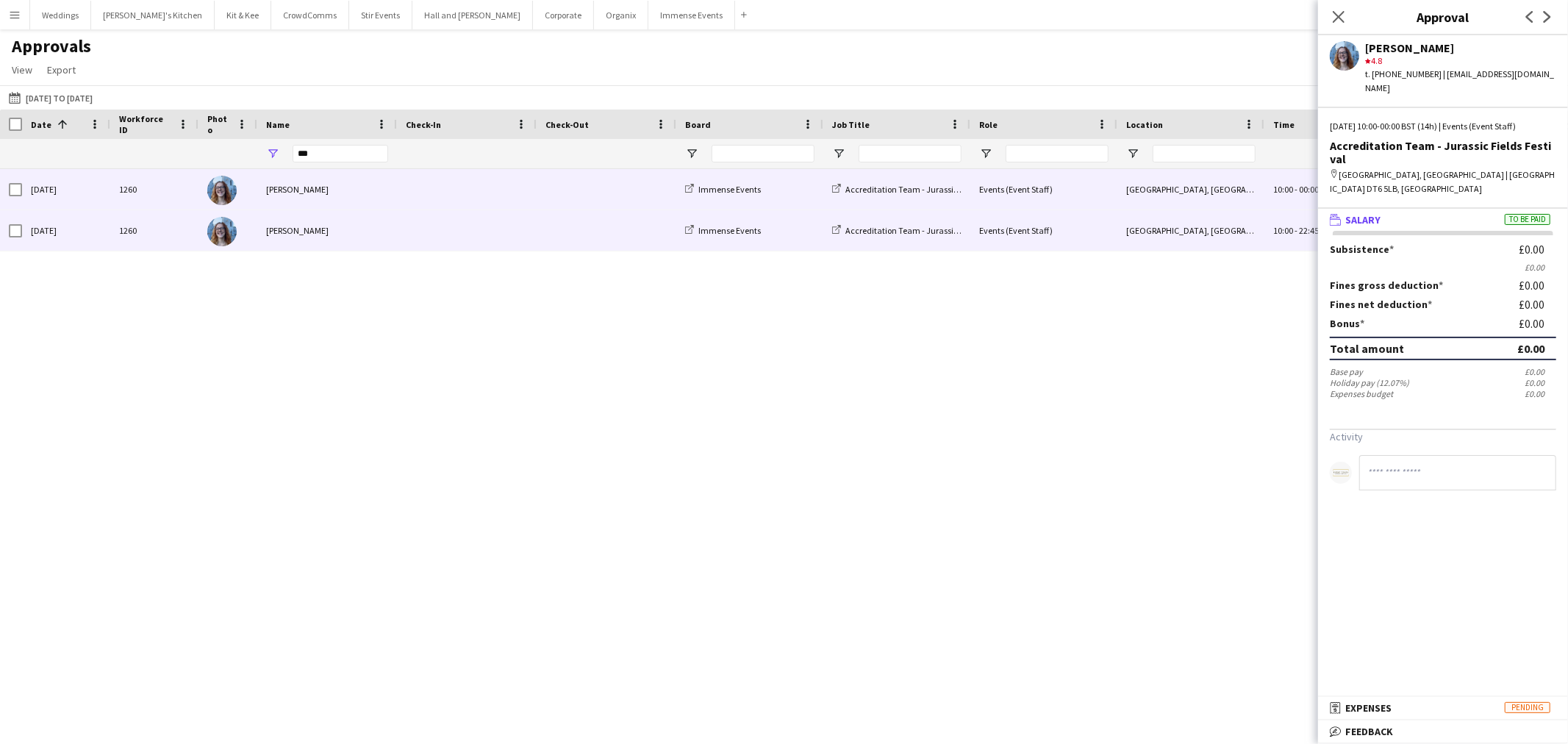
click at [489, 223] on span at bounding box center [466, 230] width 122 height 41
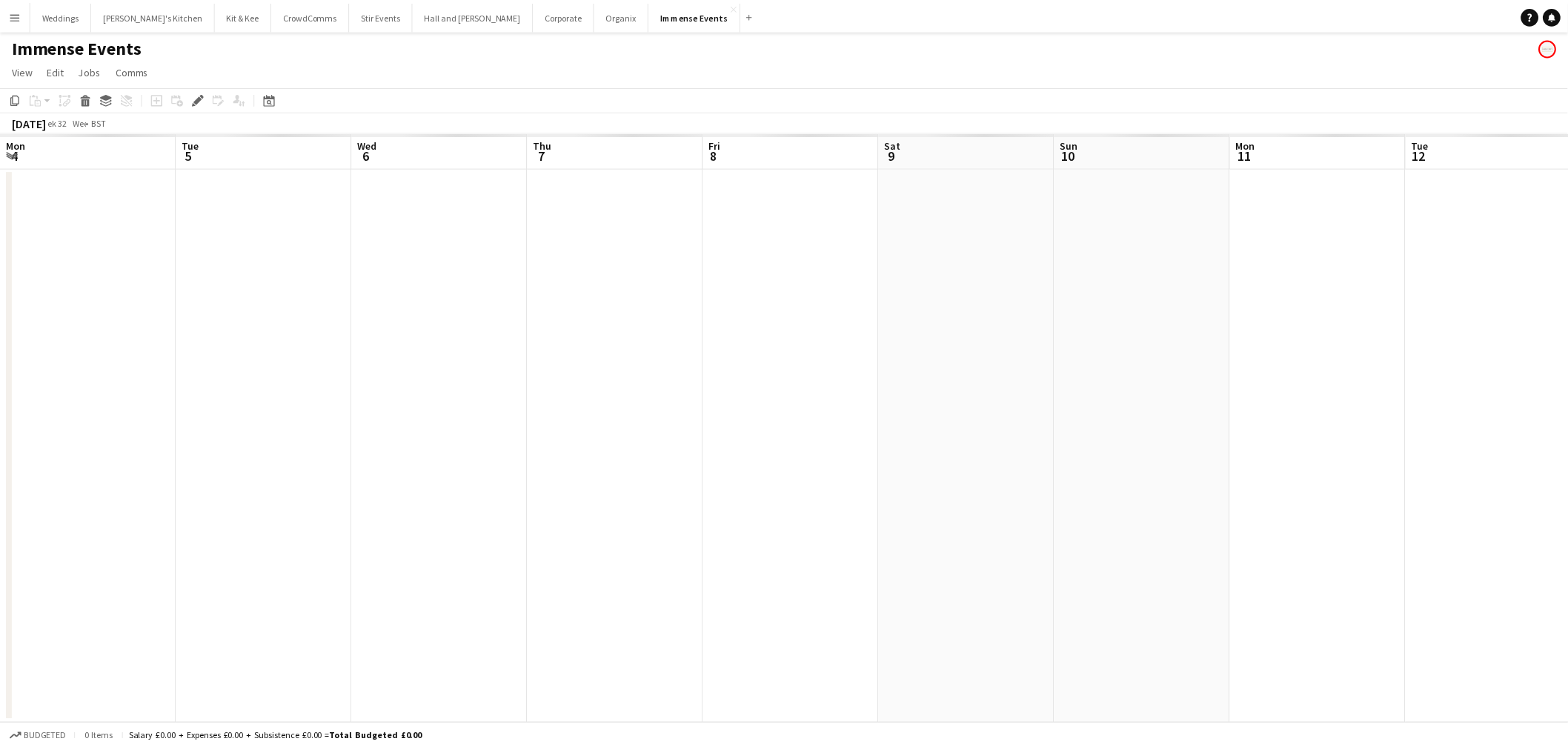
scroll to position [0, 509]
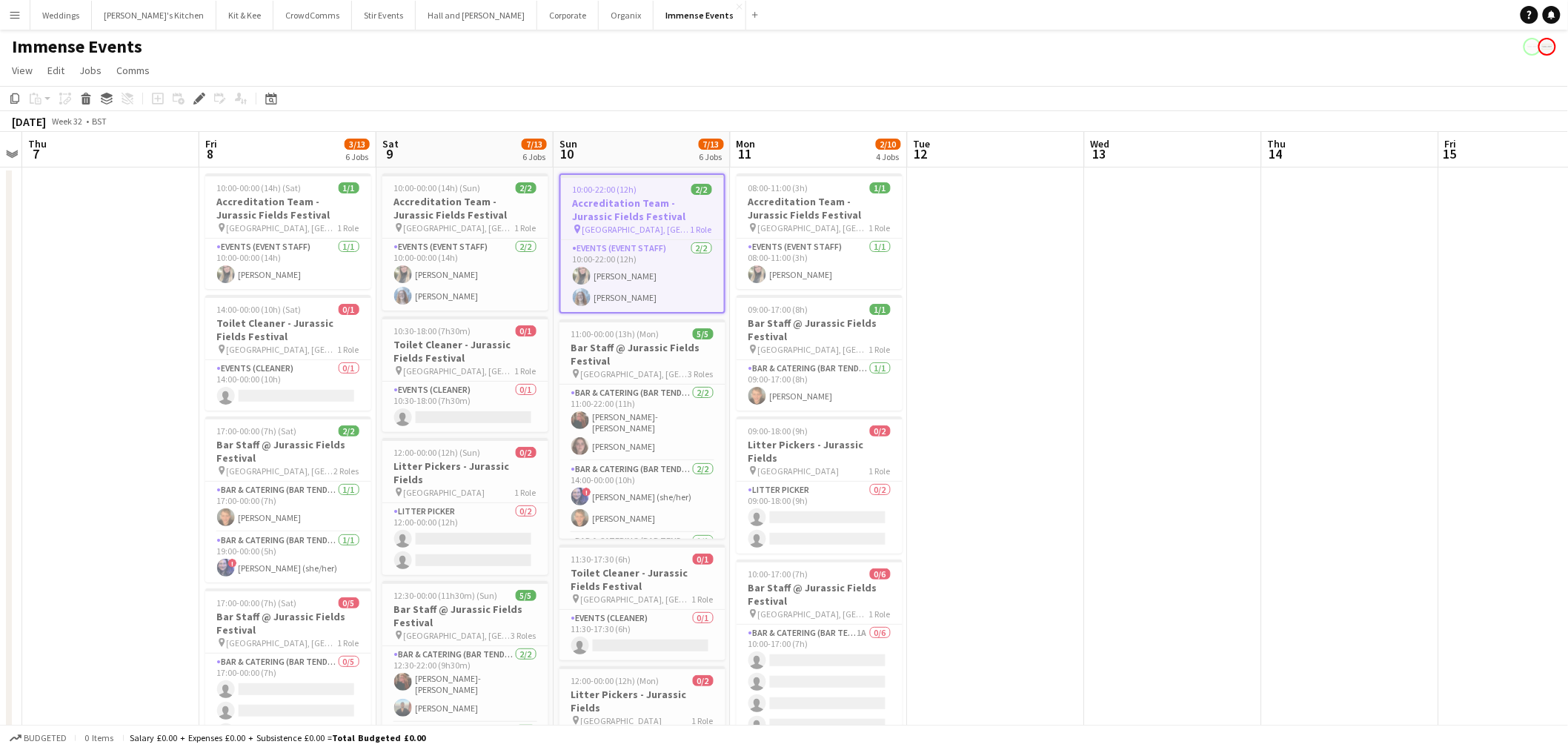
click at [1287, 289] on app-date-cell at bounding box center [1350, 639] width 177 height 945
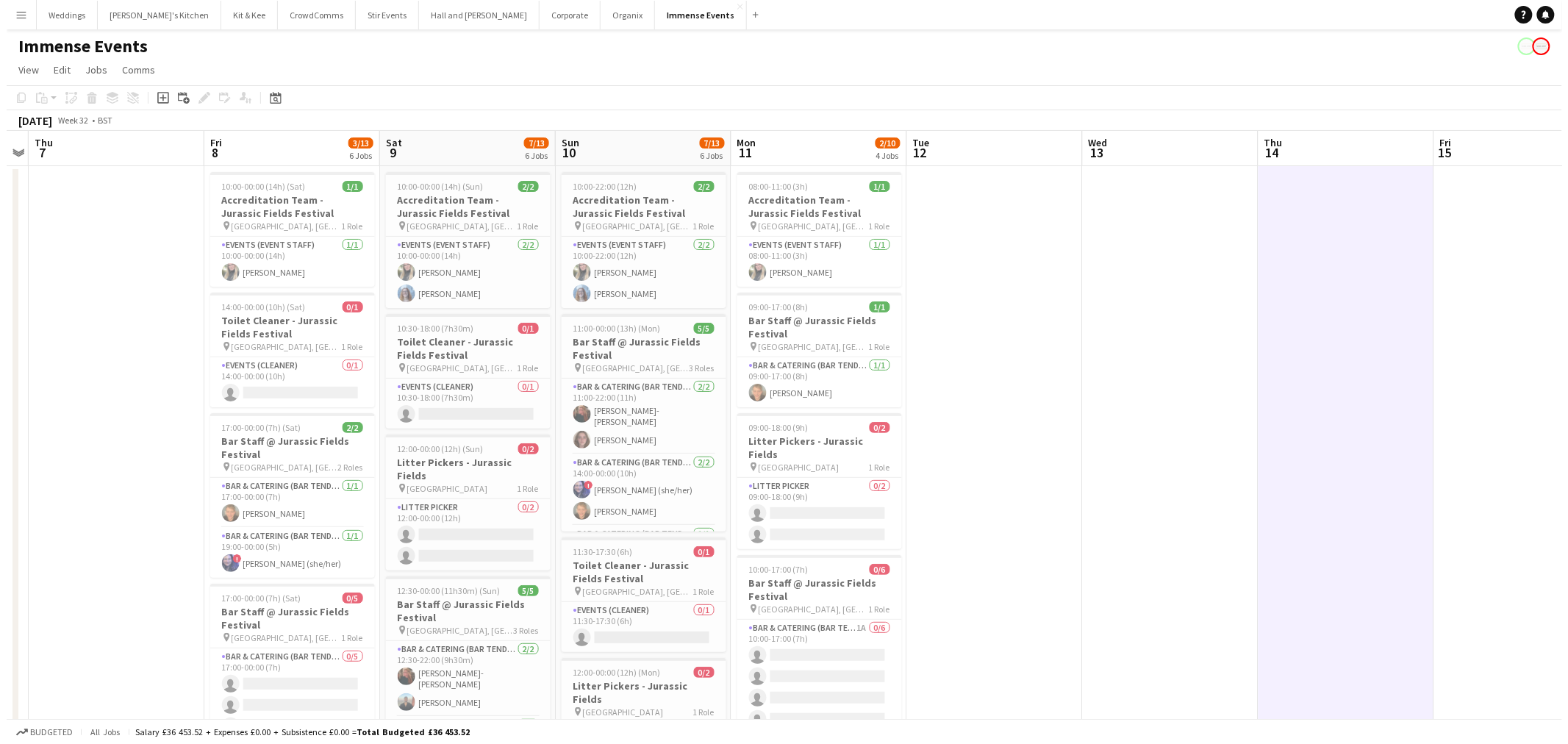
scroll to position [0, 503]
click at [413, 1] on button "Hall and Woodhouse Close" at bounding box center [472, 15] width 120 height 29
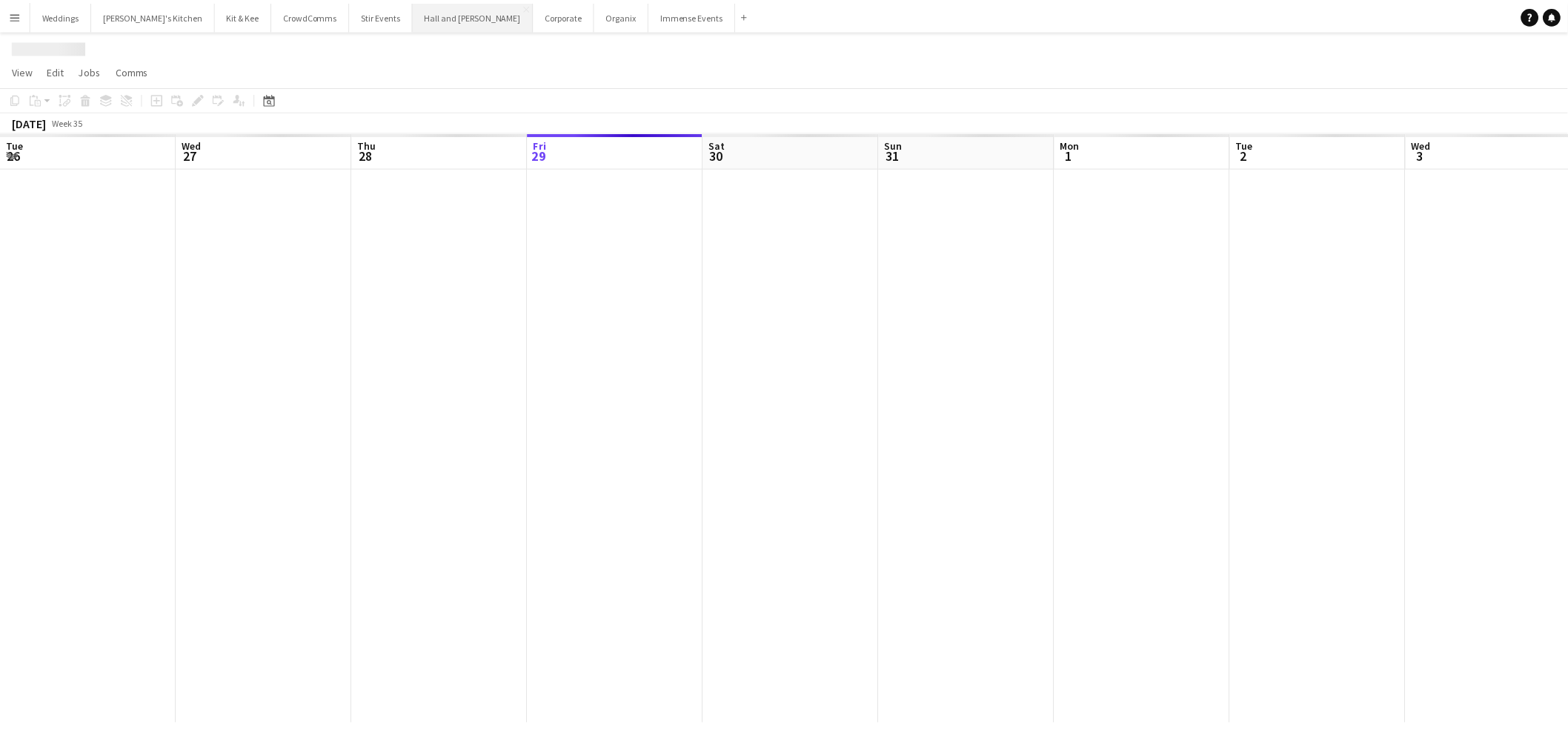
scroll to position [0, 353]
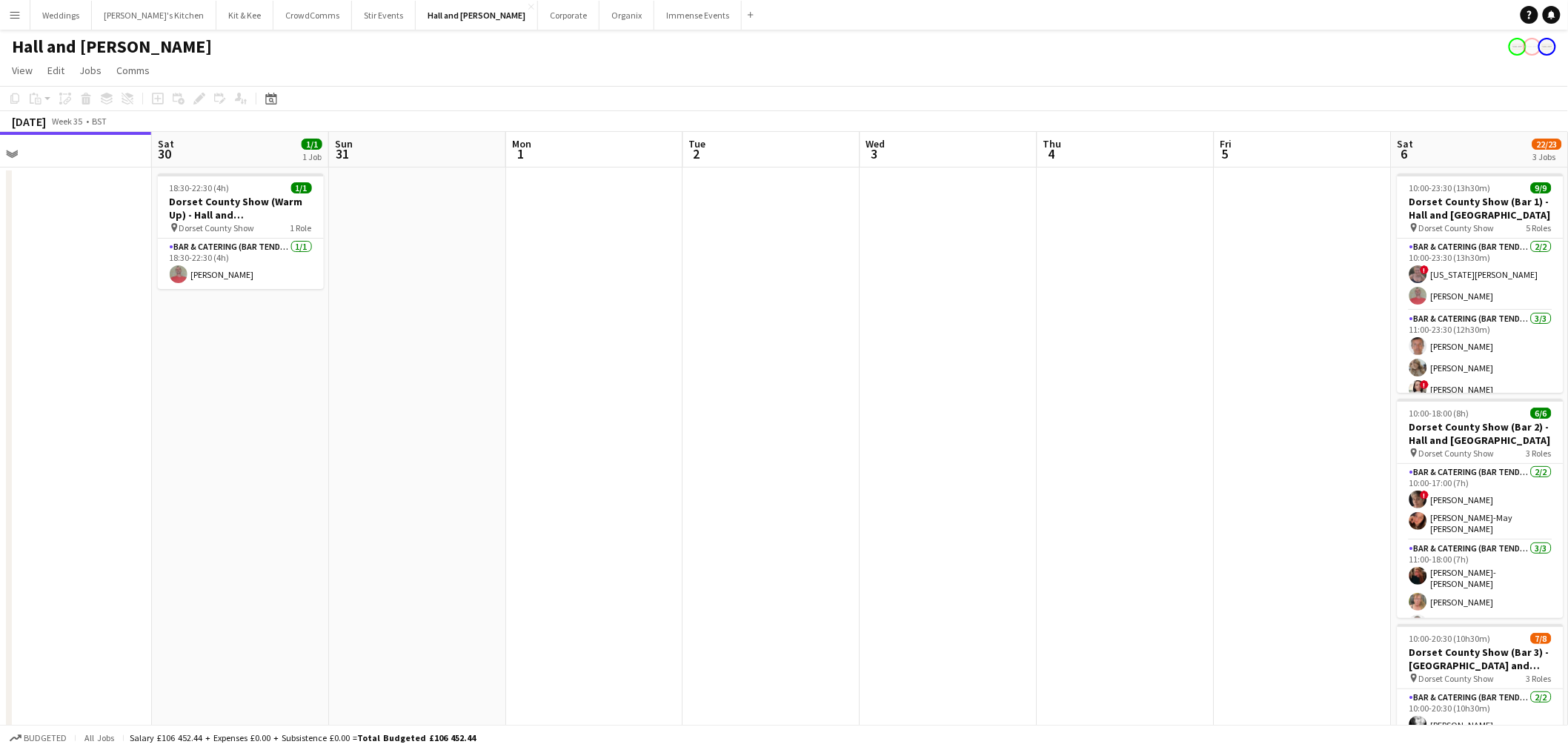
drag, startPoint x: 765, startPoint y: 386, endPoint x: 665, endPoint y: 322, distance: 119.2
click at [625, 373] on app-calendar-viewport "Tue 26 Wed 27 Thu 28 Fri 29 Sat 30 1/1 1 Job Sun 31 Mon 1 Tue 2 Wed 3 Thu 4 Fri…" at bounding box center [784, 536] width 1568 height 809
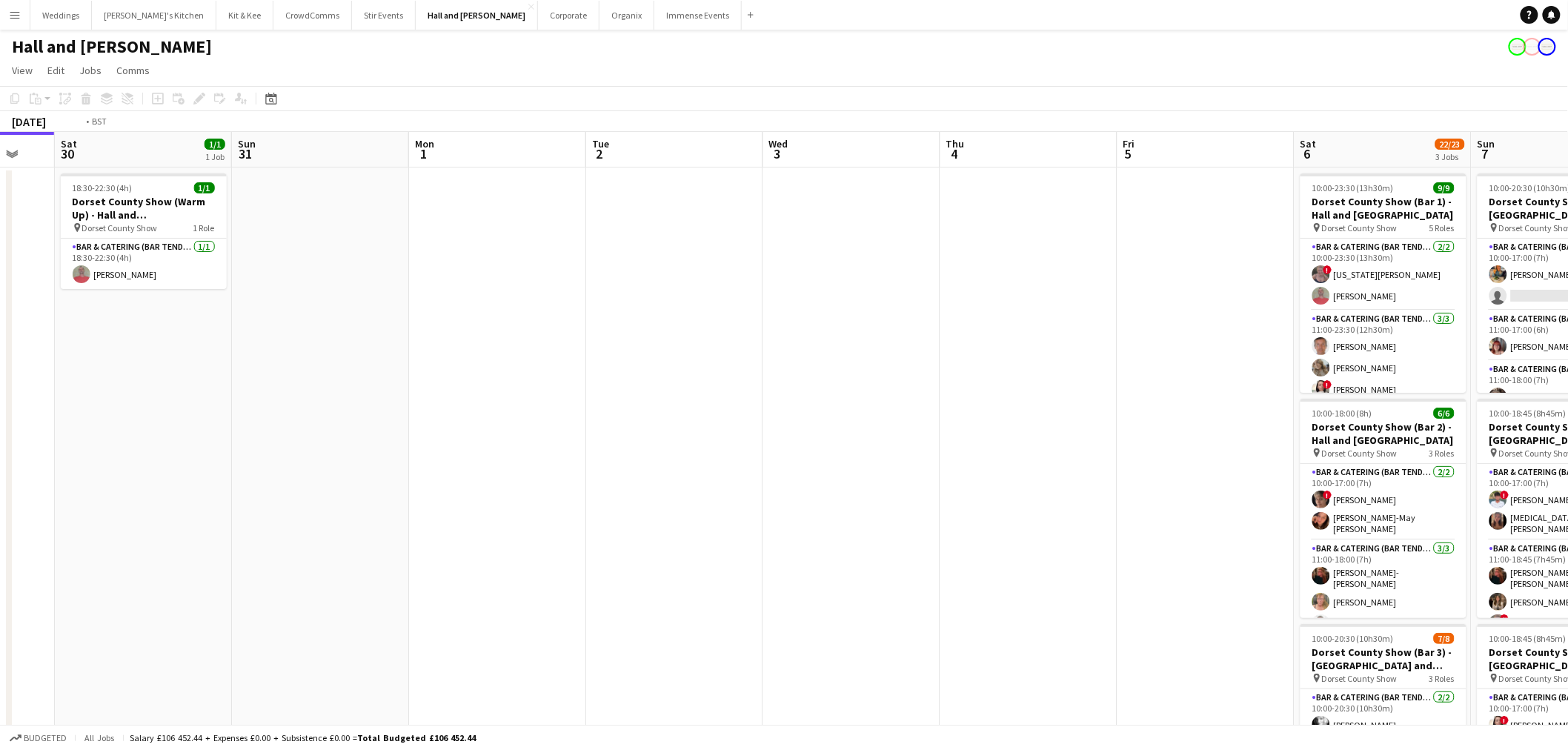
scroll to position [0, 417]
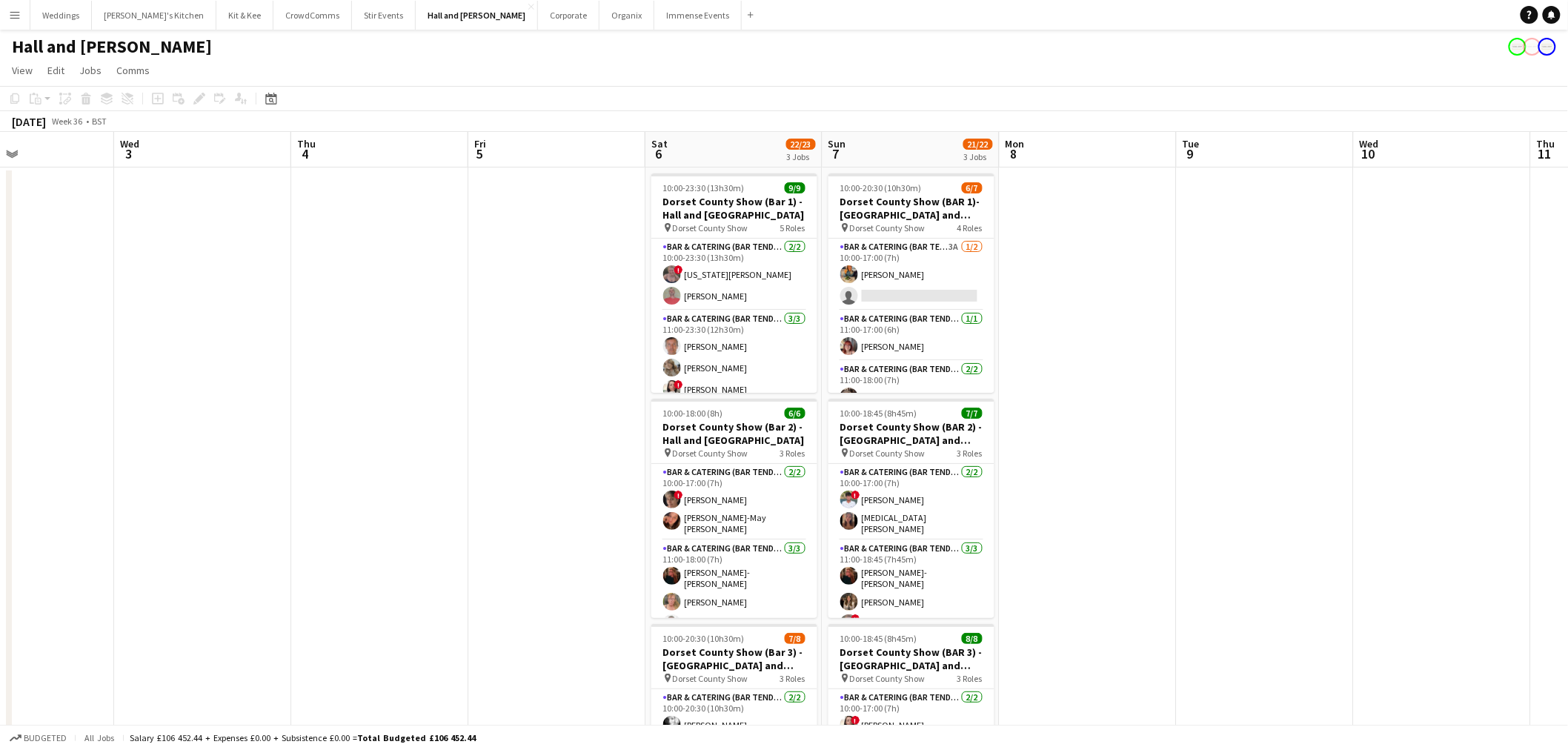
drag, startPoint x: 958, startPoint y: 369, endPoint x: 633, endPoint y: 413, distance: 328.1
click at [450, 420] on app-calendar-viewport "Sun 31 Mon 1 Tue 2 Wed 3 Thu 4 Fri 5 Sat 6 22/23 3 Jobs Sun 7 21/22 3 Jobs Mon …" at bounding box center [784, 536] width 1568 height 809
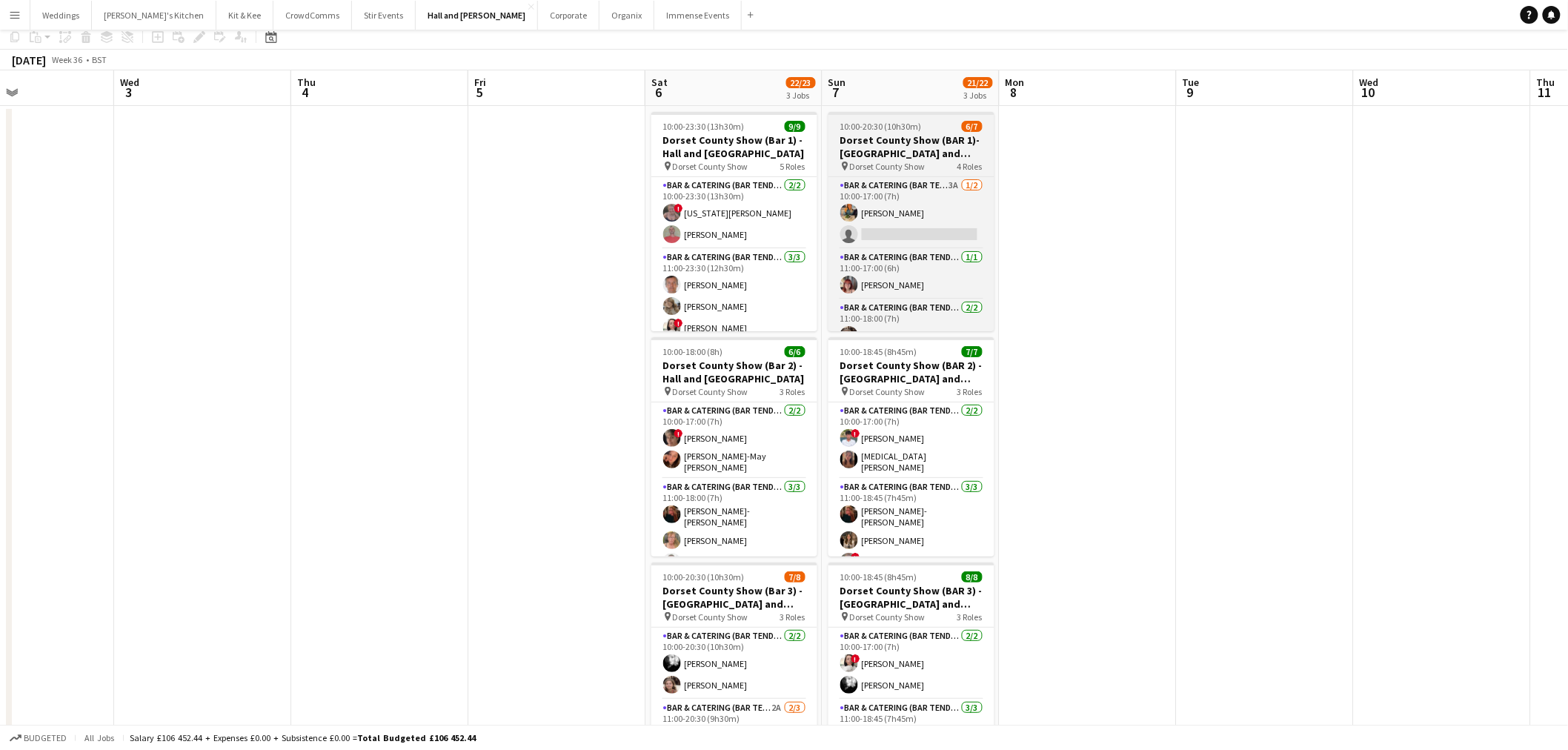
scroll to position [0, 0]
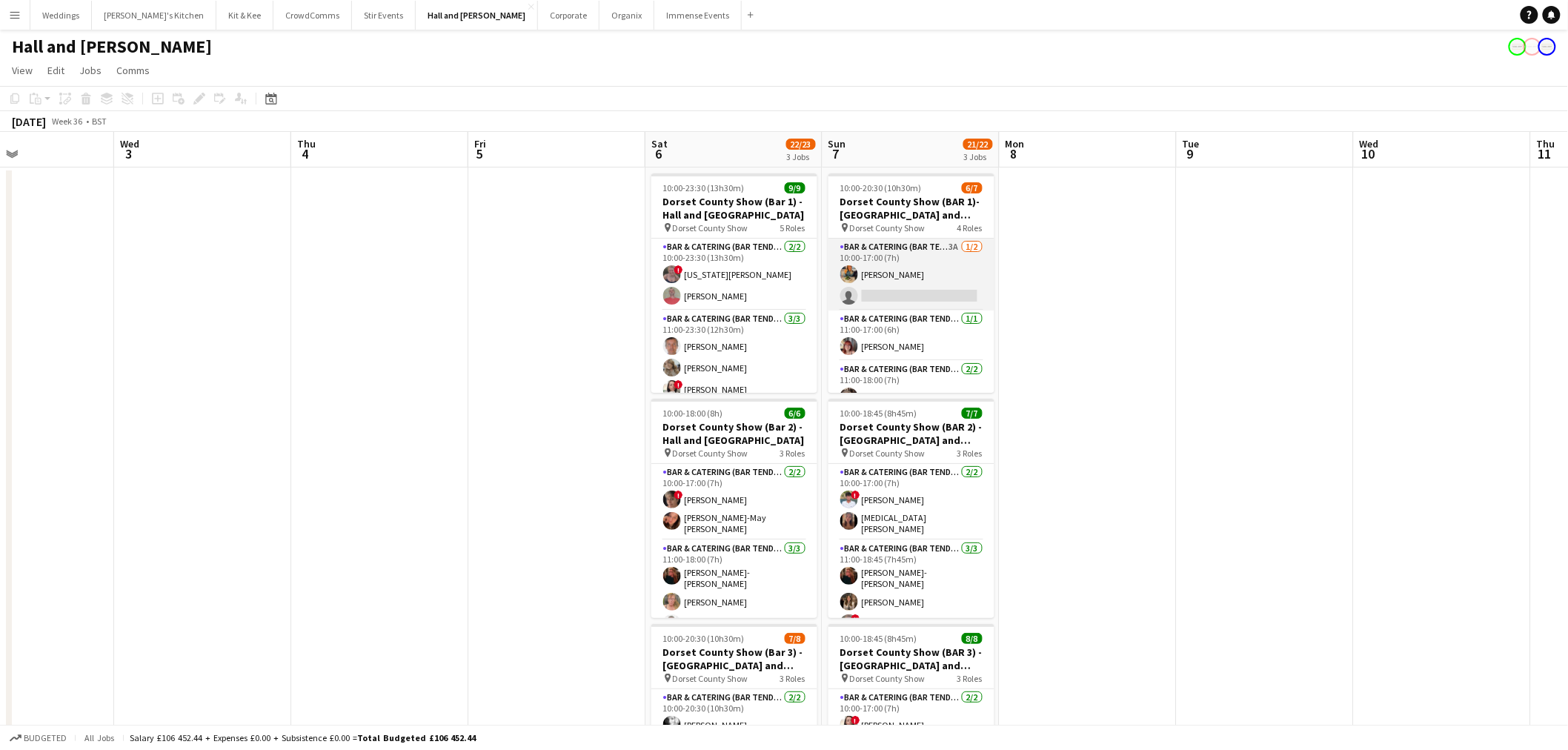
click at [928, 252] on app-card-role "Bar & Catering (Bar Tender) 3A 1/2 10:00-17:00 (7h) Isobel Haskell single-neutr…" at bounding box center [911, 275] width 166 height 72
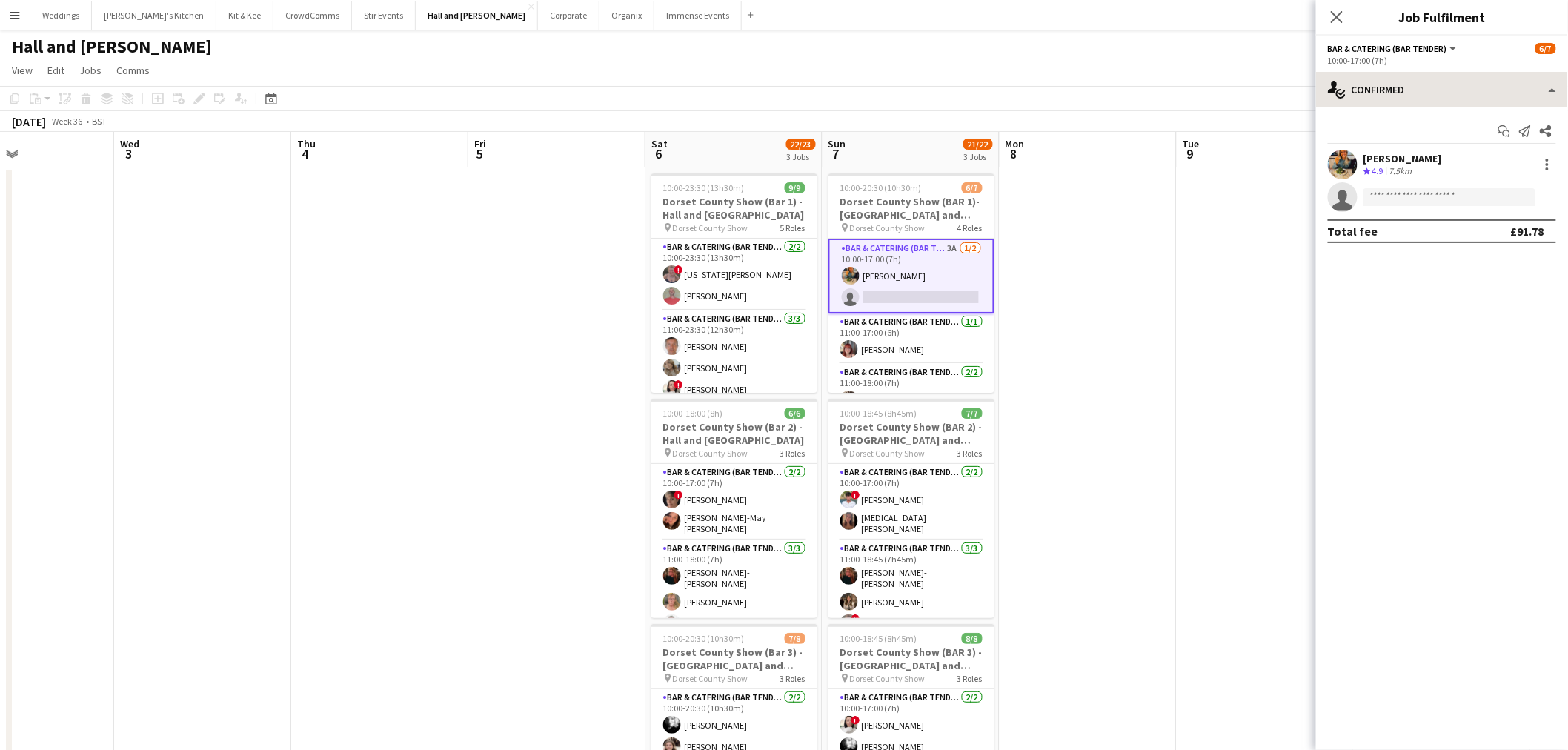
click at [1488, 106] on div "single-neutral-actions-check-2 Confirmed single-neutral-actions-check-2 Confirm…" at bounding box center [1442, 411] width 252 height 678
click at [1485, 99] on div "single-neutral-actions-check-2 Confirmed" at bounding box center [1442, 90] width 252 height 36
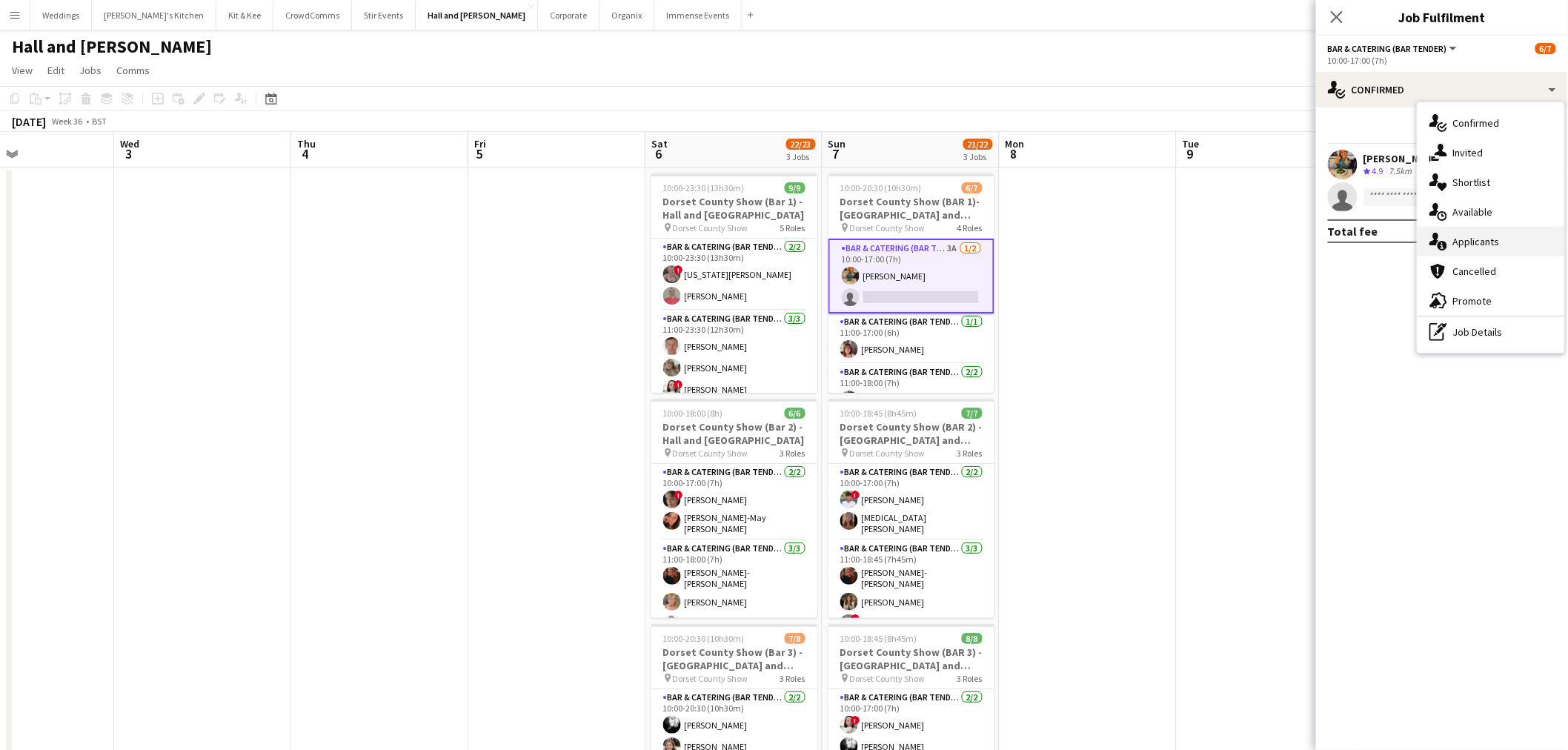
click at [1483, 245] on div "single-neutral-actions-information Applicants" at bounding box center [1490, 242] width 147 height 30
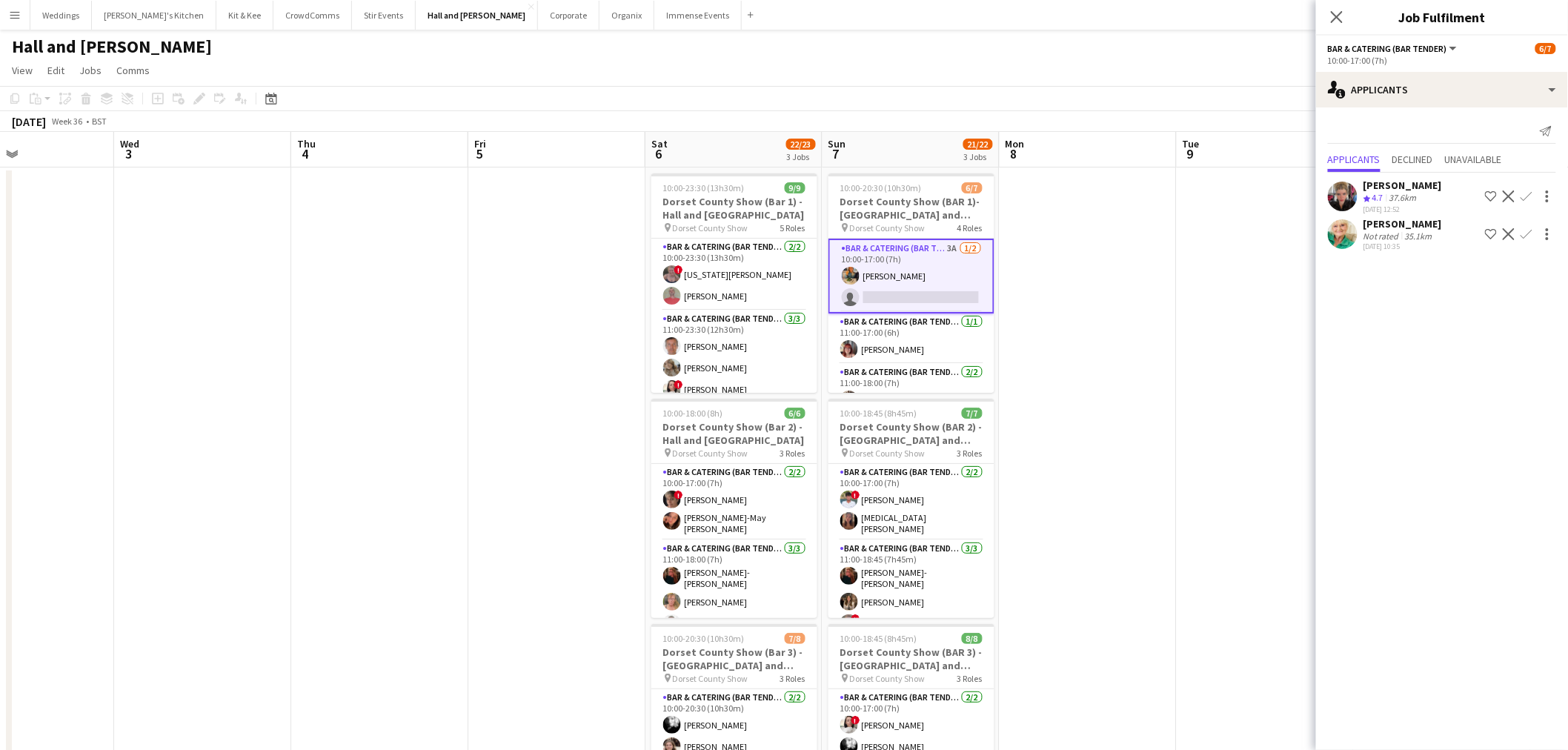
click at [1196, 310] on app-date-cell at bounding box center [1264, 519] width 177 height 705
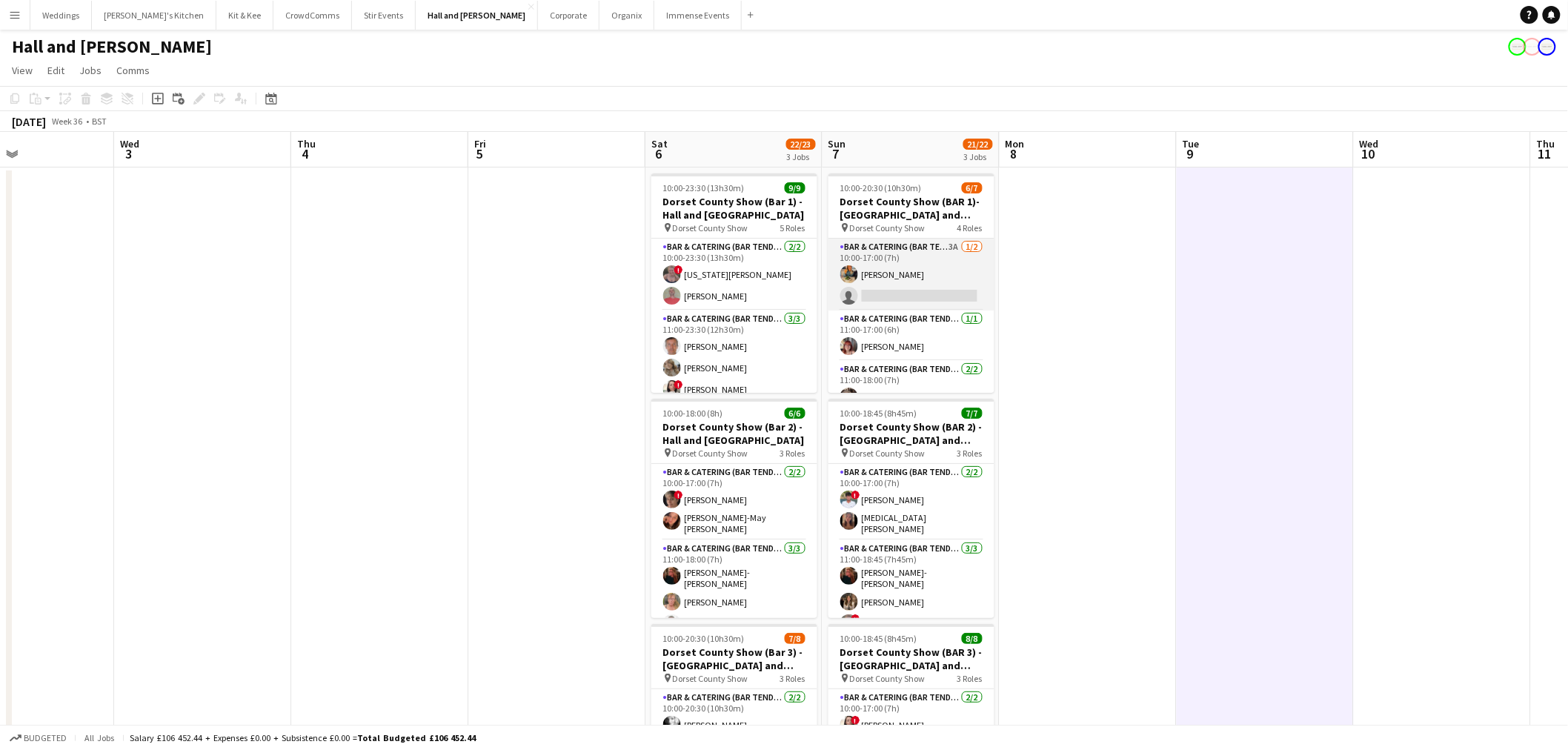
click at [917, 257] on app-card-role "Bar & Catering (Bar Tender) 3A 1/2 10:00-17:00 (7h) Isobel Haskell single-neutr…" at bounding box center [911, 275] width 166 height 72
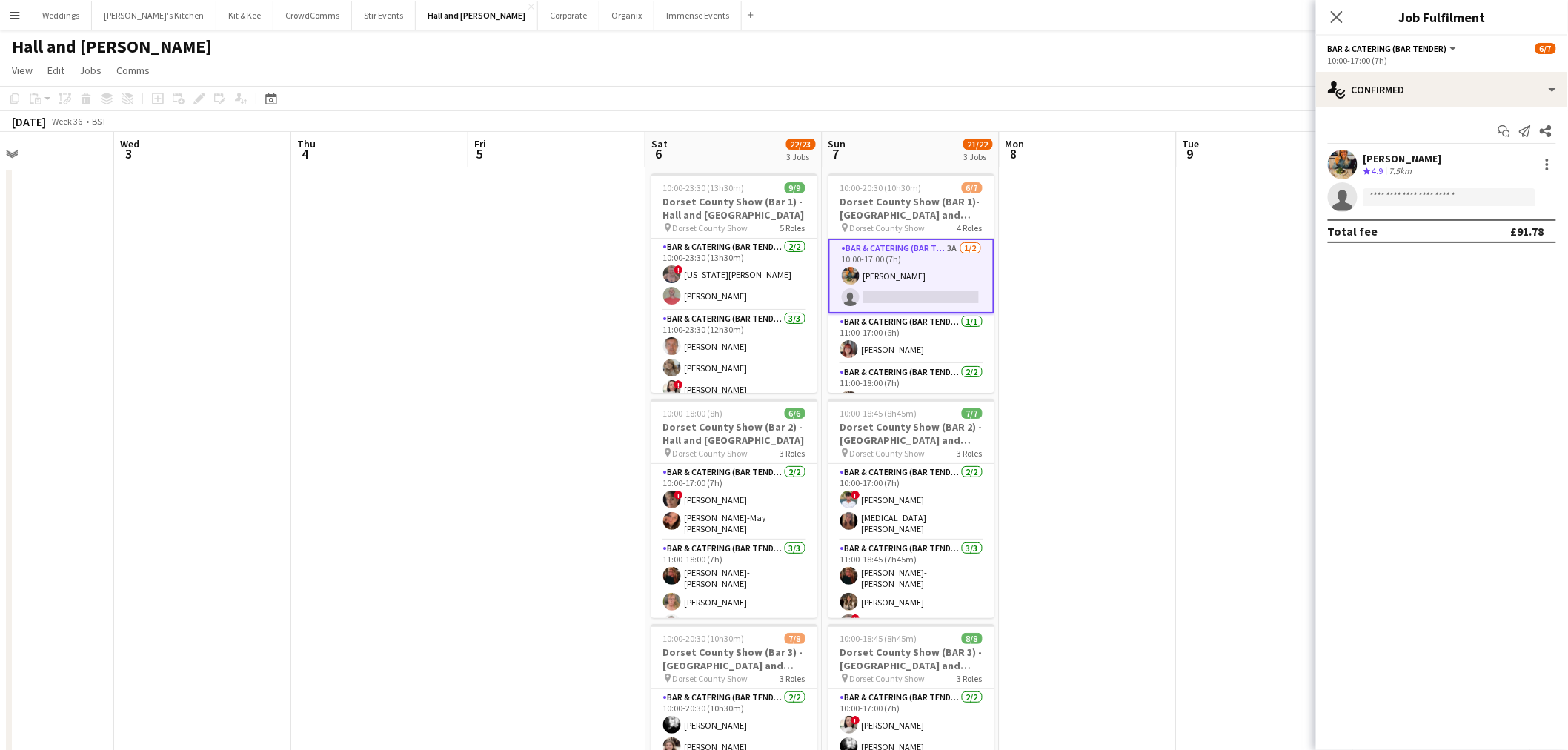
click at [905, 285] on app-card-role "Bar & Catering (Bar Tender) 3A 1/2 10:00-17:00 (7h) Isobel Haskell single-neutr…" at bounding box center [911, 276] width 166 height 75
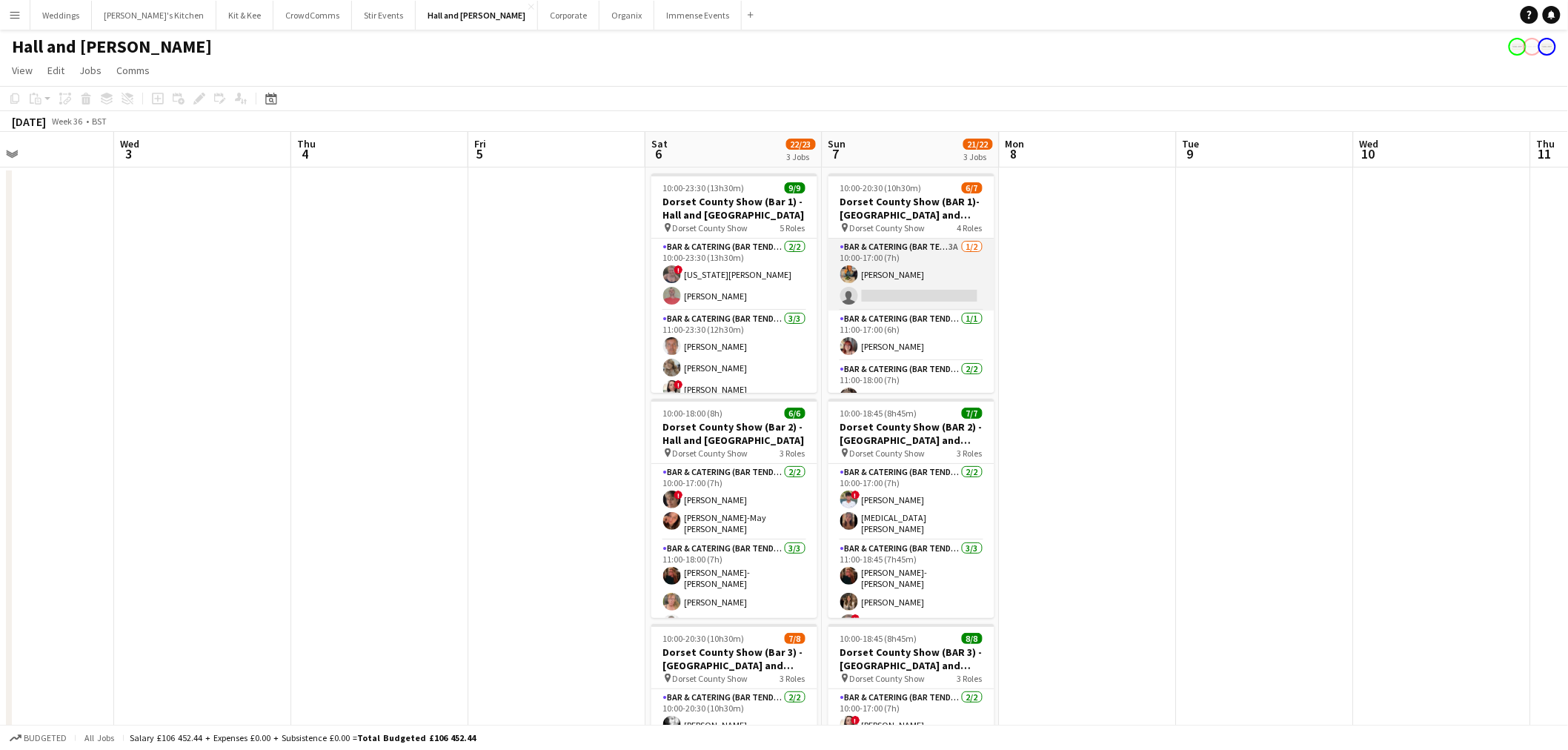
click at [892, 289] on app-card-role "Bar & Catering (Bar Tender) 3A 1/2 10:00-17:00 (7h) Isobel Haskell single-neutr…" at bounding box center [911, 275] width 166 height 72
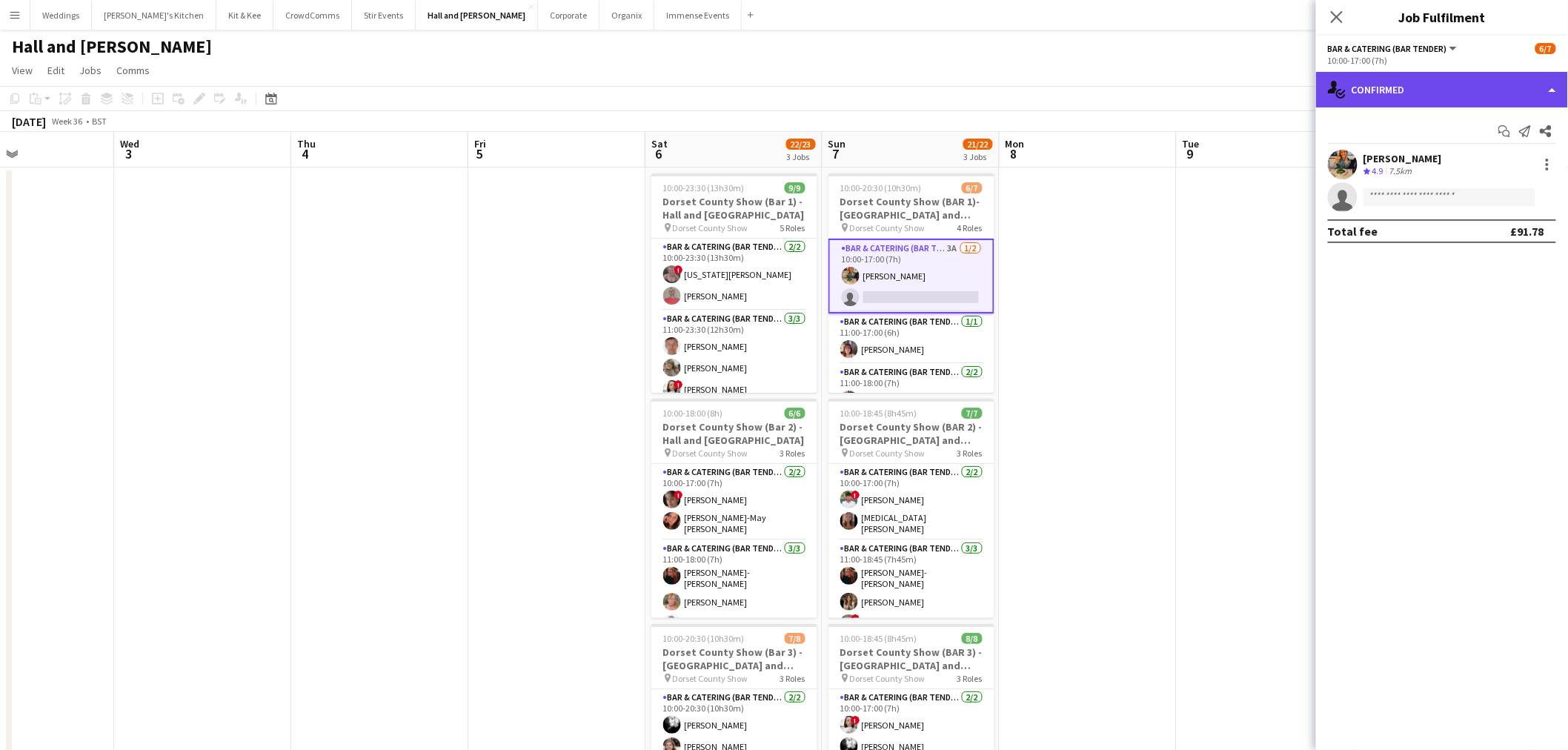
click at [1500, 104] on div "single-neutral-actions-check-2 Confirmed" at bounding box center [1442, 90] width 252 height 36
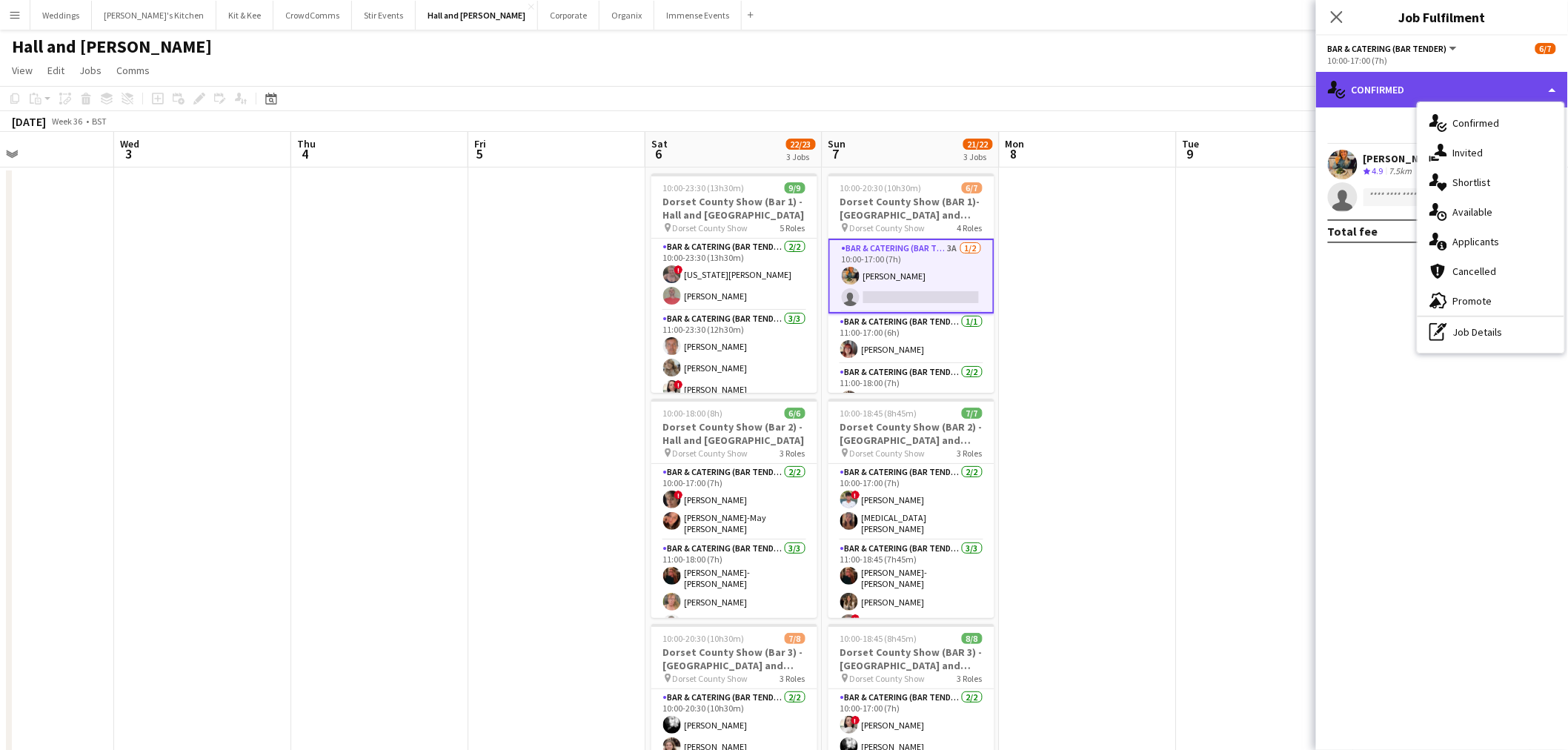
click at [1497, 99] on div "single-neutral-actions-check-2 Confirmed" at bounding box center [1442, 90] width 252 height 36
drag, startPoint x: 1475, startPoint y: 239, endPoint x: 1471, endPoint y: 231, distance: 8.3
click at [1476, 238] on div "single-neutral-actions-information Applicants" at bounding box center [1490, 242] width 147 height 30
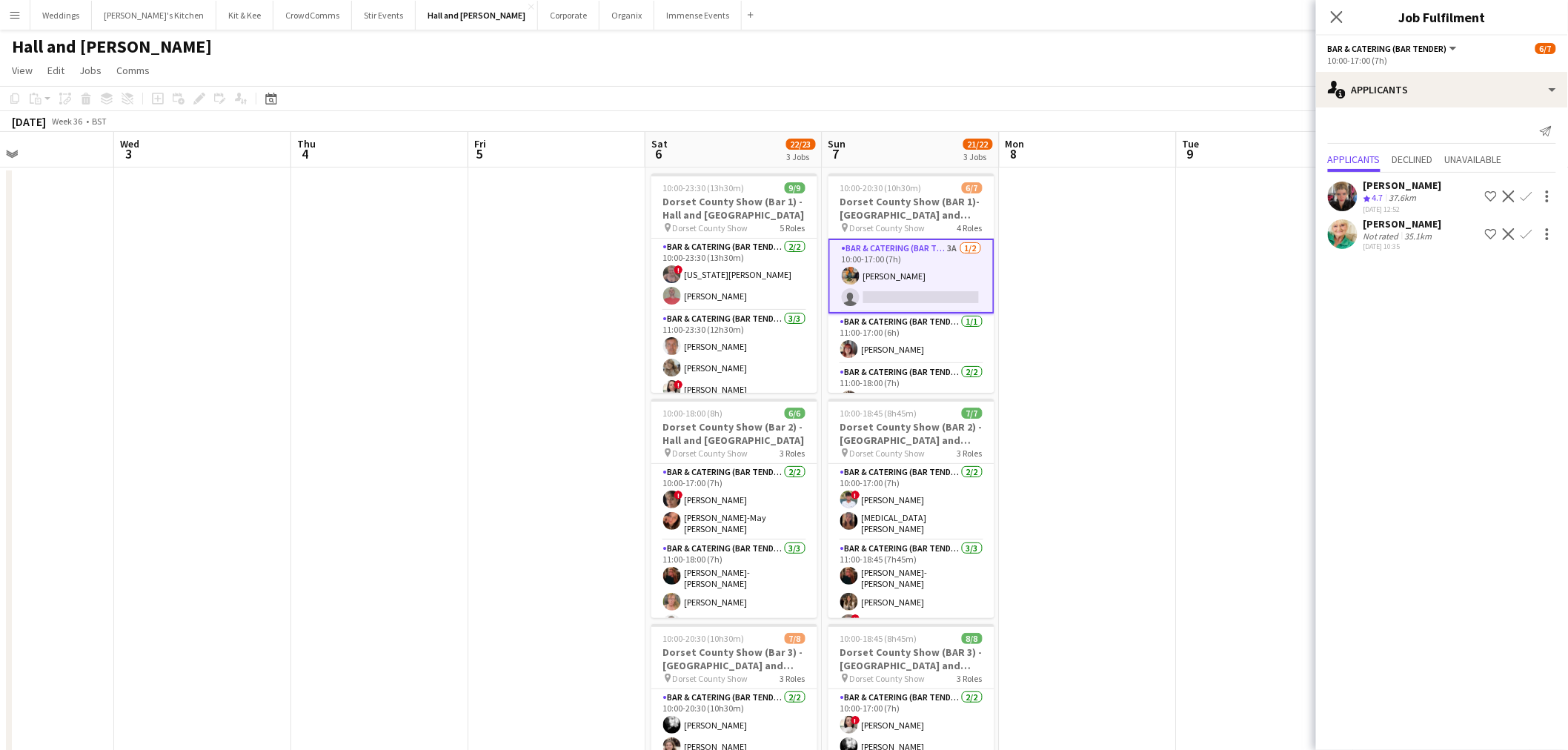
click at [1343, 207] on app-user-avatar at bounding box center [1343, 197] width 30 height 30
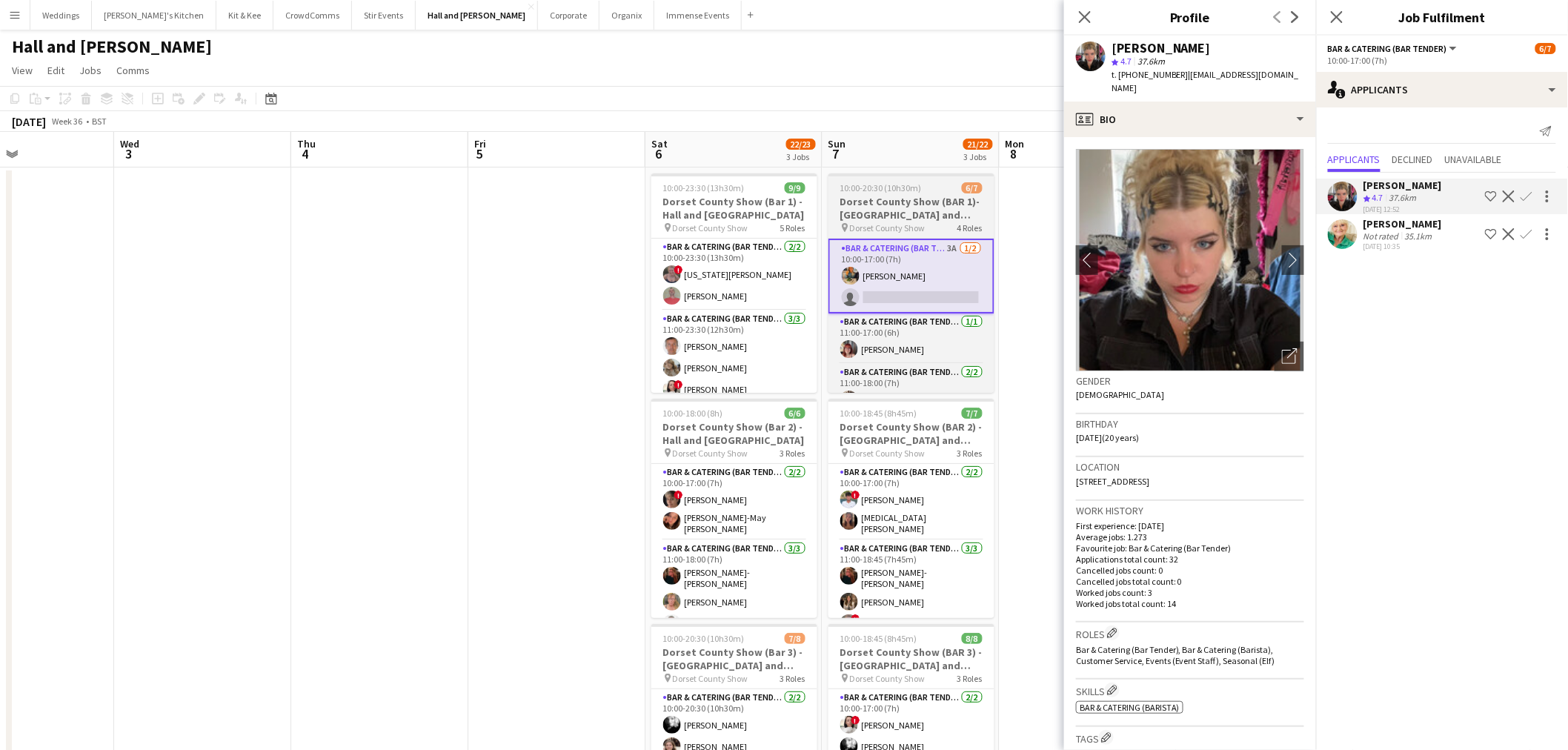
click at [913, 202] on h3 "Dorset County Show (BAR 1)- Hall and Woodhouse" at bounding box center [911, 208] width 166 height 27
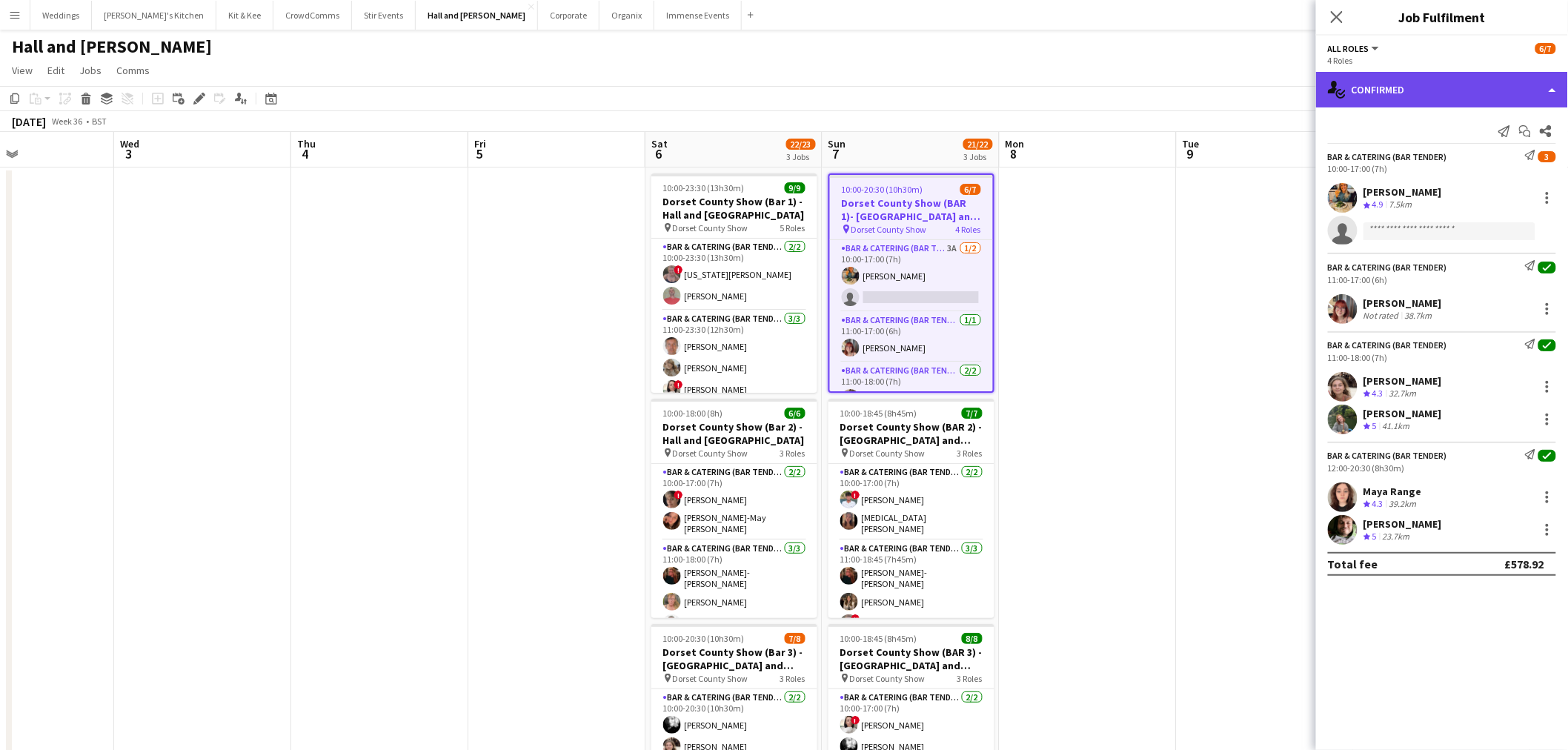
click at [1382, 92] on div "single-neutral-actions-check-2 Confirmed" at bounding box center [1442, 90] width 252 height 36
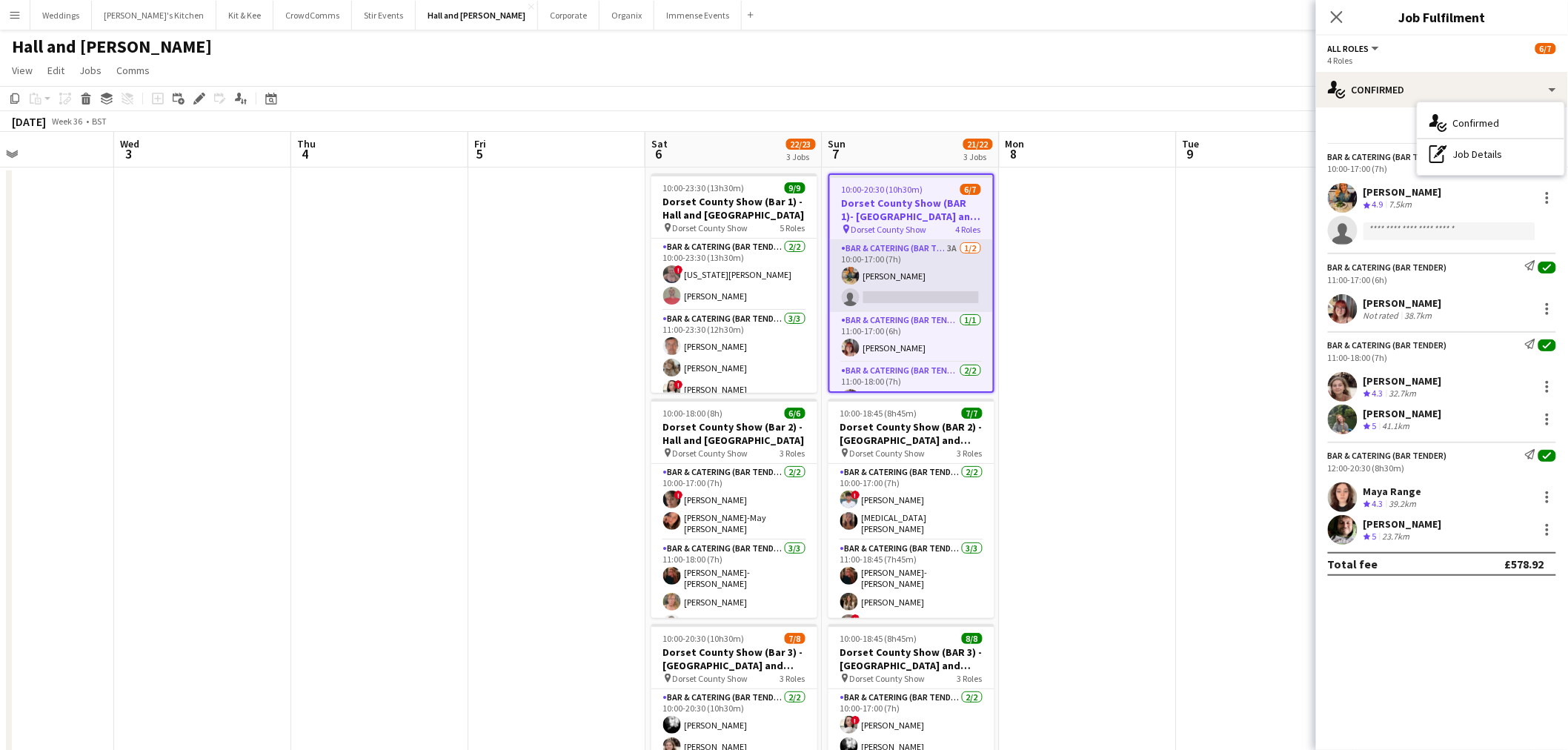
click at [936, 290] on app-card-role "Bar & Catering (Bar Tender) 3A 1/2 10:00-17:00 (7h) Isobel Haskell single-neutr…" at bounding box center [911, 276] width 163 height 72
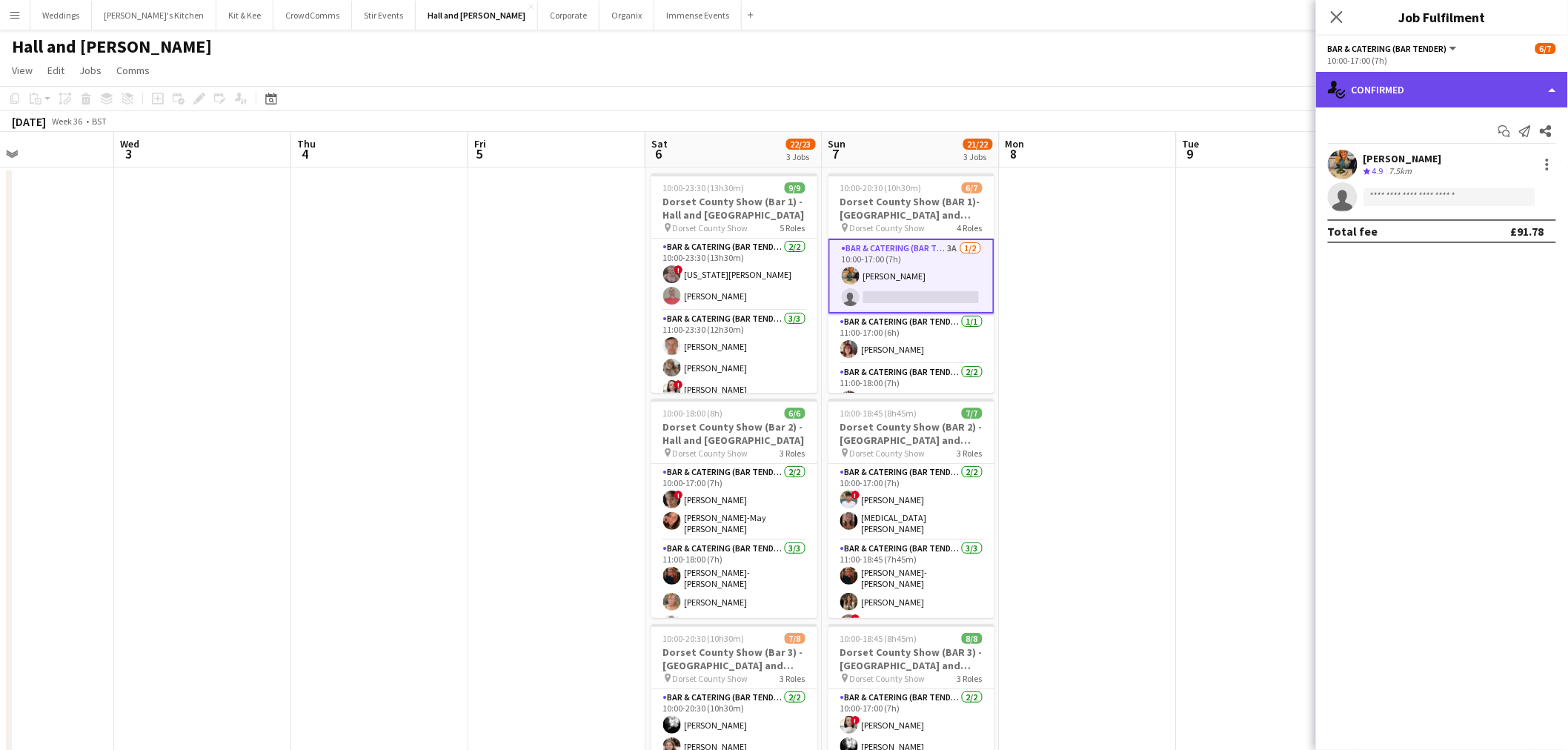
click at [1462, 76] on div "single-neutral-actions-check-2 Confirmed" at bounding box center [1442, 90] width 252 height 36
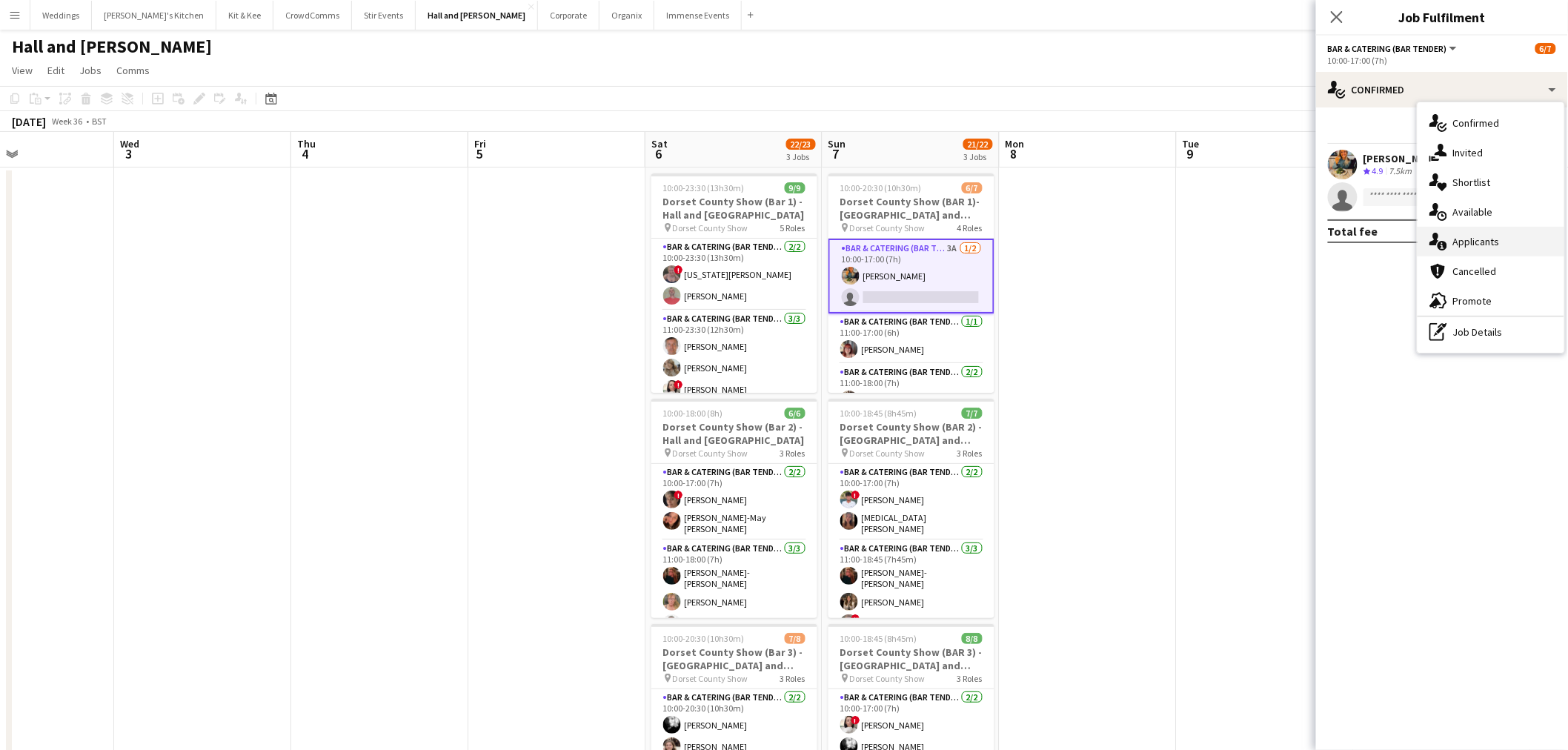
click at [1468, 250] on div "single-neutral-actions-information Applicants" at bounding box center [1490, 242] width 147 height 30
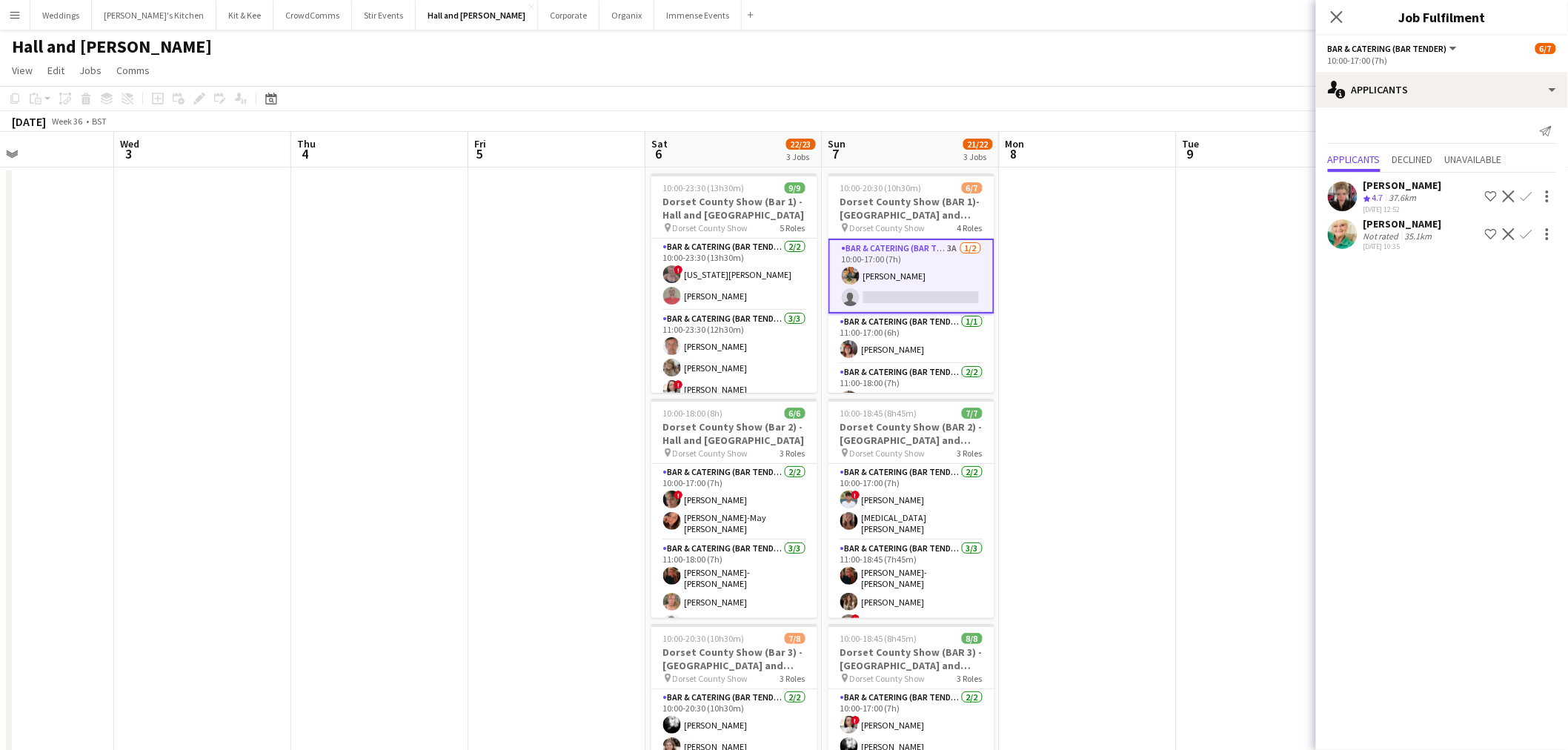
click at [1349, 196] on app-user-avatar at bounding box center [1343, 197] width 30 height 30
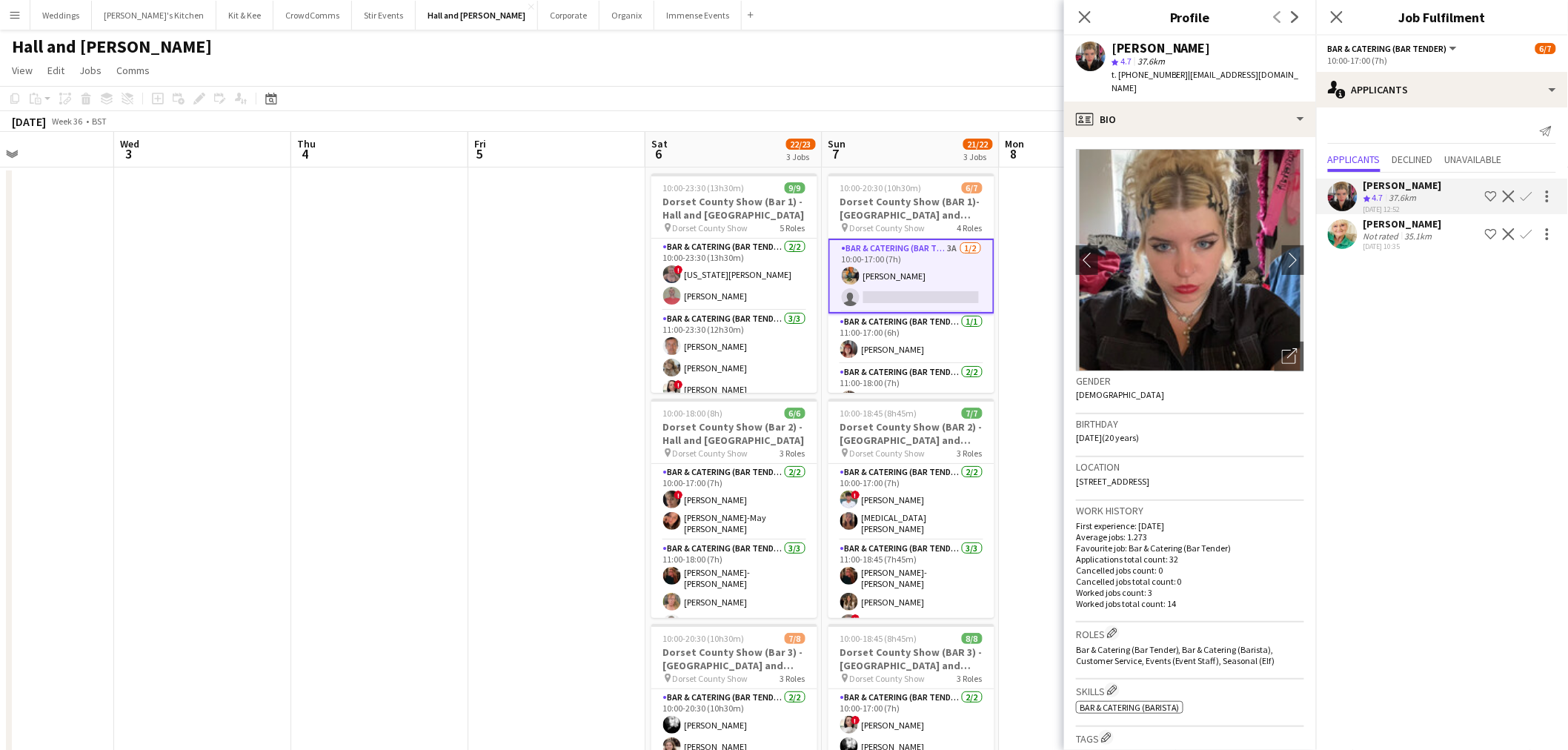
click at [1524, 196] on app-icon "Confirm" at bounding box center [1526, 196] width 12 height 12
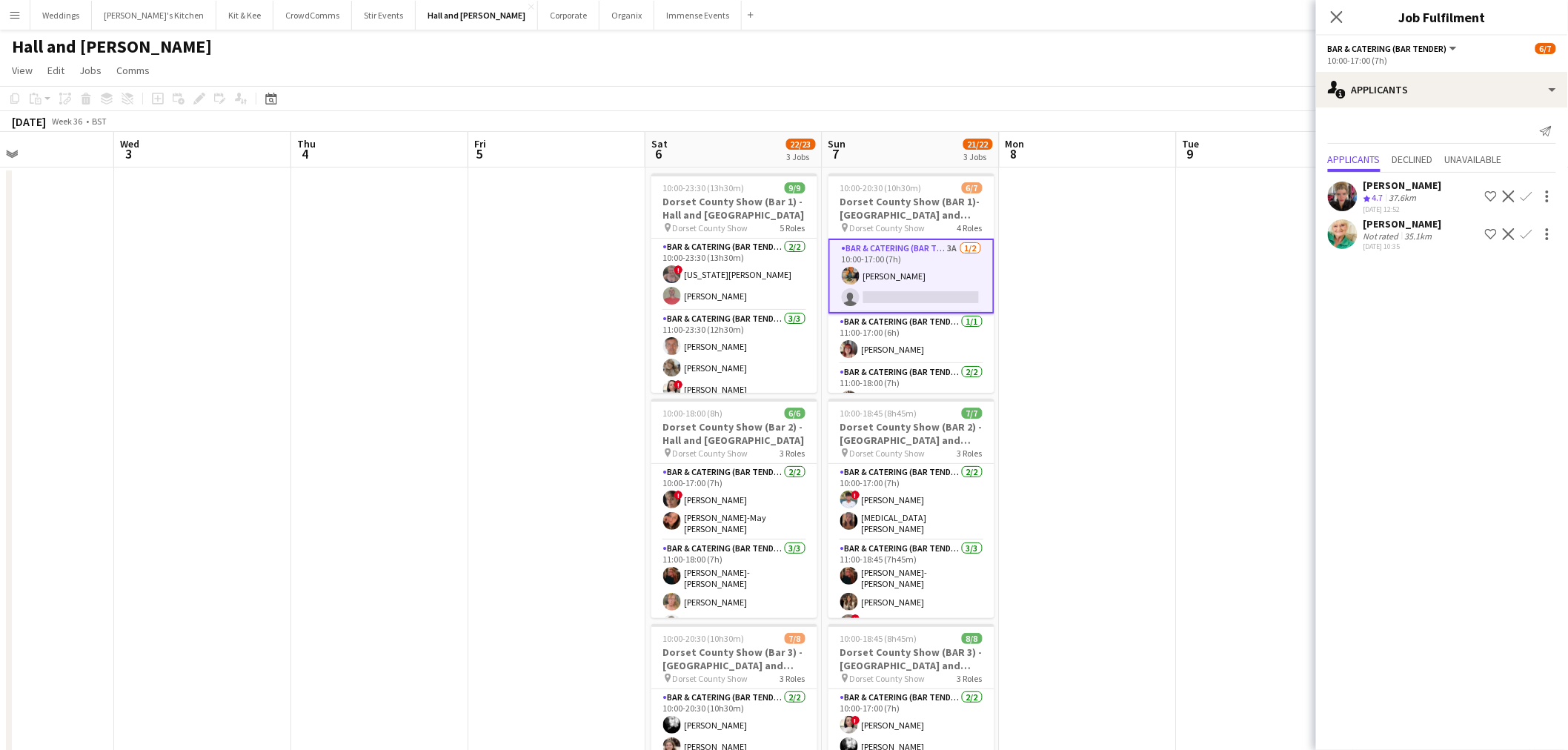
click at [1526, 188] on button "Confirm" at bounding box center [1526, 196] width 18 height 18
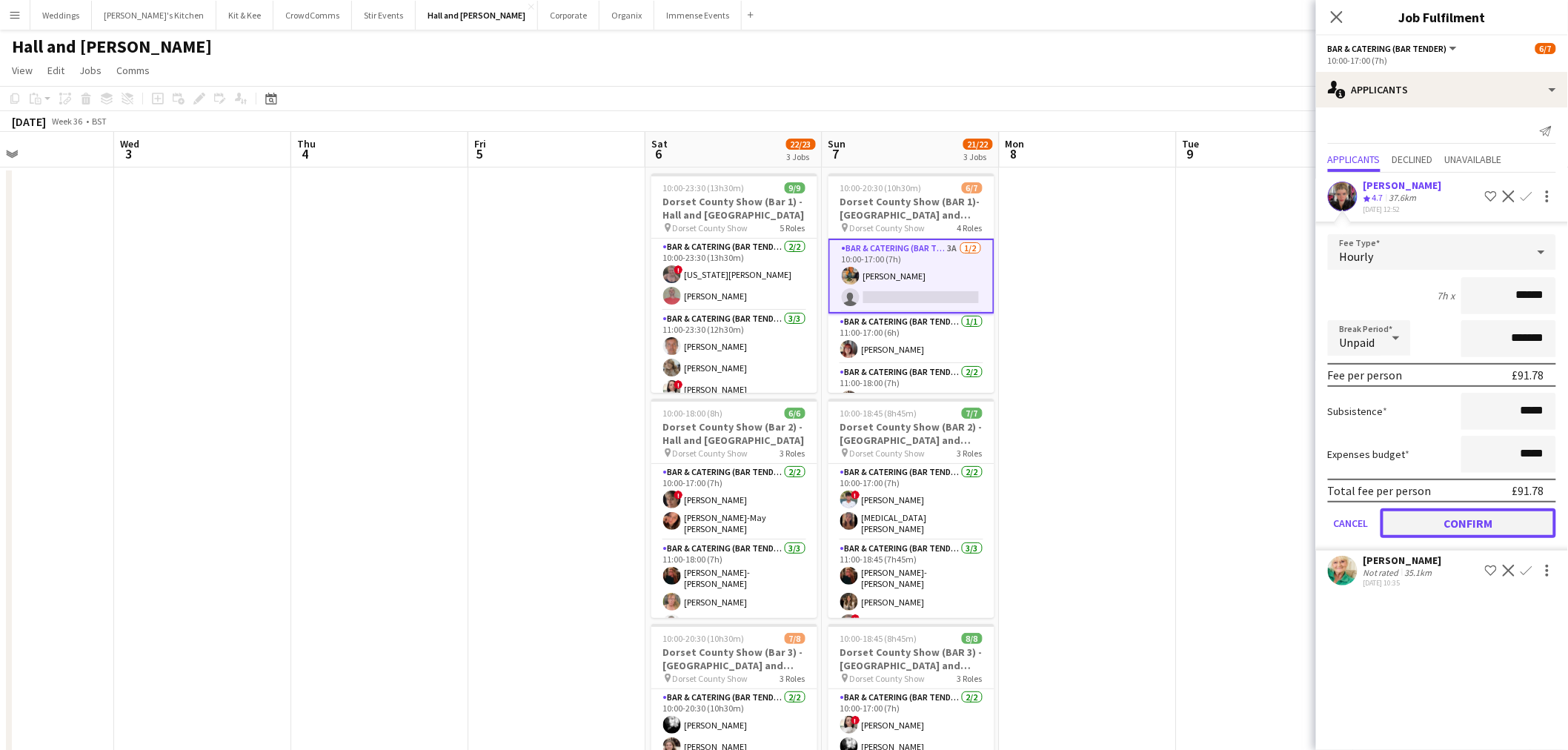
click at [1440, 532] on button "Confirm" at bounding box center [1468, 523] width 176 height 30
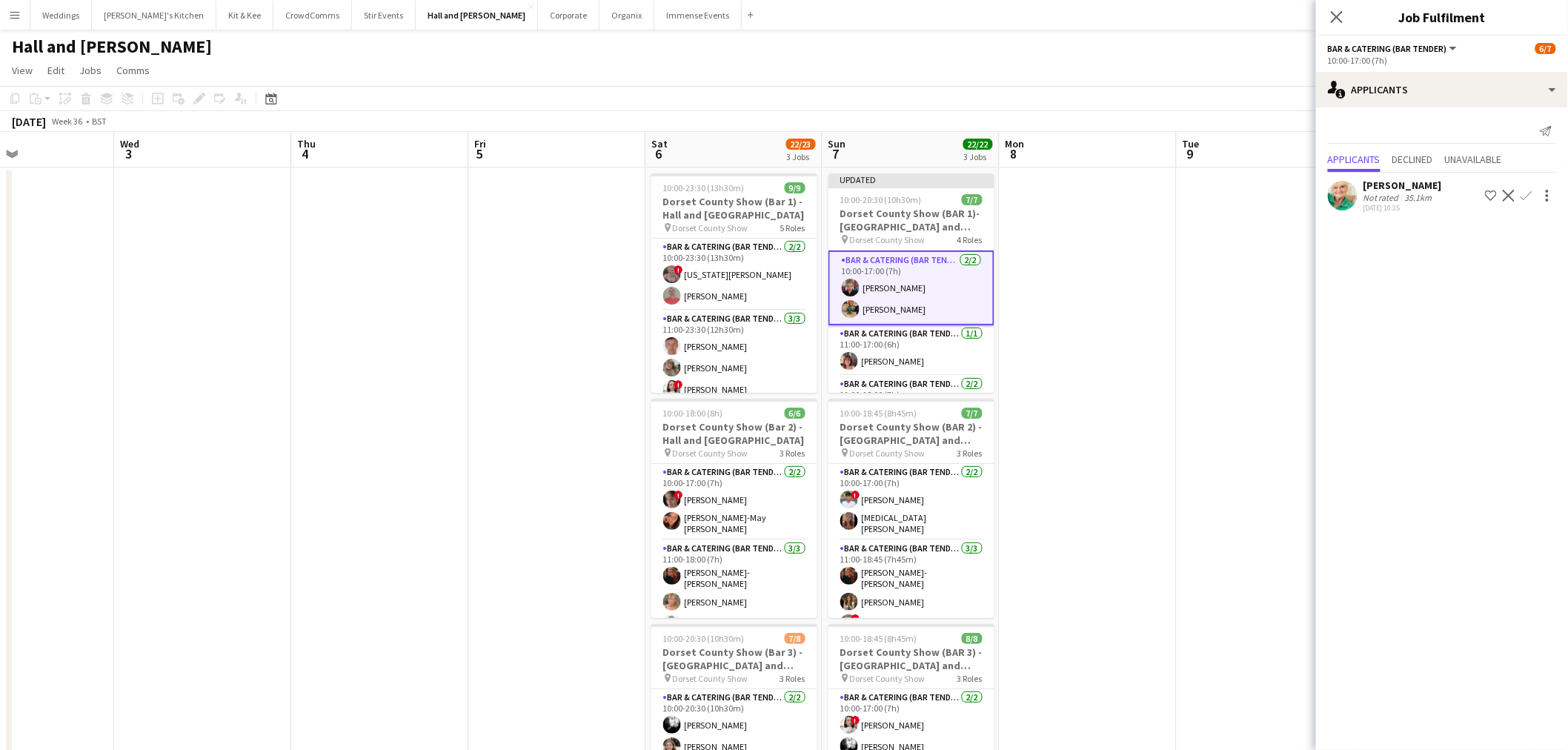
drag, startPoint x: 1176, startPoint y: 399, endPoint x: 1242, endPoint y: 305, distance: 113.9
click at [1176, 399] on app-date-cell at bounding box center [1264, 519] width 177 height 705
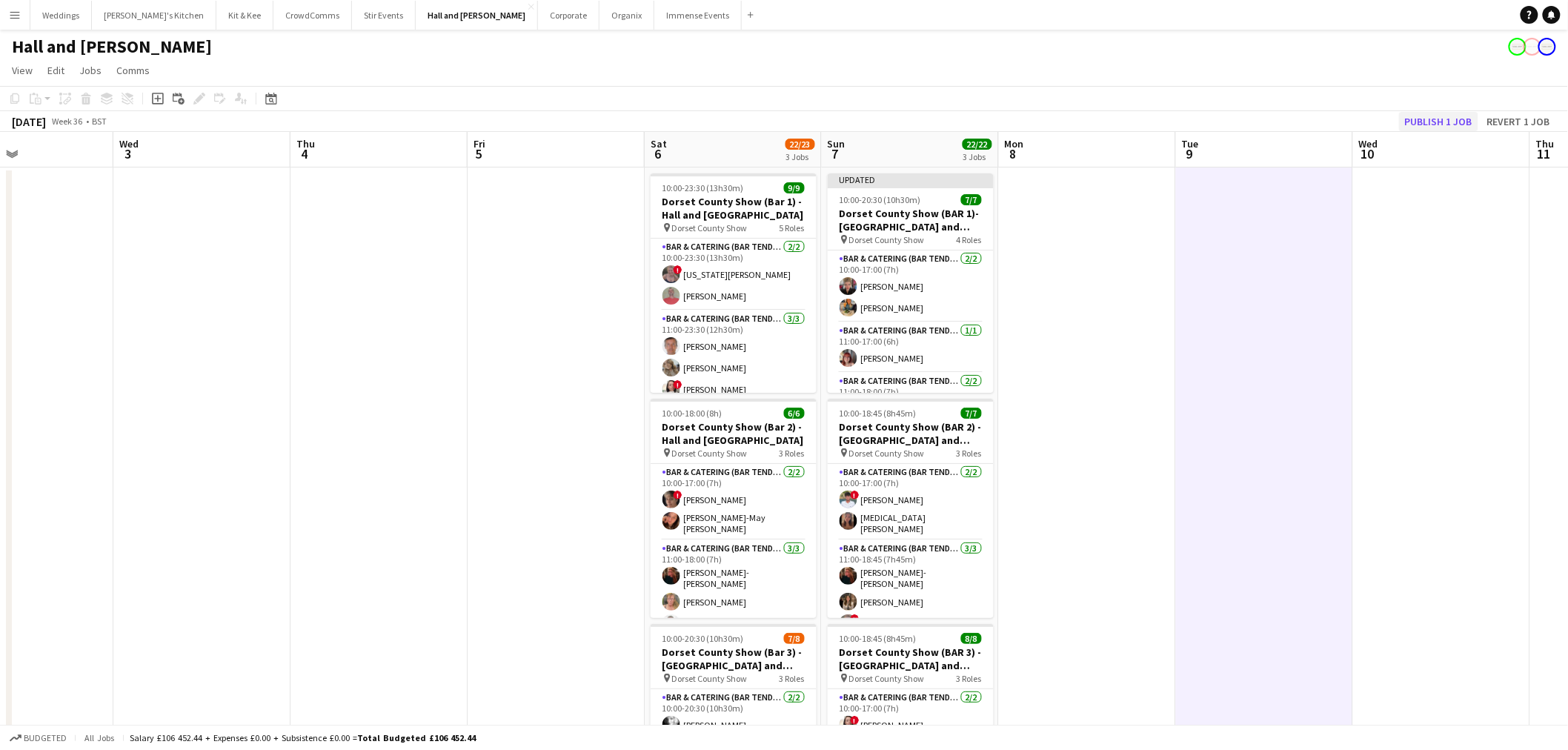
drag, startPoint x: 1442, startPoint y: 146, endPoint x: 1439, endPoint y: 128, distance: 17.9
click at [1440, 146] on app-board-header-date "Wed 10" at bounding box center [1441, 150] width 177 height 36
click at [1439, 128] on button "Publish 1 job" at bounding box center [1438, 121] width 79 height 19
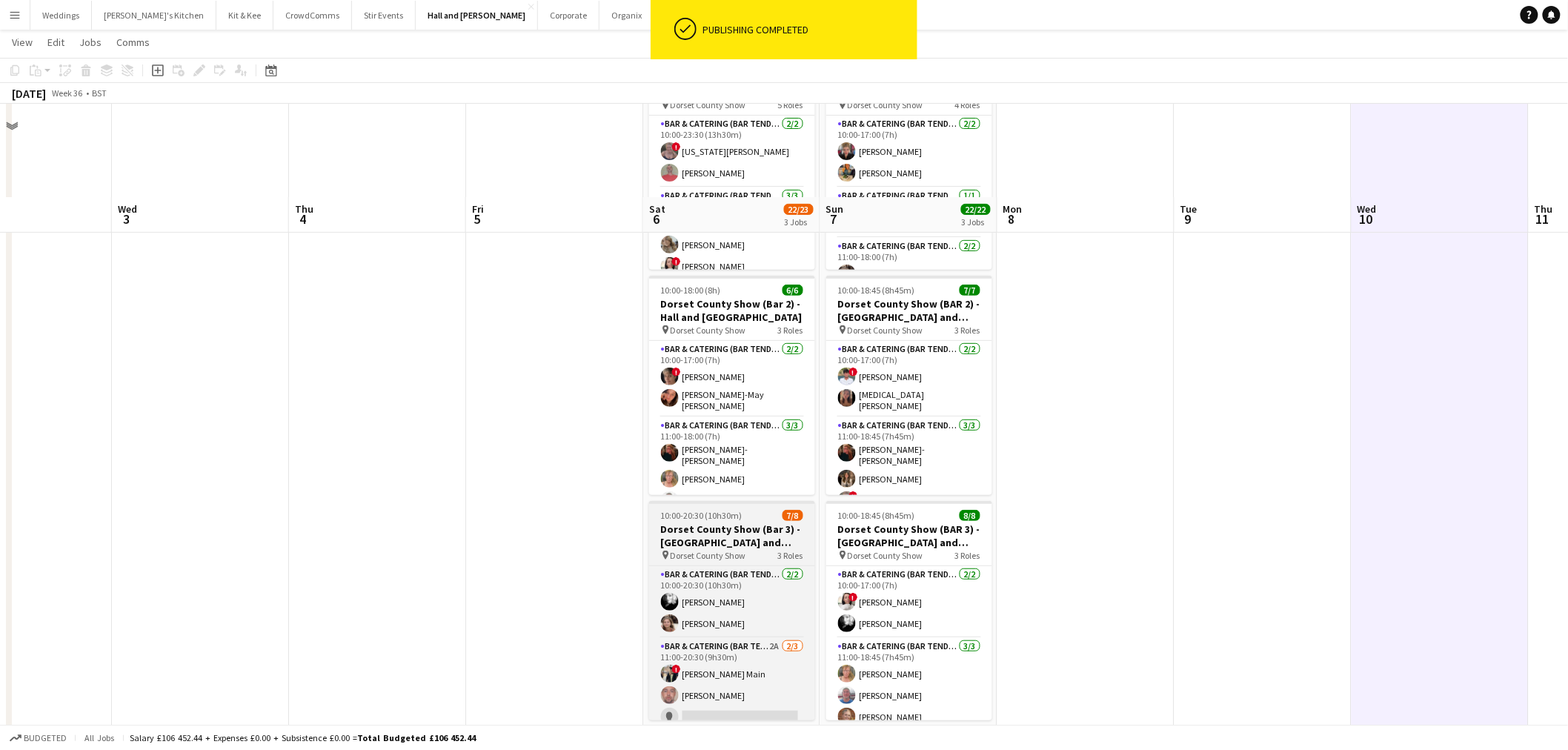
scroll to position [215, 0]
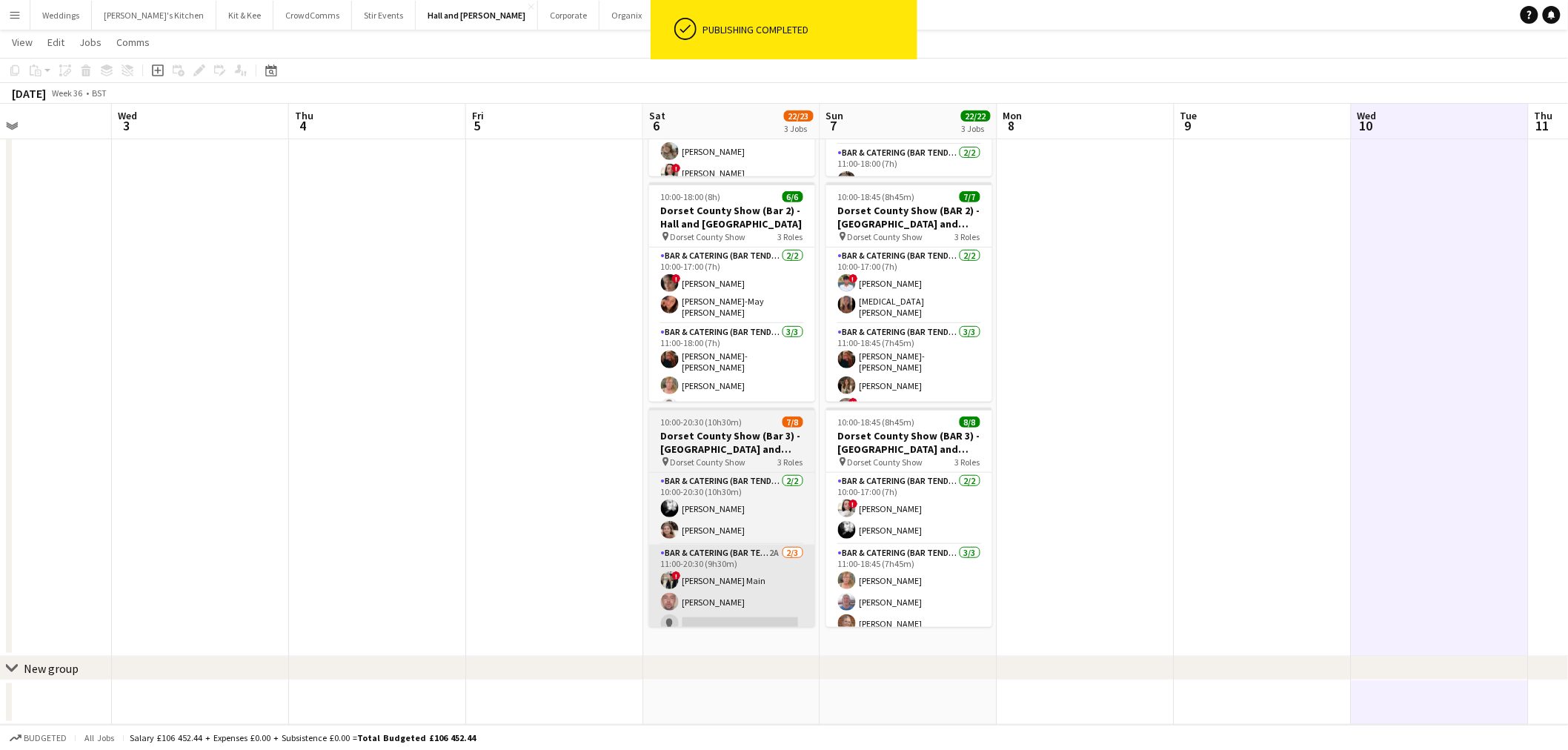
click at [719, 579] on app-card-role "Bar & Catering (Bar Tender) 2A 2/3 11:00-20:30 (9h30m) ! Tillie Main Alfred Tho…" at bounding box center [732, 591] width 166 height 93
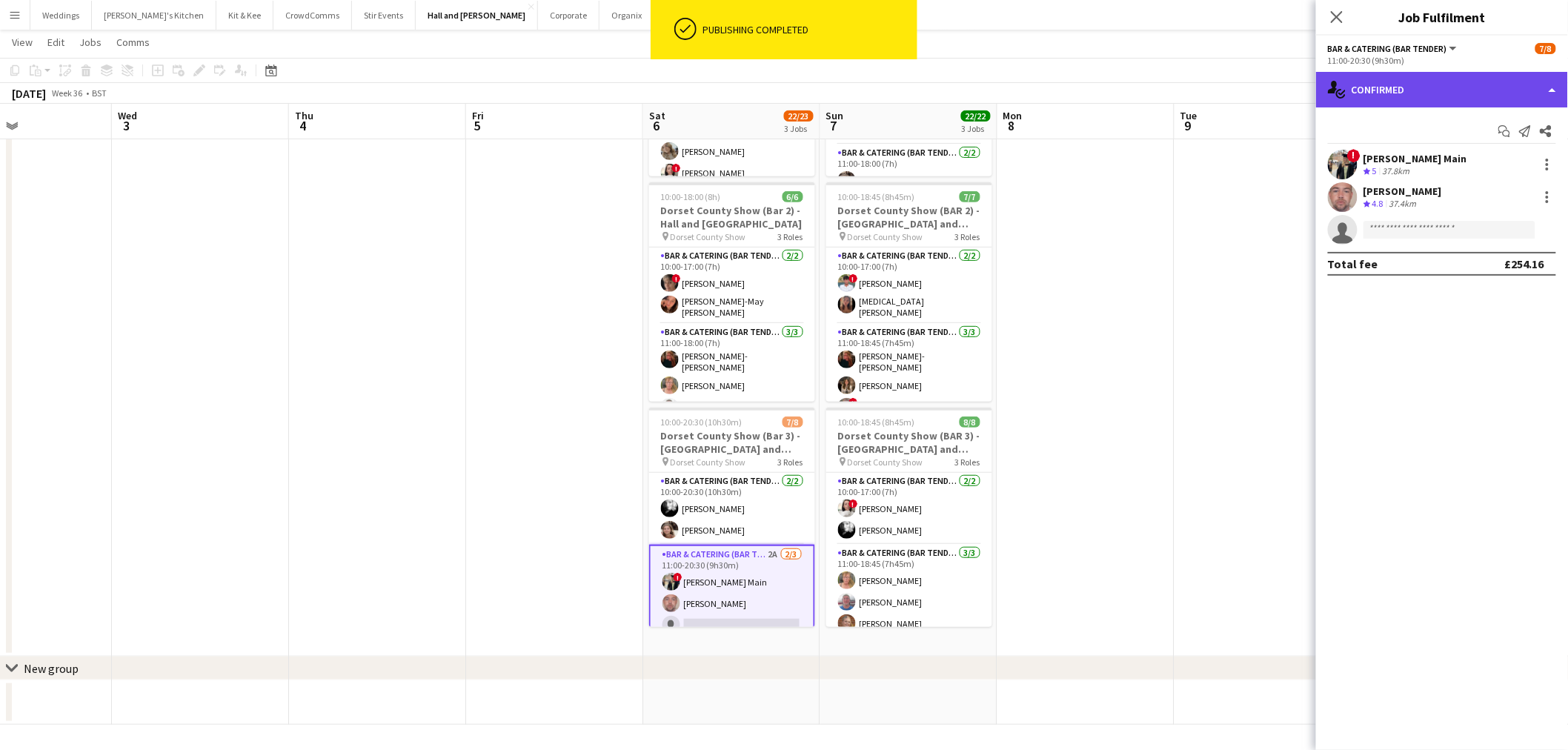
click at [1397, 104] on div "single-neutral-actions-check-2 Confirmed" at bounding box center [1442, 90] width 252 height 36
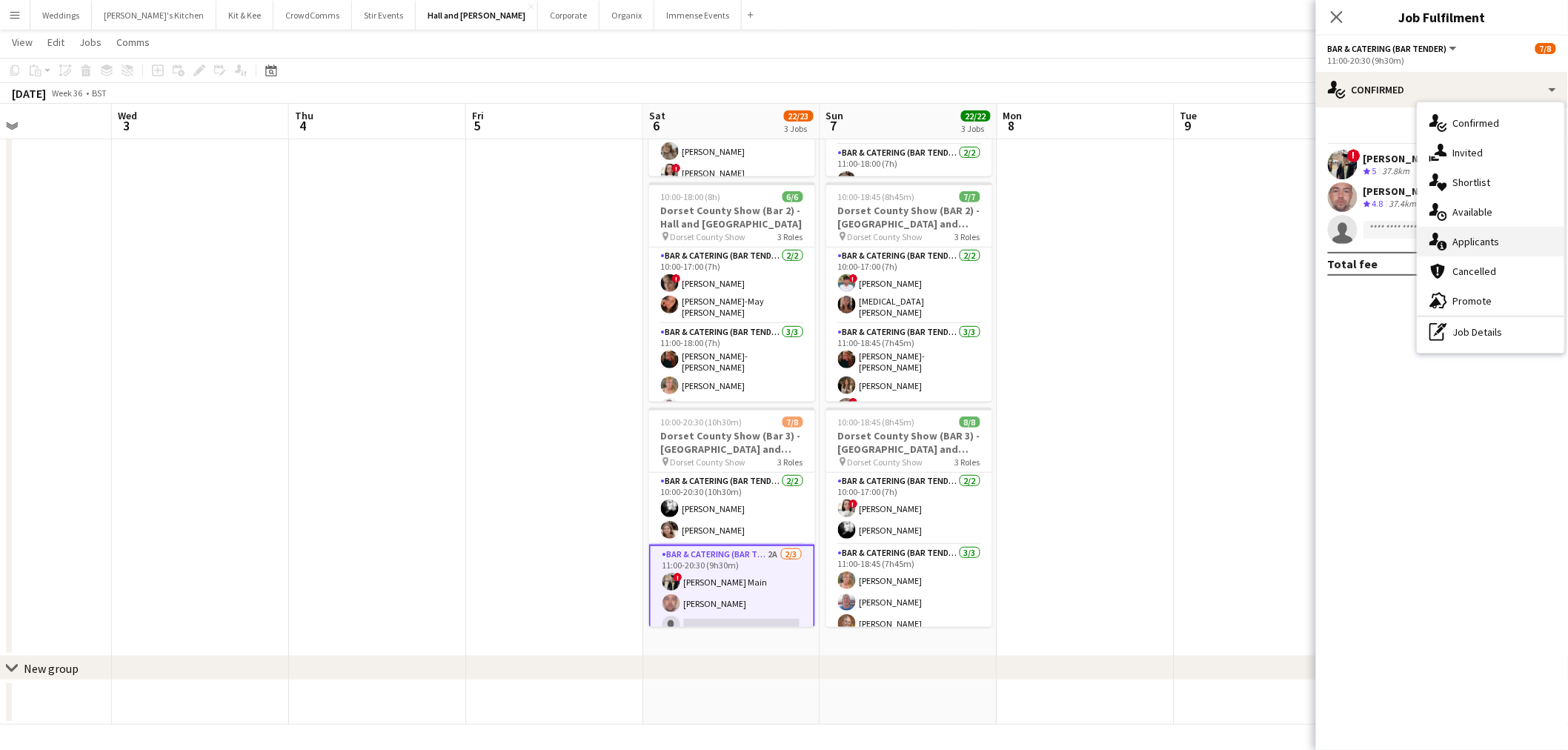
click at [1519, 239] on div "single-neutral-actions-information Applicants" at bounding box center [1490, 242] width 147 height 30
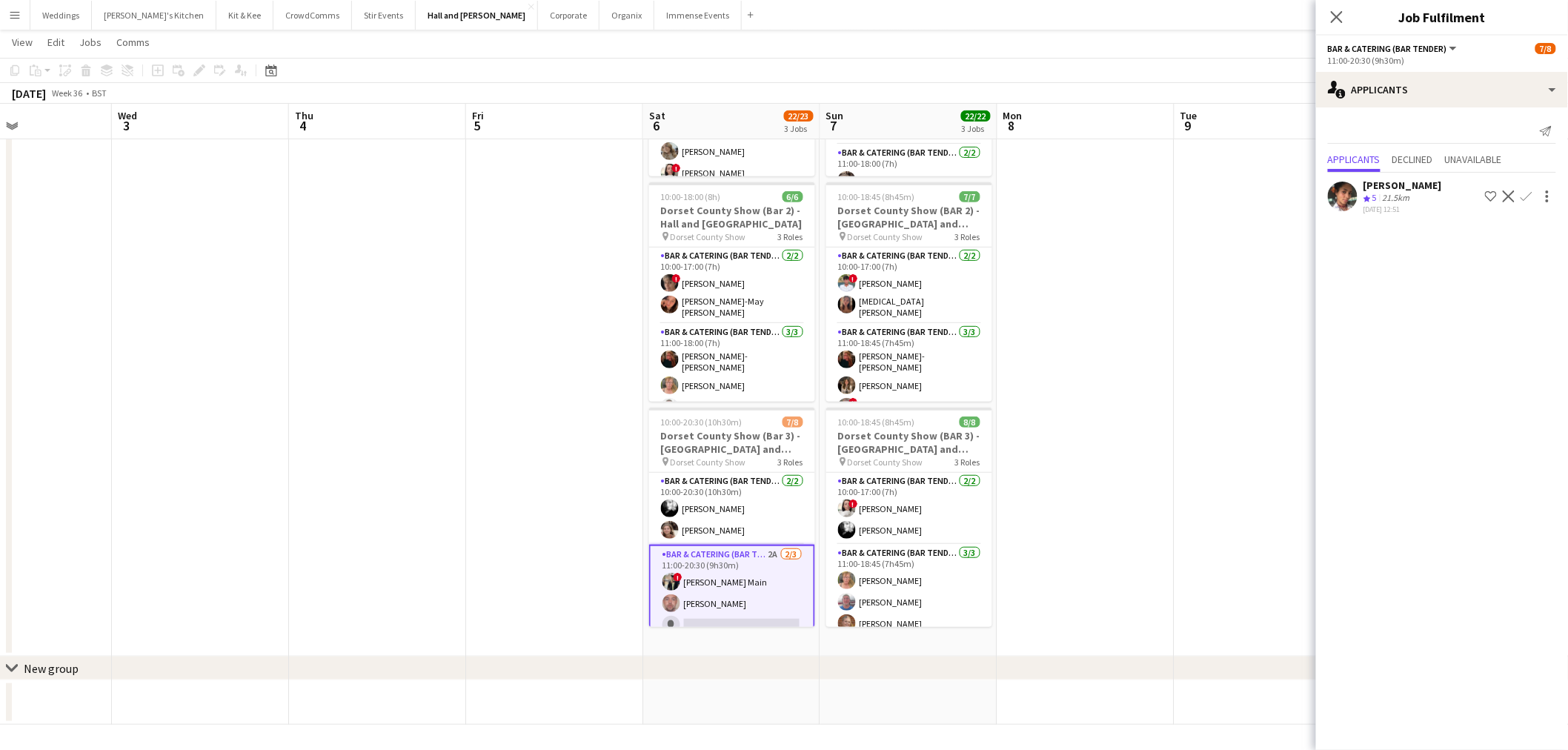
click at [1528, 198] on app-icon "Confirm" at bounding box center [1526, 196] width 12 height 12
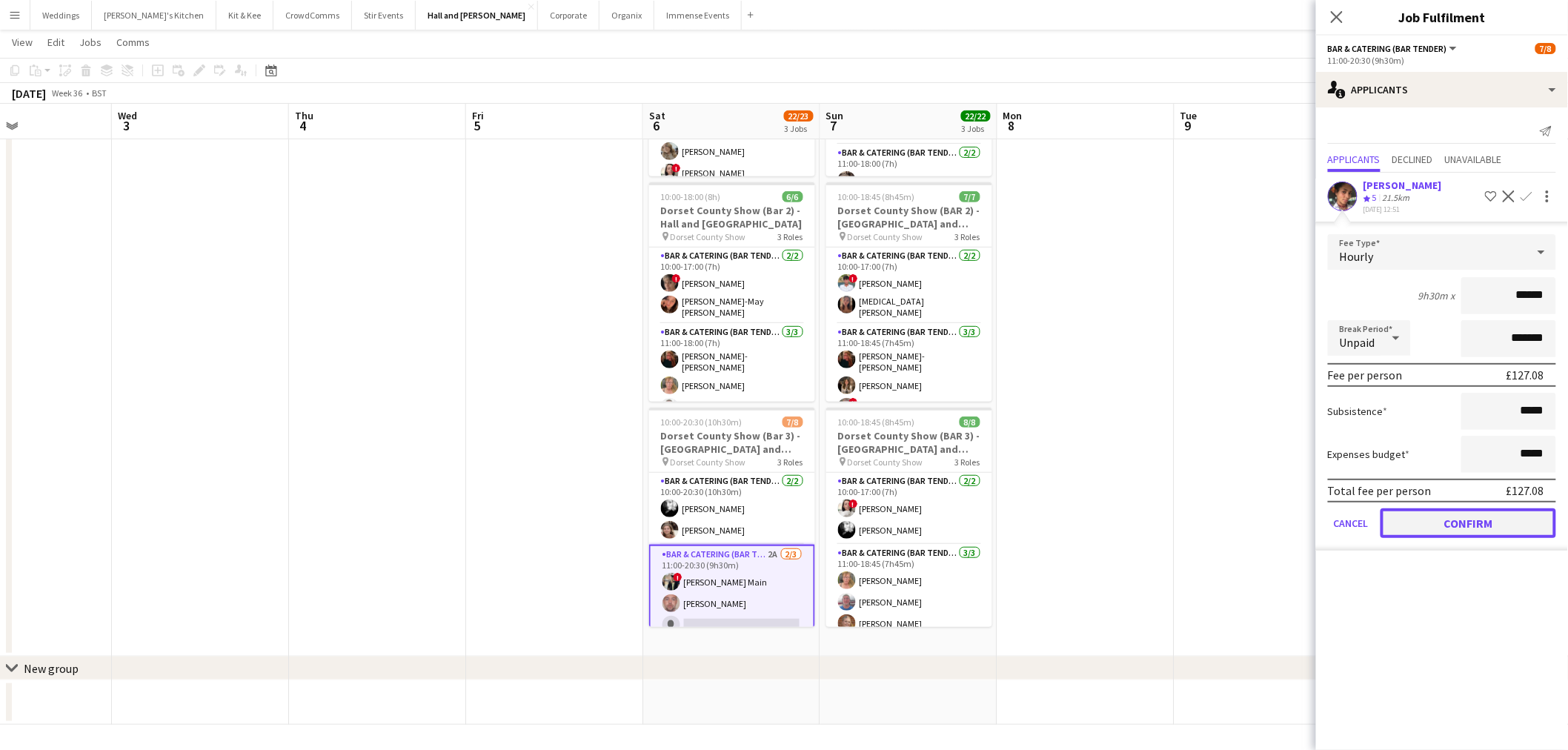
click at [1408, 519] on button "Confirm" at bounding box center [1468, 523] width 176 height 30
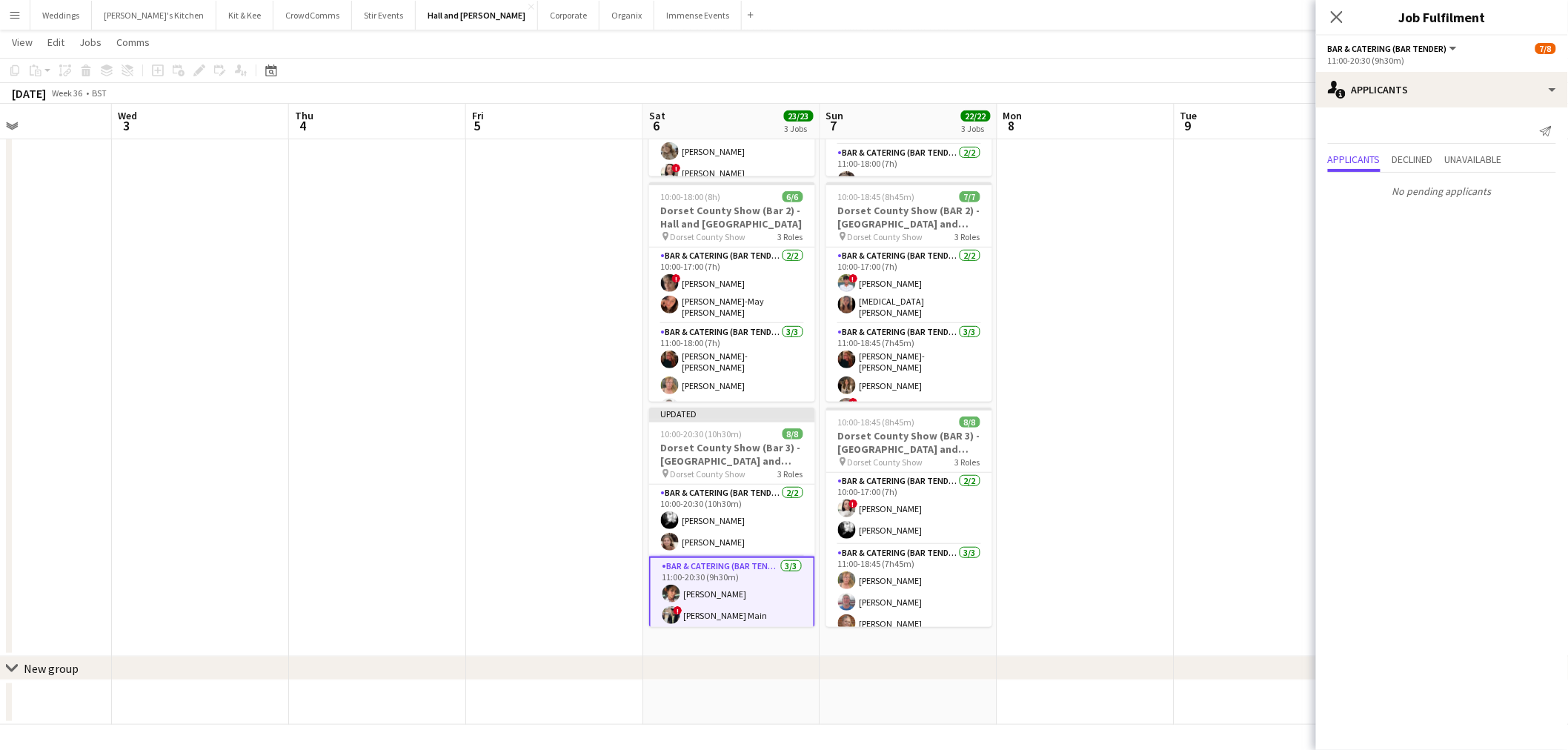
drag, startPoint x: 1122, startPoint y: 421, endPoint x: 1119, endPoint y: 402, distance: 18.7
click at [1122, 420] on app-date-cell at bounding box center [1085, 303] width 177 height 705
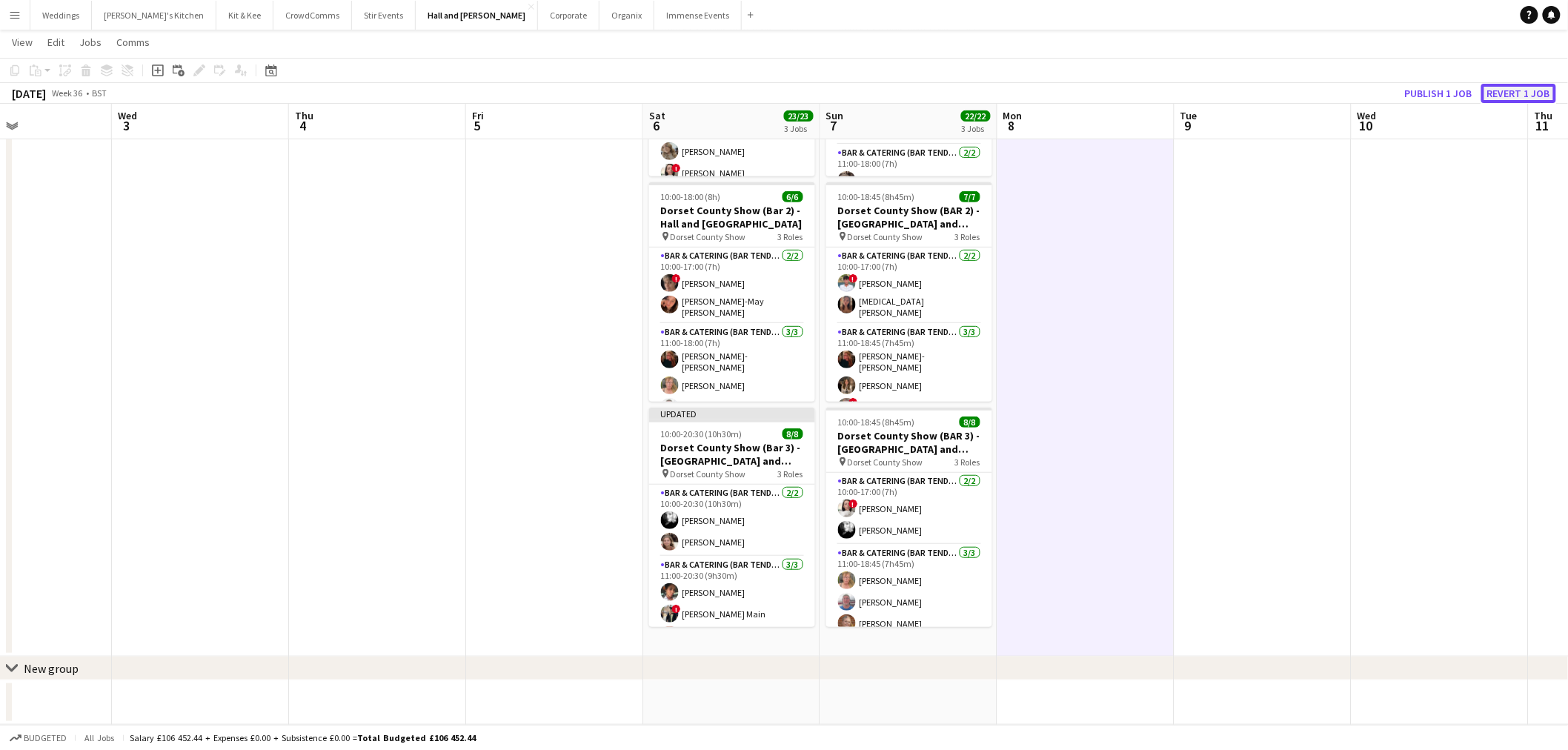
click at [1514, 91] on button "Revert 1 job" at bounding box center [1518, 93] width 75 height 19
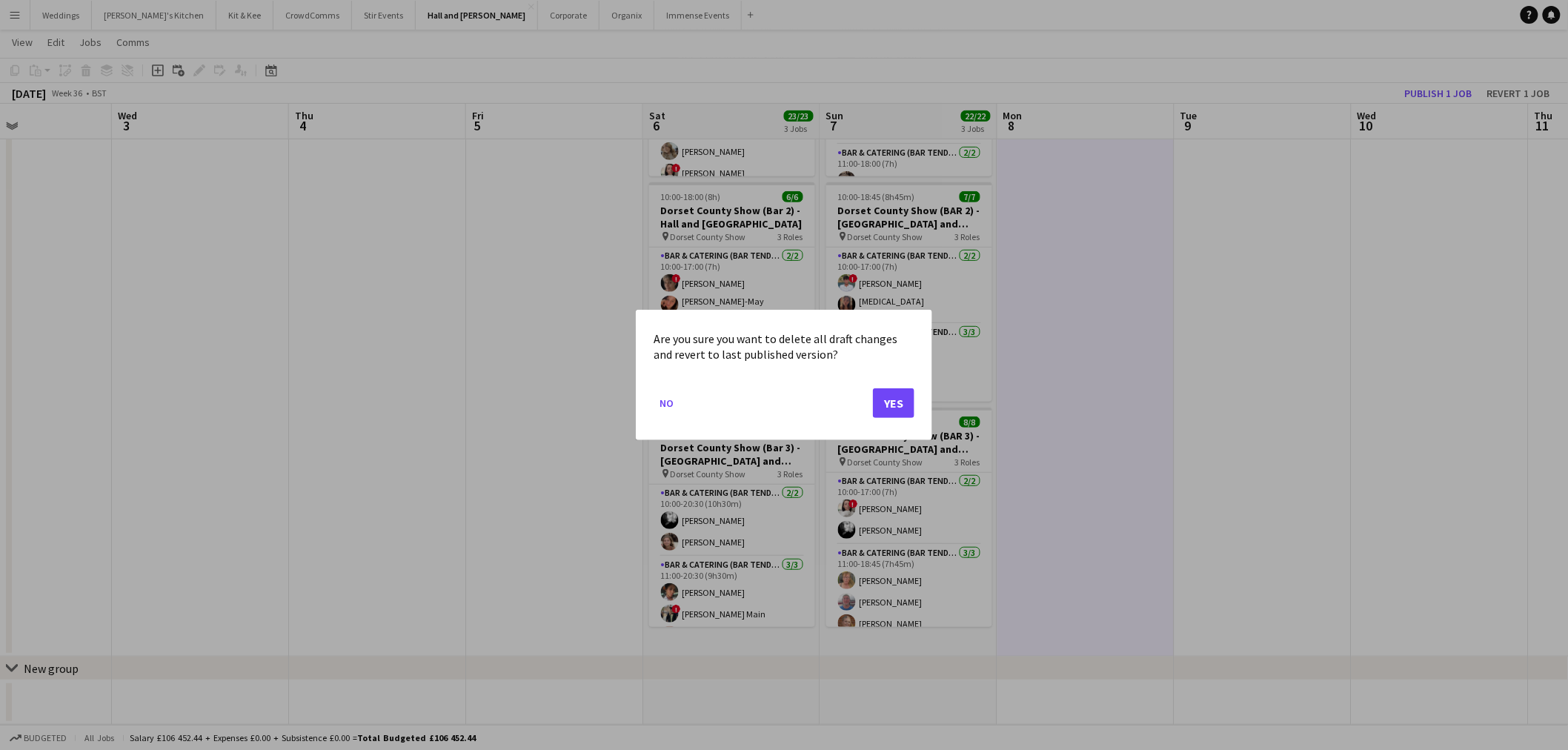
click at [891, 382] on mat-dialog-actions "No Yes" at bounding box center [783, 408] width 261 height 63
click at [886, 396] on button "Yes" at bounding box center [893, 403] width 41 height 30
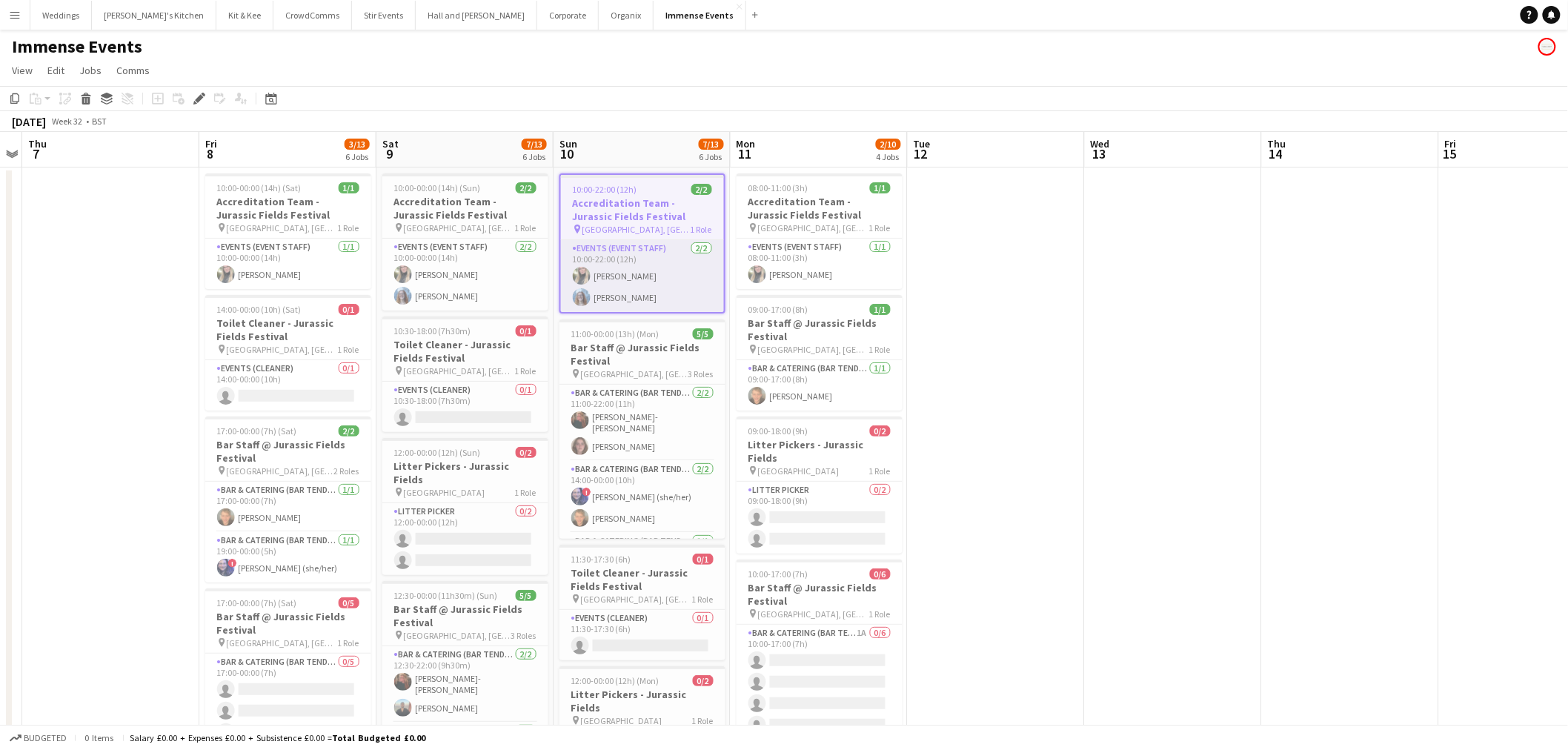
click at [619, 282] on app-card-role "Events (Event Staff) [DATE] 10:00-22:00 (12h) [PERSON_NAME] [PERSON_NAME]" at bounding box center [642, 276] width 163 height 72
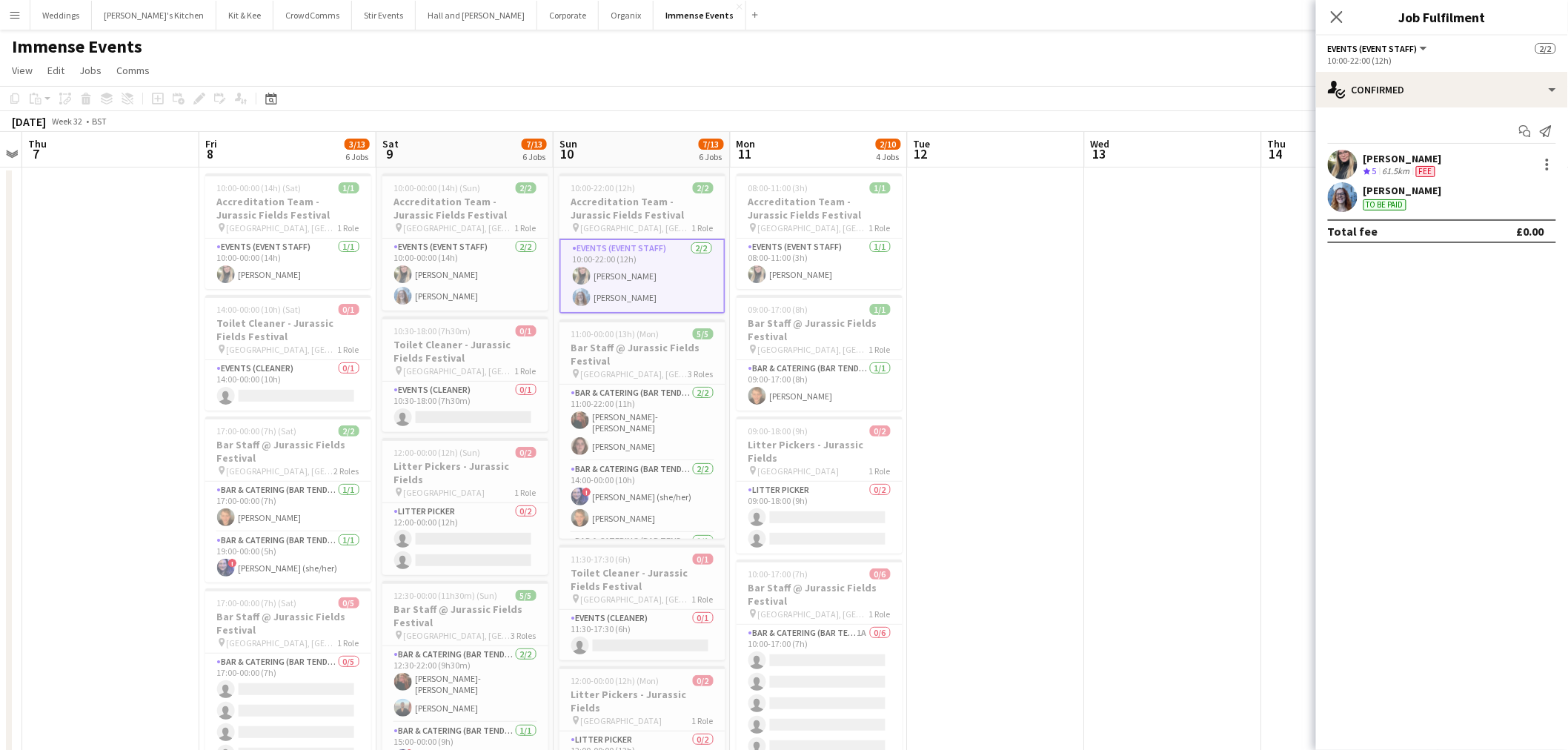
click at [1332, 203] on app-user-avatar at bounding box center [1343, 197] width 30 height 30
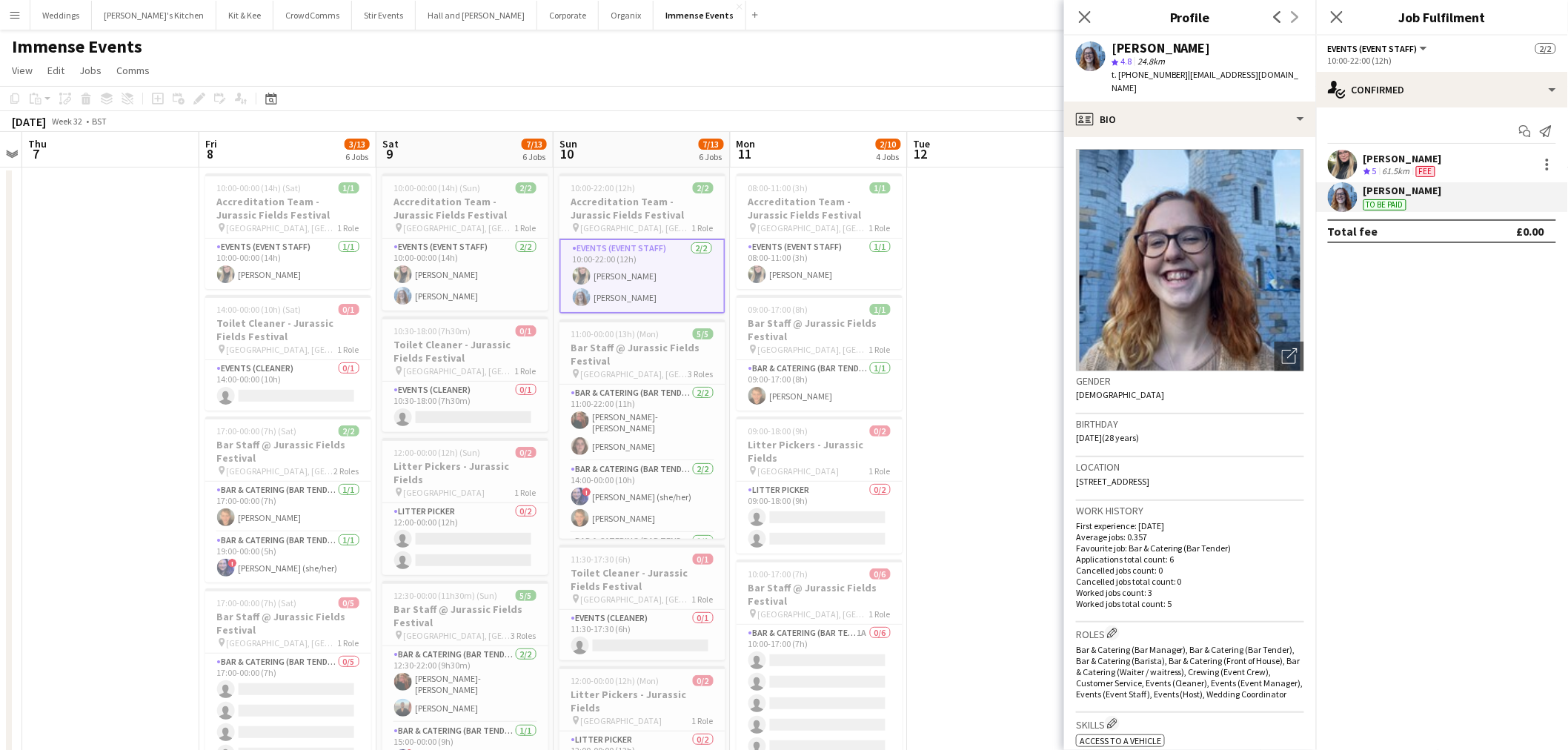
click at [1545, 196] on div "[PERSON_NAME] To be paid" at bounding box center [1442, 197] width 252 height 30
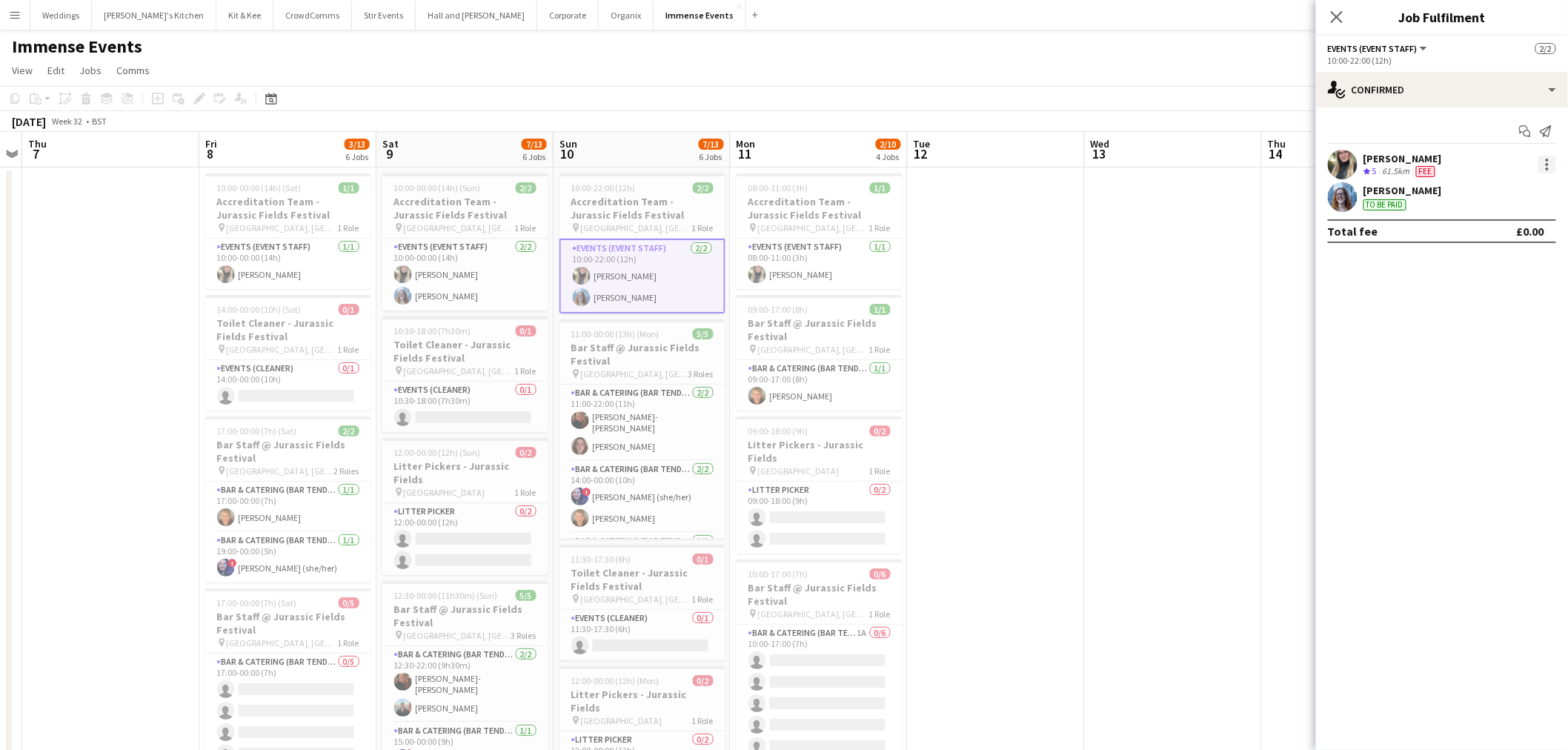
click at [1551, 157] on div at bounding box center [1547, 165] width 18 height 18
click at [1413, 193] on div at bounding box center [784, 375] width 1568 height 750
click at [1393, 201] on div "To be paid" at bounding box center [1384, 204] width 43 height 11
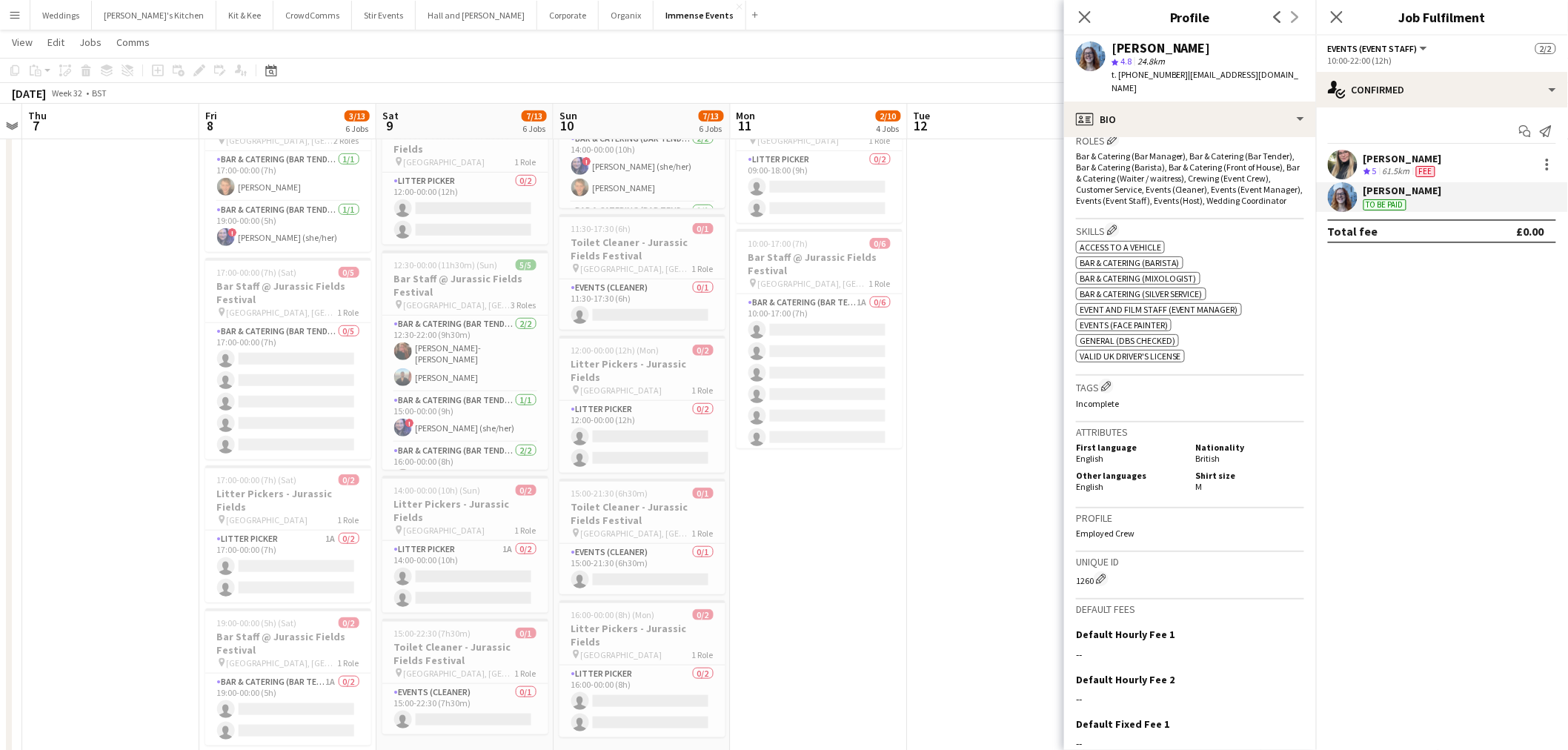
scroll to position [603, 0]
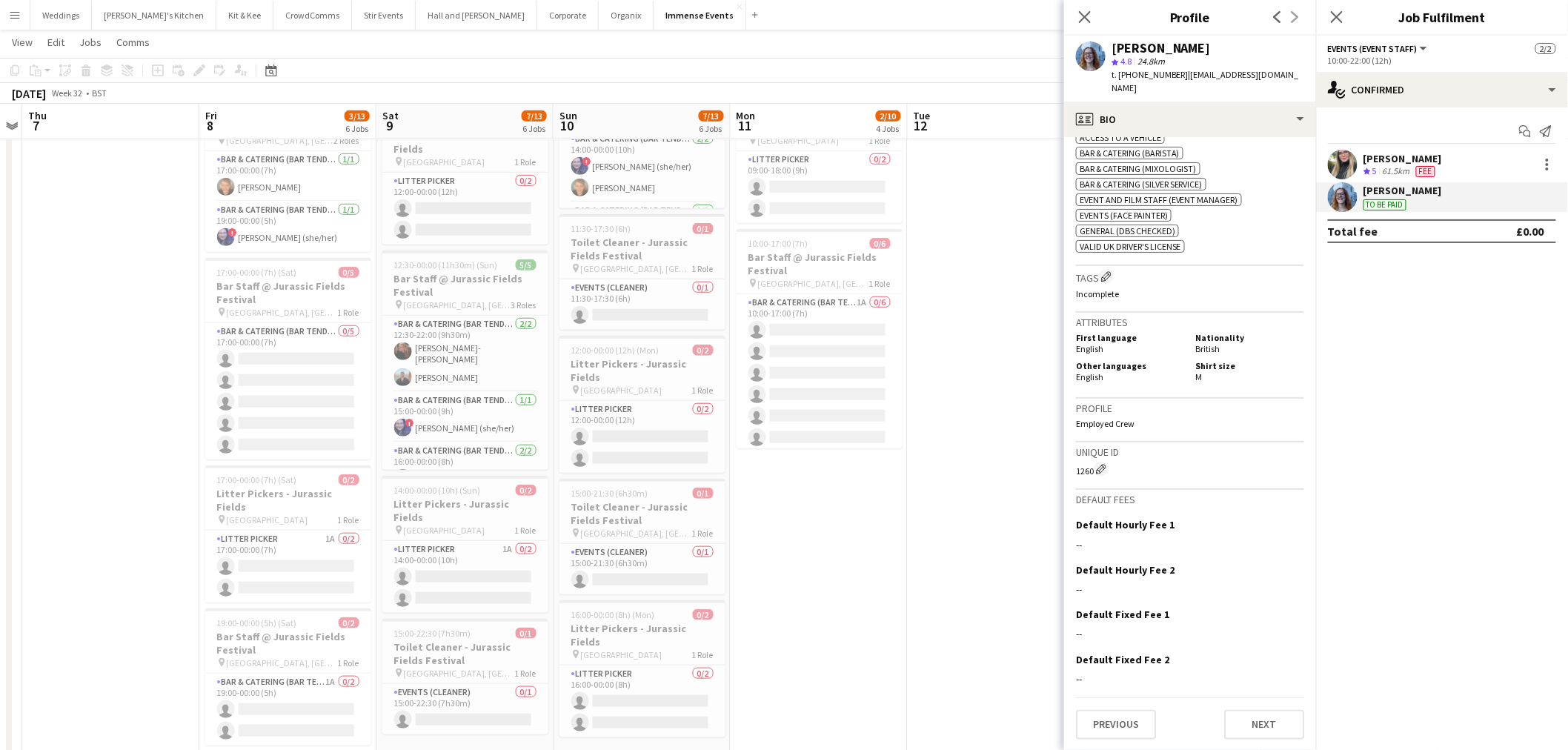
click at [969, 495] on app-date-cell at bounding box center [996, 309] width 177 height 945
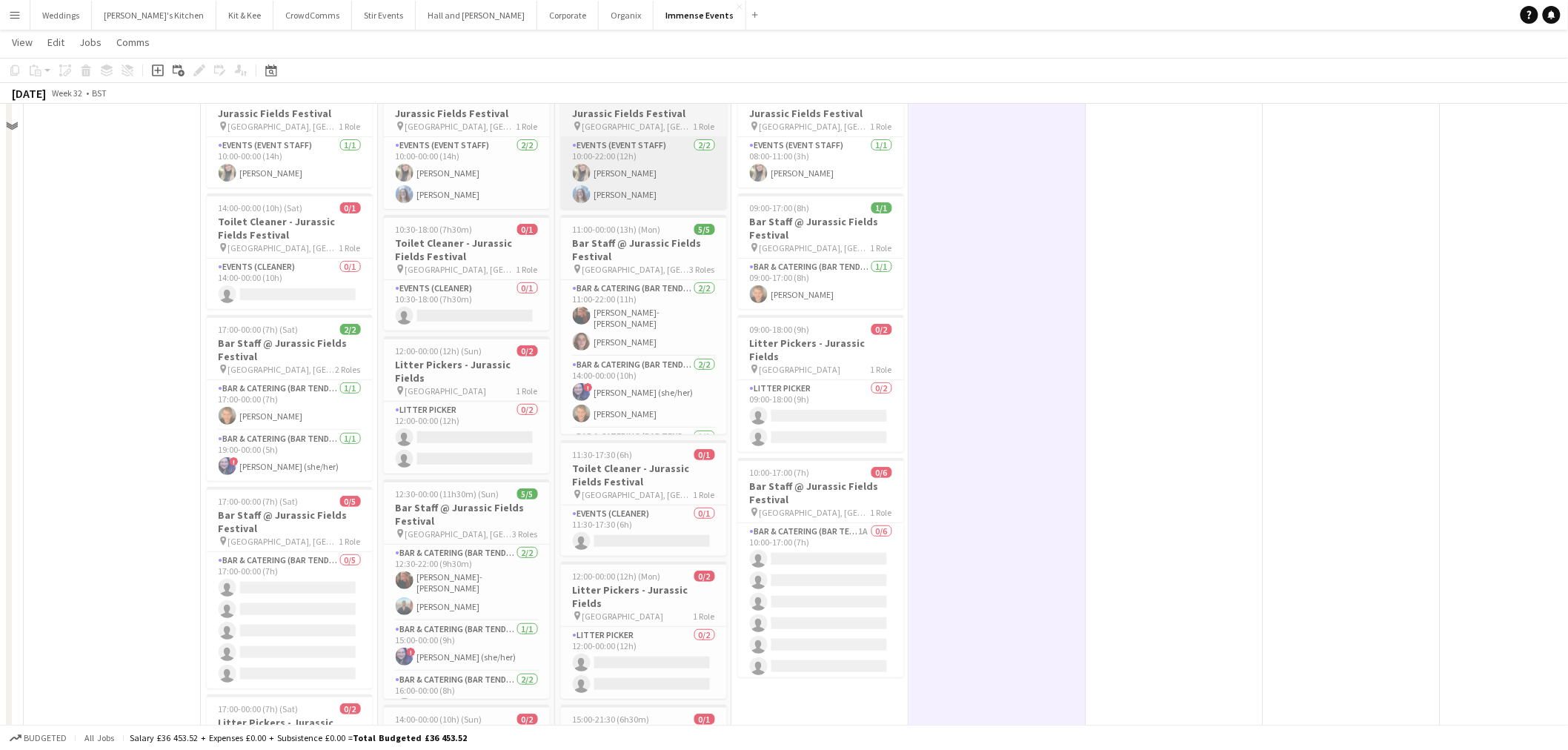
scroll to position [0, 0]
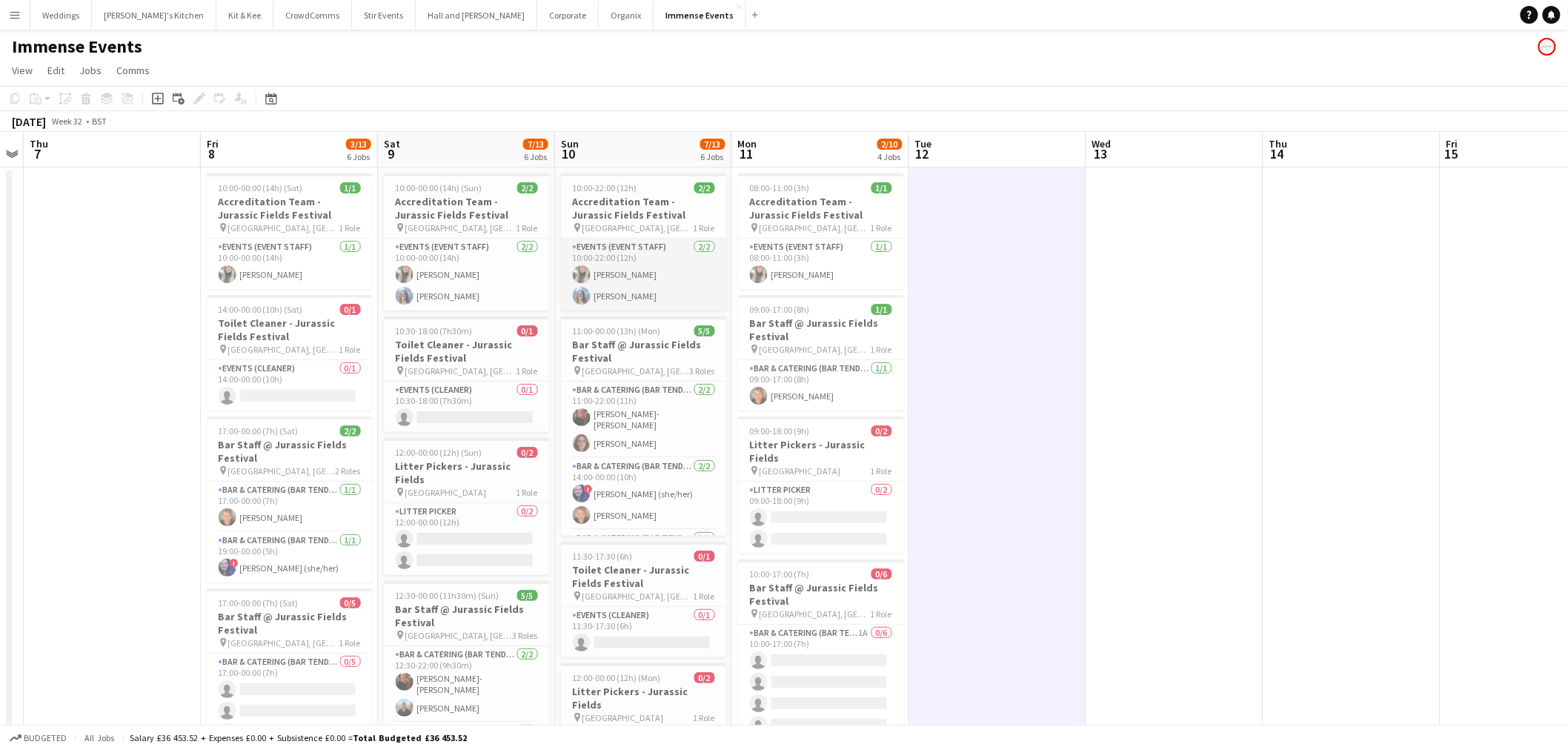
click at [633, 262] on app-card-role "Events (Event Staff) [DATE] 10:00-22:00 (12h) [PERSON_NAME] [PERSON_NAME]" at bounding box center [644, 275] width 166 height 72
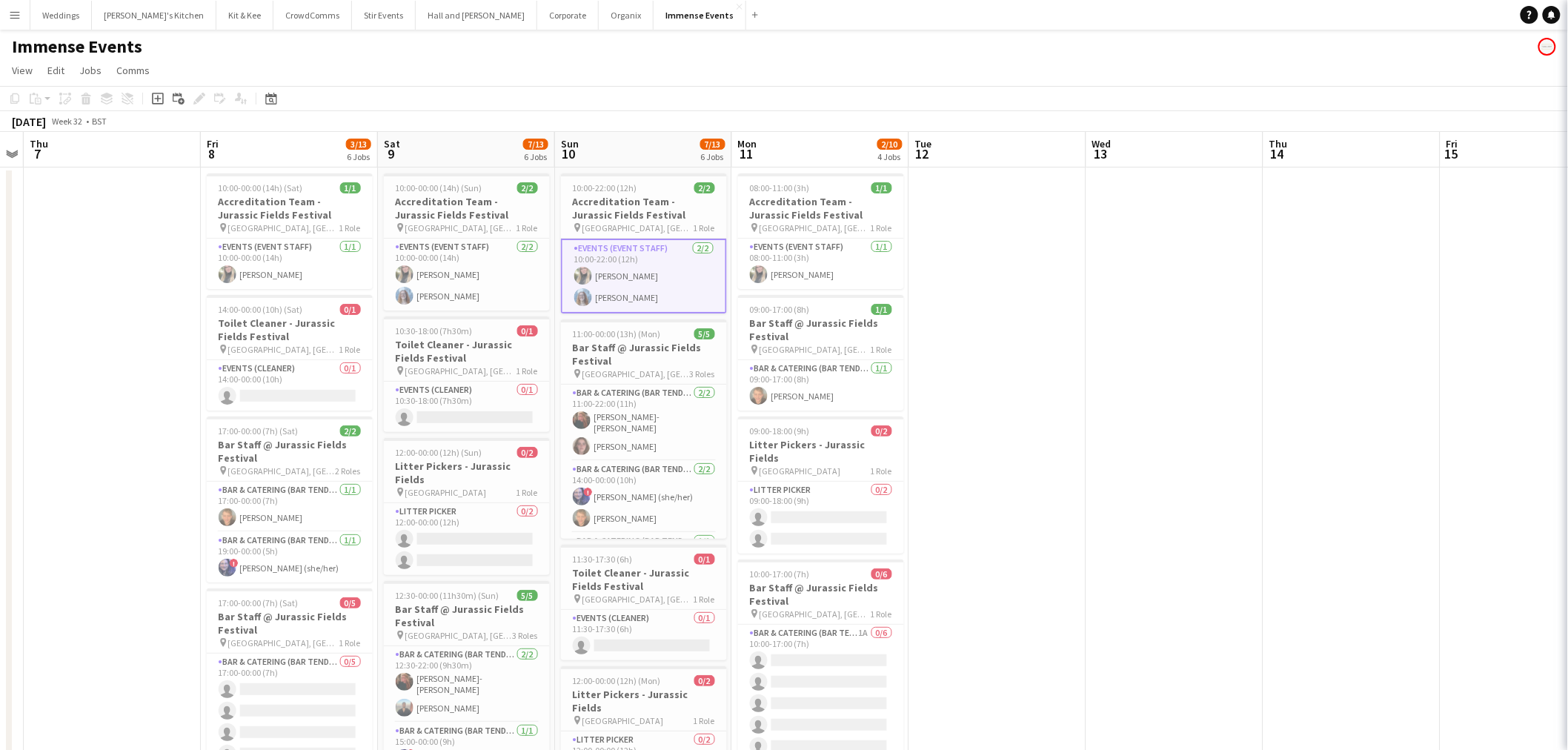
scroll to position [0, 505]
